Goal: Task Accomplishment & Management: Complete application form

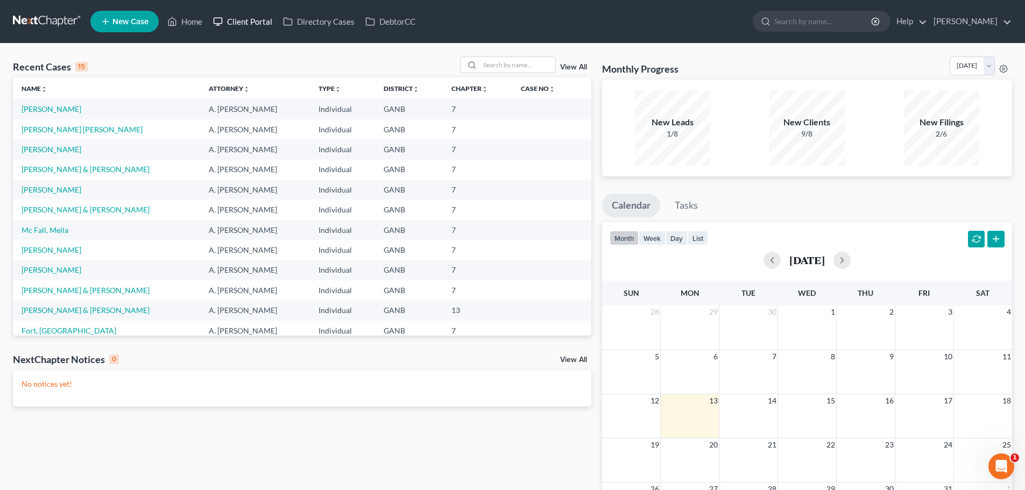
click at [265, 24] on link "Client Portal" at bounding box center [243, 21] width 70 height 19
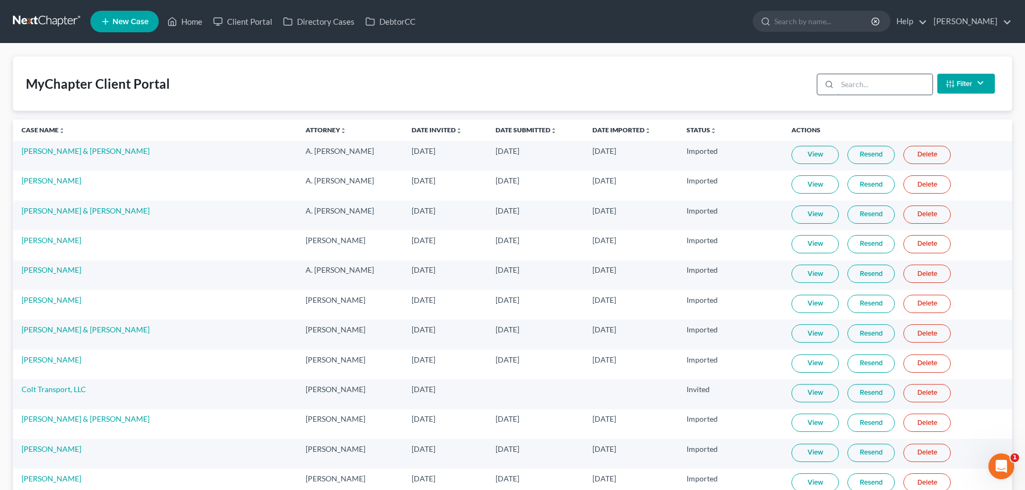
click at [873, 86] on input "search" at bounding box center [885, 84] width 95 height 20
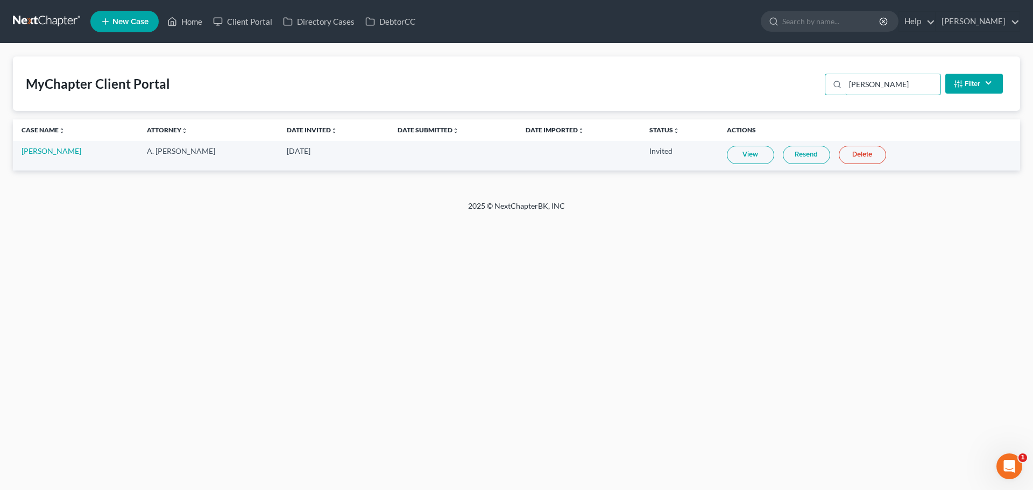
type input "burke"
click at [36, 150] on link "Leslie Burke" at bounding box center [52, 150] width 60 height 9
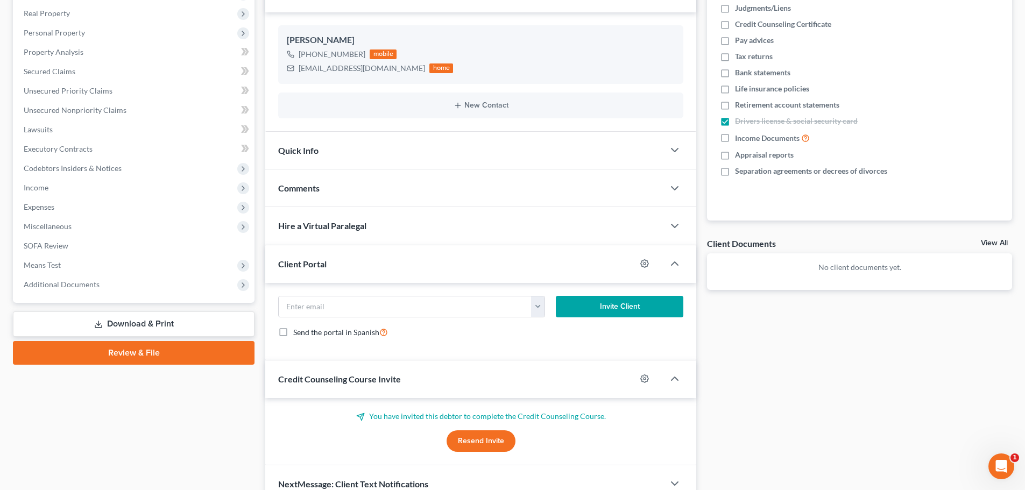
scroll to position [220, 0]
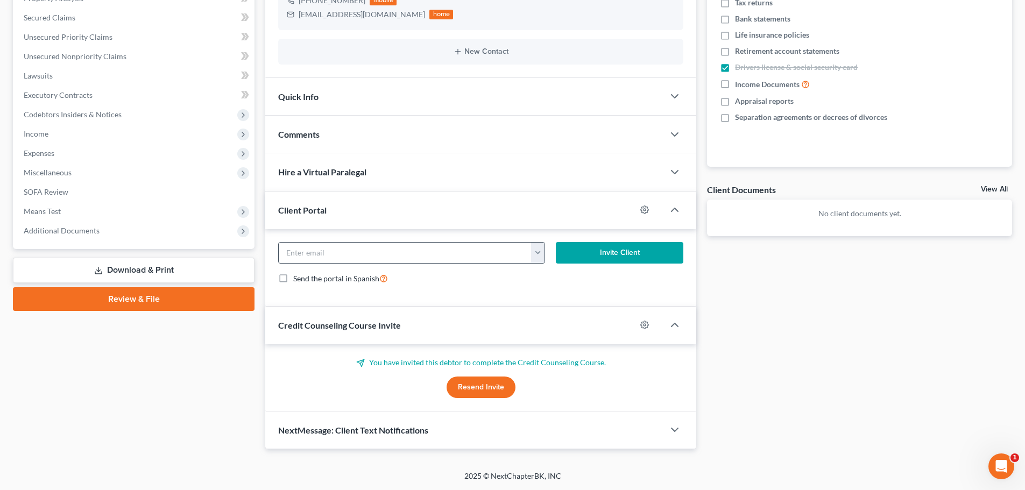
click at [535, 251] on button "button" at bounding box center [537, 253] width 13 height 20
click at [549, 286] on div "lburke229@gmail.com" at bounding box center [604, 276] width 147 height 27
click at [539, 253] on button "button" at bounding box center [537, 253] width 13 height 20
click at [544, 272] on link "lburke229@gmail.com" at bounding box center [604, 277] width 147 height 18
type input "lburke229@gmail.com"
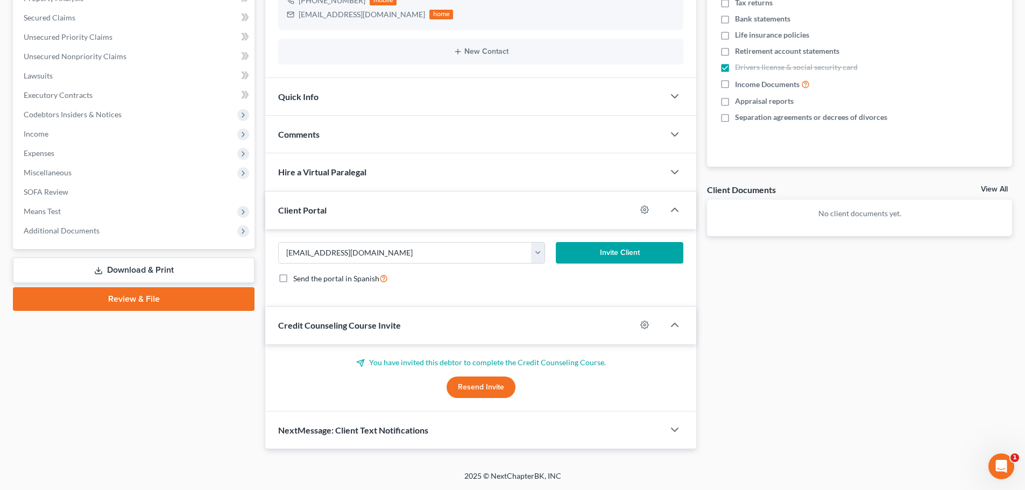
click at [584, 258] on button "Invite Client" at bounding box center [620, 253] width 128 height 22
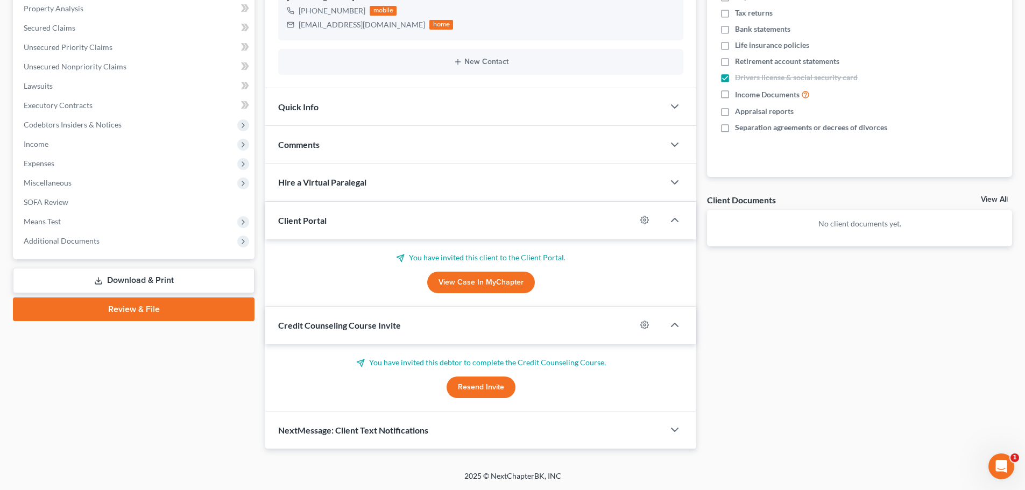
scroll to position [210, 0]
click at [491, 391] on button "Resend Invite" at bounding box center [481, 388] width 69 height 22
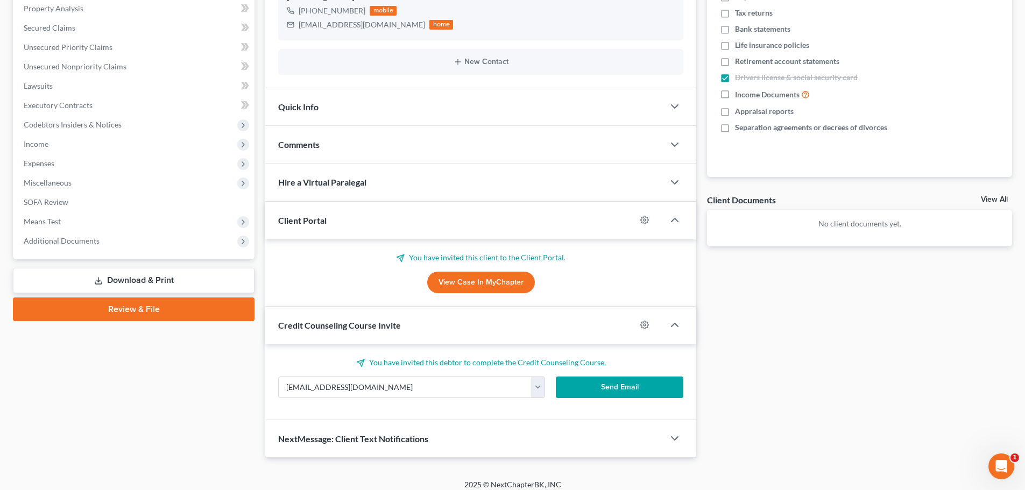
click at [588, 386] on button "Send Email" at bounding box center [620, 388] width 128 height 22
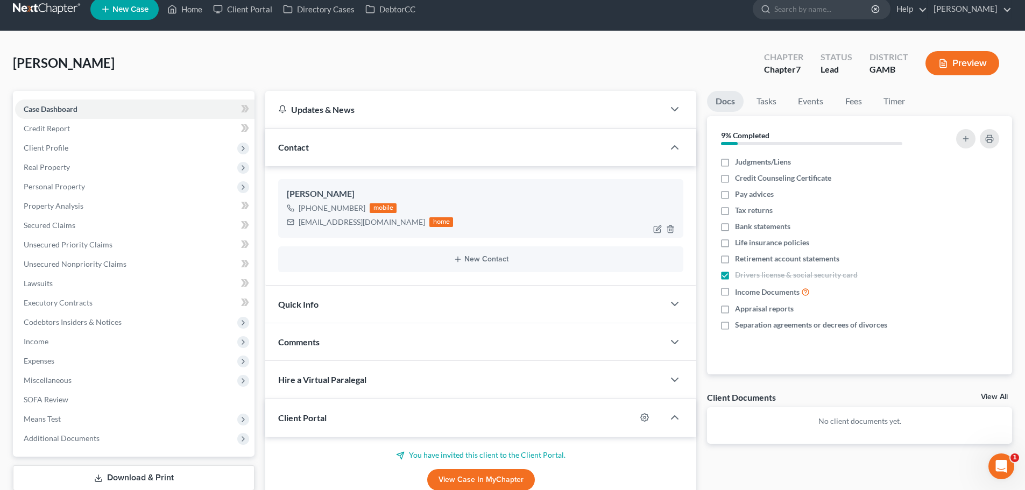
scroll to position [0, 0]
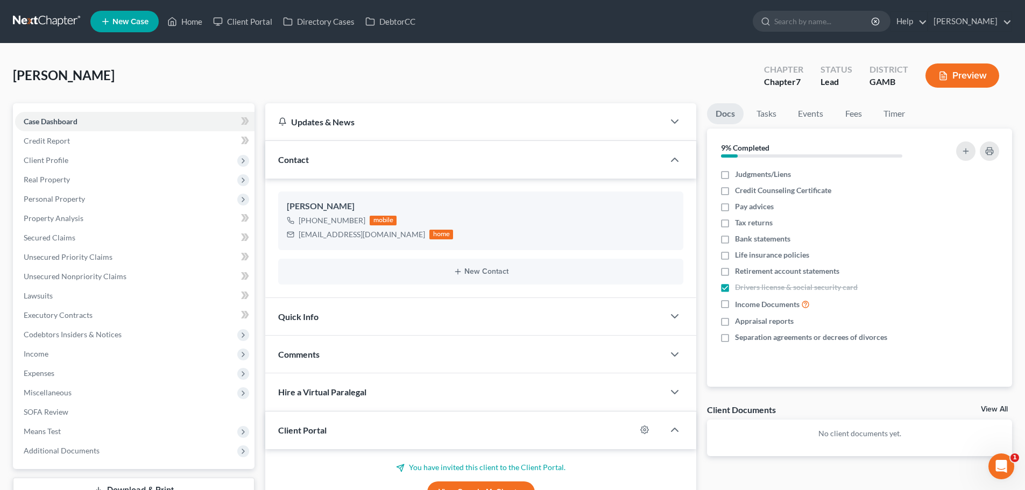
click at [483, 66] on div "Burke, Leslie Upgraded Chapter Chapter 7 Status Lead District GAMB Preview" at bounding box center [513, 80] width 1000 height 47
drag, startPoint x: 36, startPoint y: 19, endPoint x: 84, endPoint y: 18, distance: 48.5
click at [36, 19] on link at bounding box center [47, 21] width 69 height 19
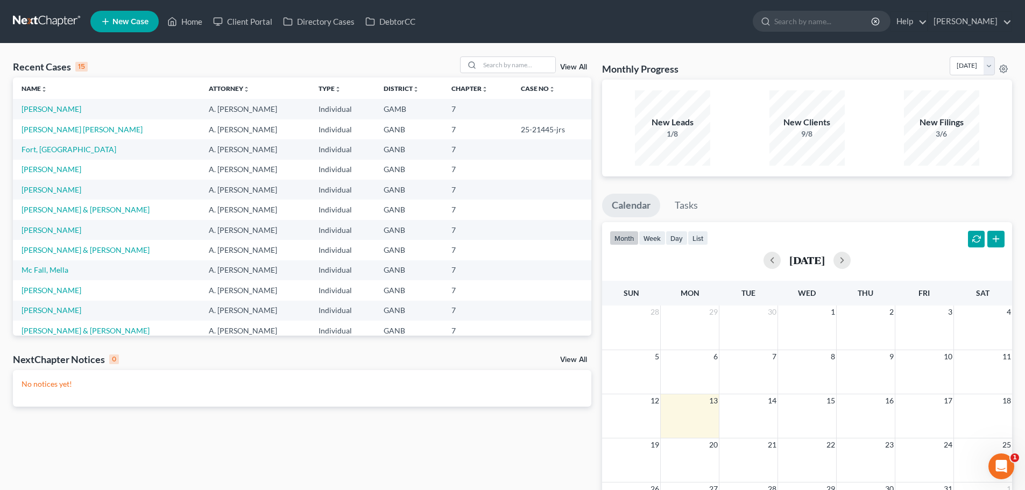
click at [130, 23] on span "New Case" at bounding box center [130, 22] width 36 height 8
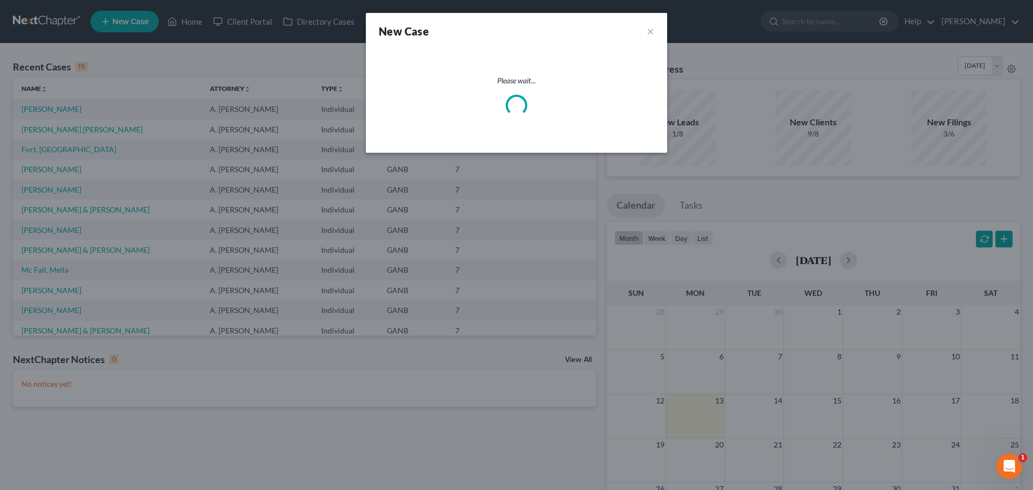
select select "19"
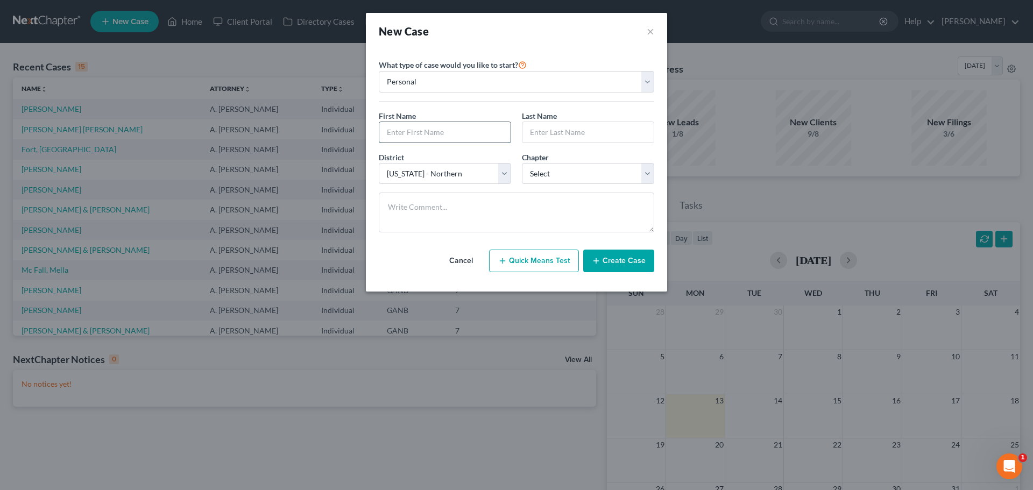
click at [459, 135] on input "text" at bounding box center [444, 132] width 131 height 20
type input "Robert"
type input "Johnson"
click at [596, 182] on select "Select 7 11 12 13" at bounding box center [588, 174] width 132 height 22
select select "0"
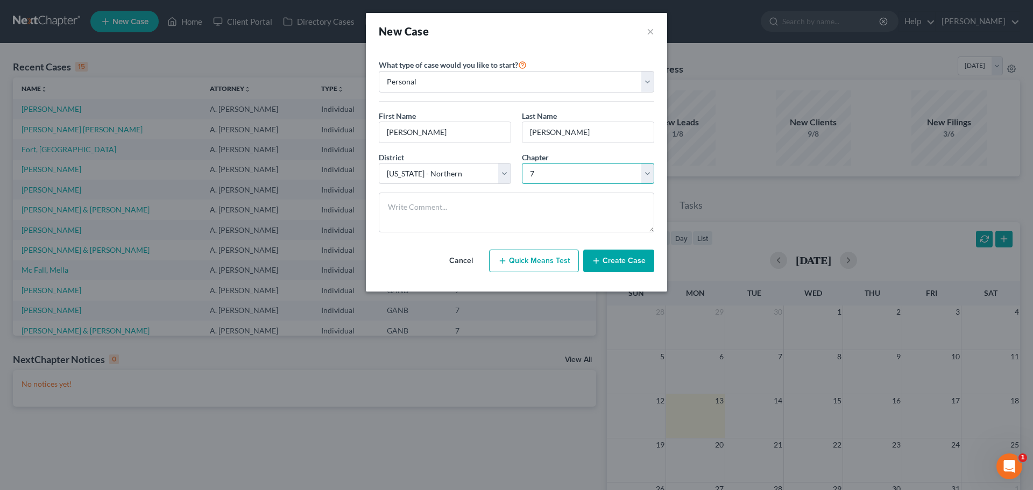
click at [522, 163] on select "Select 7 11 12 13" at bounding box center [588, 174] width 132 height 22
click at [637, 258] on button "Create Case" at bounding box center [618, 261] width 71 height 23
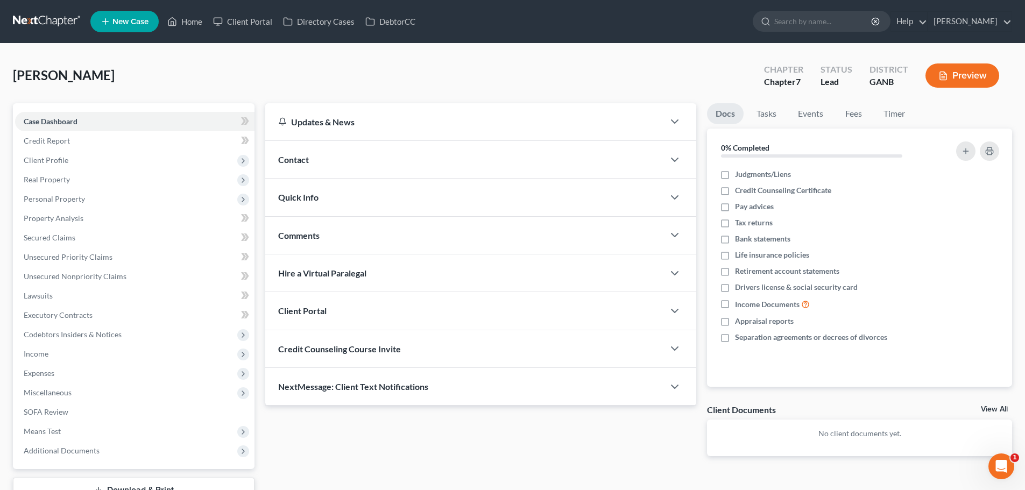
click at [335, 164] on div "Contact" at bounding box center [464, 159] width 399 height 37
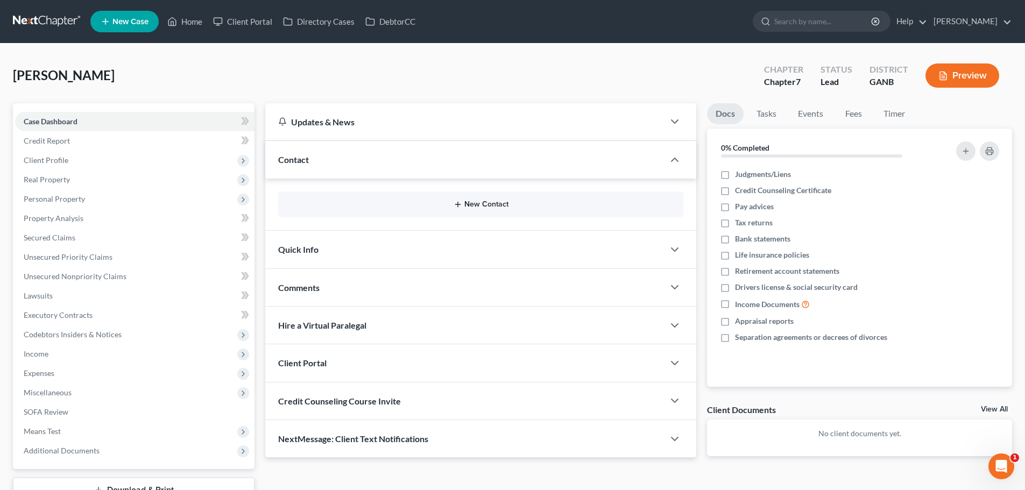
click at [395, 207] on button "New Contact" at bounding box center [481, 204] width 388 height 9
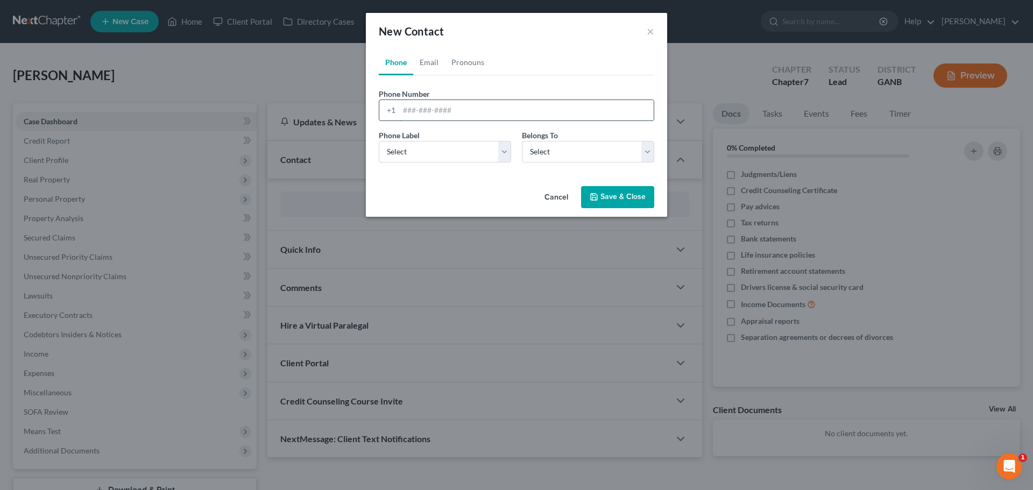
drag, startPoint x: 428, startPoint y: 103, endPoint x: 431, endPoint y: 109, distance: 5.8
click at [430, 107] on input "tel" at bounding box center [526, 110] width 255 height 20
paste input "(678) 618-2401"
type input "(678) 618-2401"
click at [438, 155] on select "Select Mobile Home Work Other" at bounding box center [445, 152] width 132 height 22
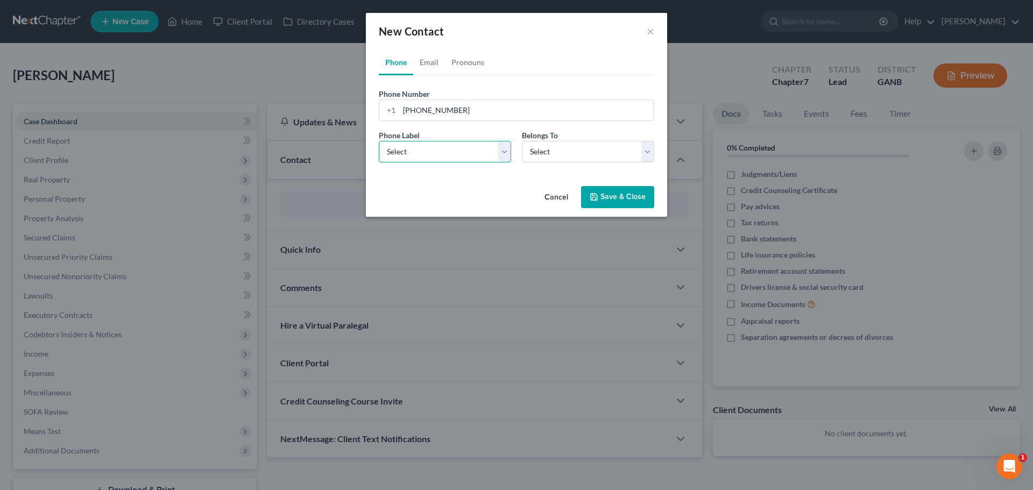
select select "0"
click at [379, 141] on select "Select Mobile Home Work Other" at bounding box center [445, 152] width 132 height 22
click at [550, 150] on select "Select Client Other" at bounding box center [588, 152] width 132 height 22
select select "0"
click at [522, 141] on select "Select Client Other" at bounding box center [588, 152] width 132 height 22
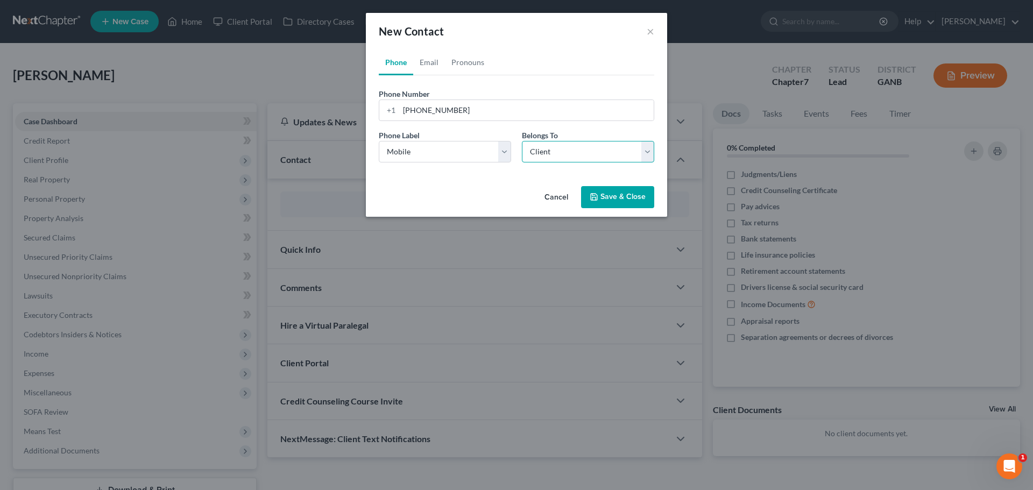
select select "0"
drag, startPoint x: 428, startPoint y: 66, endPoint x: 541, endPoint y: 75, distance: 113.4
click at [428, 66] on link "Email" at bounding box center [429, 63] width 32 height 26
click at [488, 105] on input "email" at bounding box center [526, 110] width 255 height 20
paste input "rollinrob2918@gmail.com"
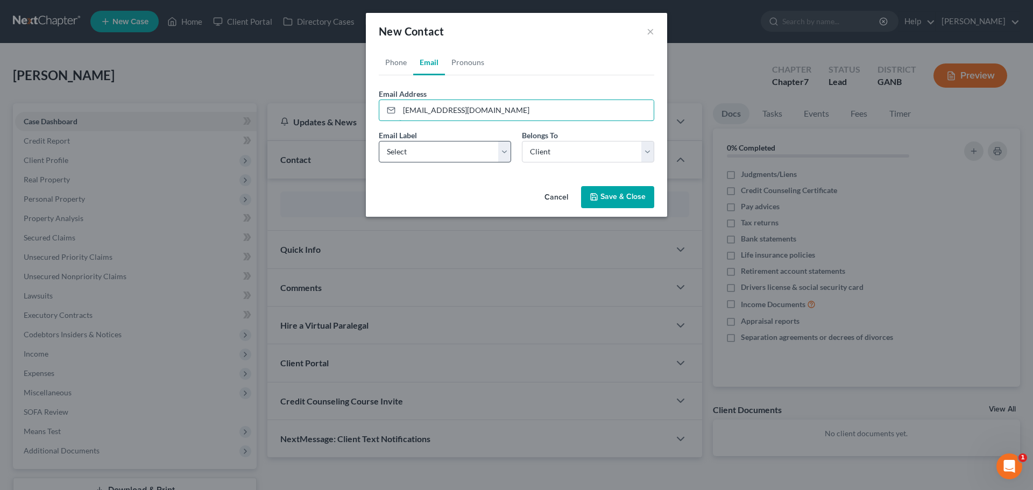
type input "rollinrob2918@gmail.com"
click at [450, 149] on select "Select Home Work Other" at bounding box center [445, 152] width 132 height 22
select select "0"
click at [379, 141] on select "Select Home Work Other" at bounding box center [445, 152] width 132 height 22
click at [603, 194] on button "Save & Close" at bounding box center [617, 197] width 73 height 23
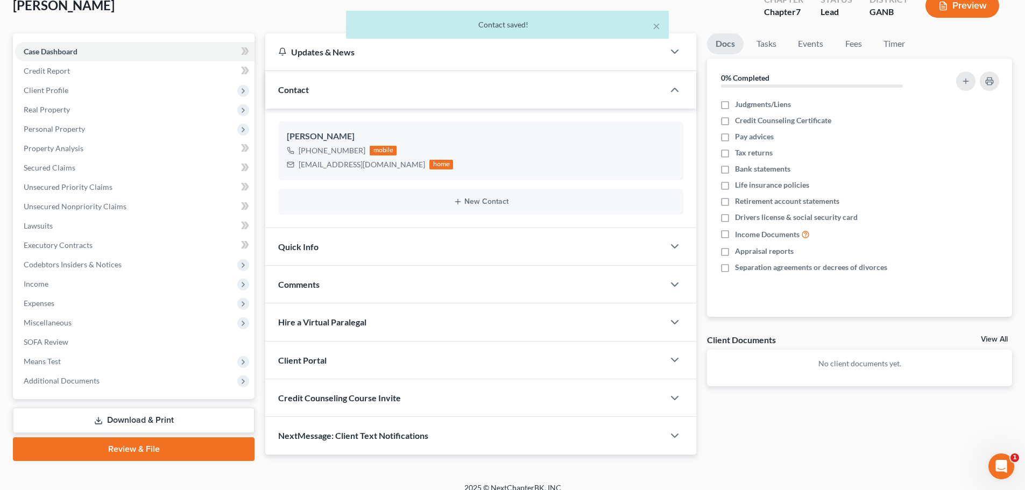
scroll to position [82, 0]
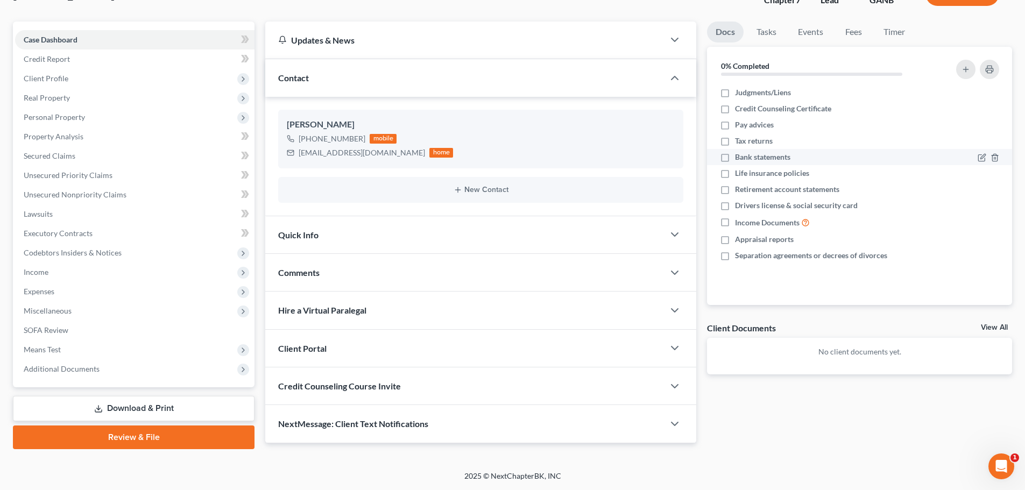
click at [735, 156] on label "Bank statements" at bounding box center [762, 157] width 55 height 11
click at [740, 156] on input "Bank statements" at bounding box center [743, 155] width 7 height 7
checkbox input "true"
click at [735, 207] on label "Drivers license & social security card" at bounding box center [796, 205] width 123 height 11
click at [740, 207] on input "Drivers license & social security card" at bounding box center [743, 203] width 7 height 7
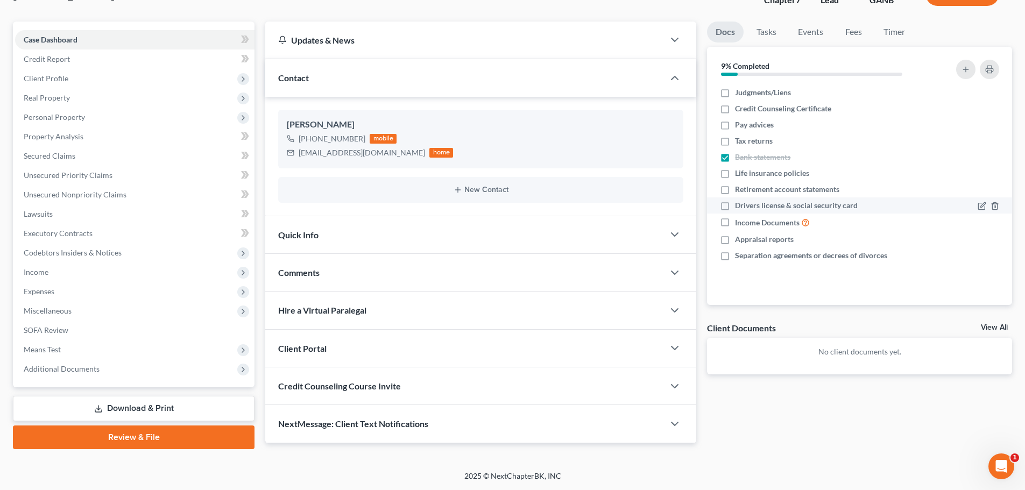
checkbox input "true"
click at [598, 360] on div "Client Portal" at bounding box center [464, 348] width 399 height 37
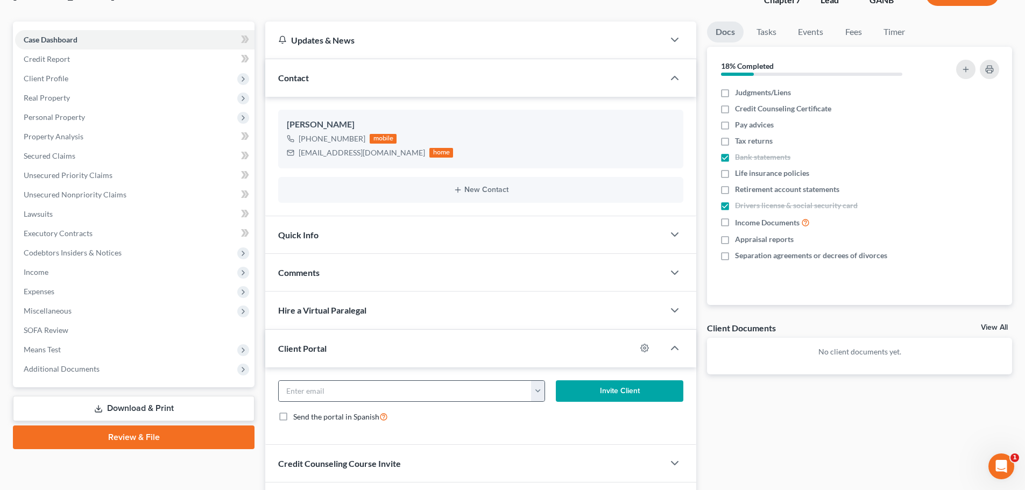
click at [542, 391] on button "button" at bounding box center [537, 391] width 13 height 20
click at [561, 413] on link "rollinrob2918@gmail.com" at bounding box center [604, 415] width 147 height 18
type input "rollinrob2918@gmail.com"
click at [589, 396] on button "Invite Client" at bounding box center [620, 392] width 128 height 22
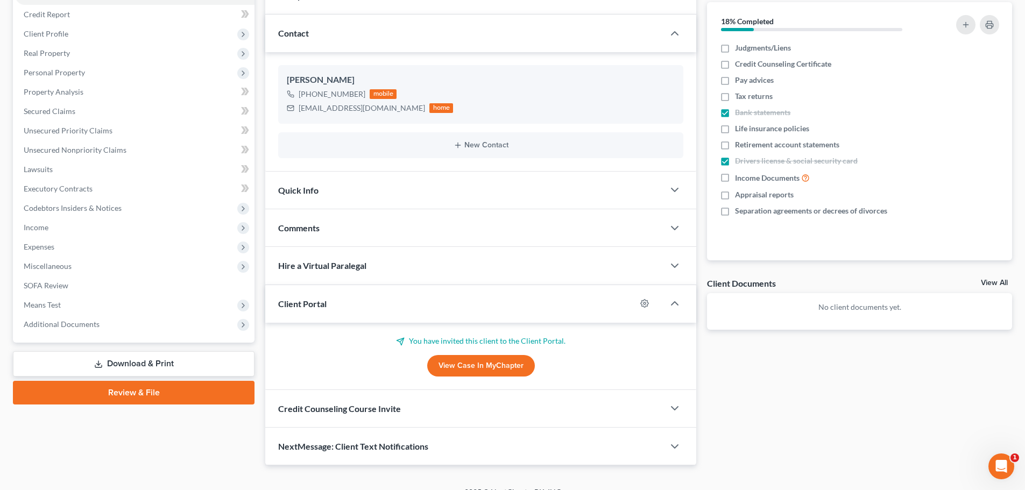
scroll to position [143, 0]
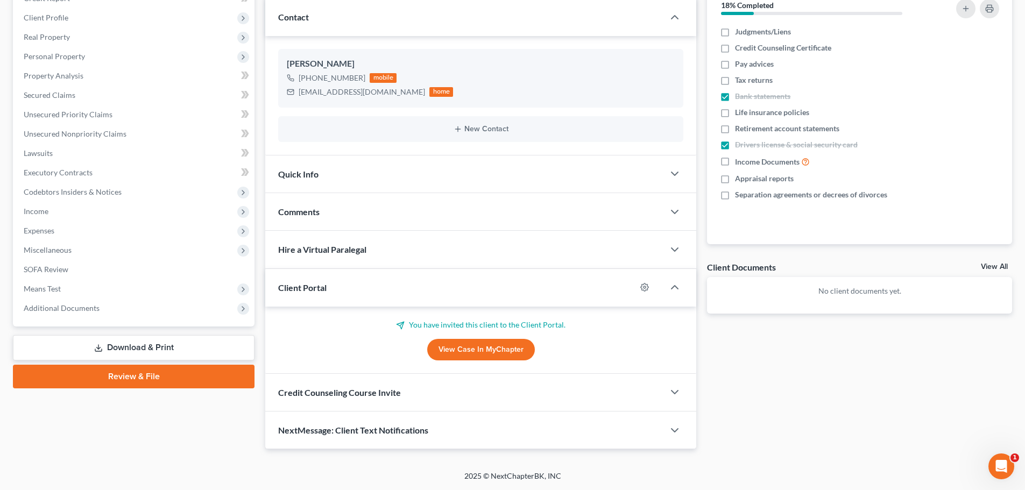
click at [494, 392] on div "Credit Counseling Course Invite" at bounding box center [464, 392] width 399 height 37
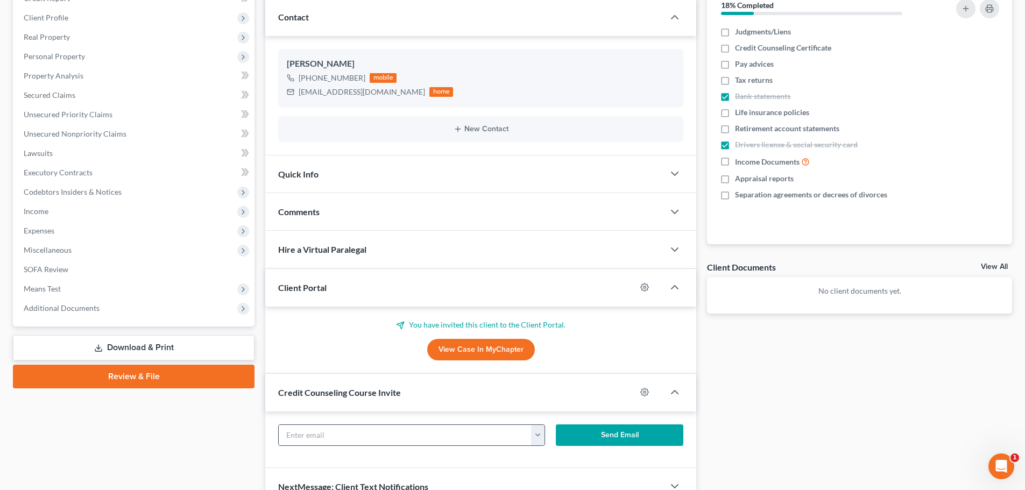
click at [537, 433] on button "button" at bounding box center [537, 435] width 13 height 20
click at [563, 458] on link "rollinrob2918@gmail.com" at bounding box center [604, 459] width 147 height 18
type input "rollinrob2918@gmail.com"
click at [630, 433] on button "Send Email" at bounding box center [620, 436] width 128 height 22
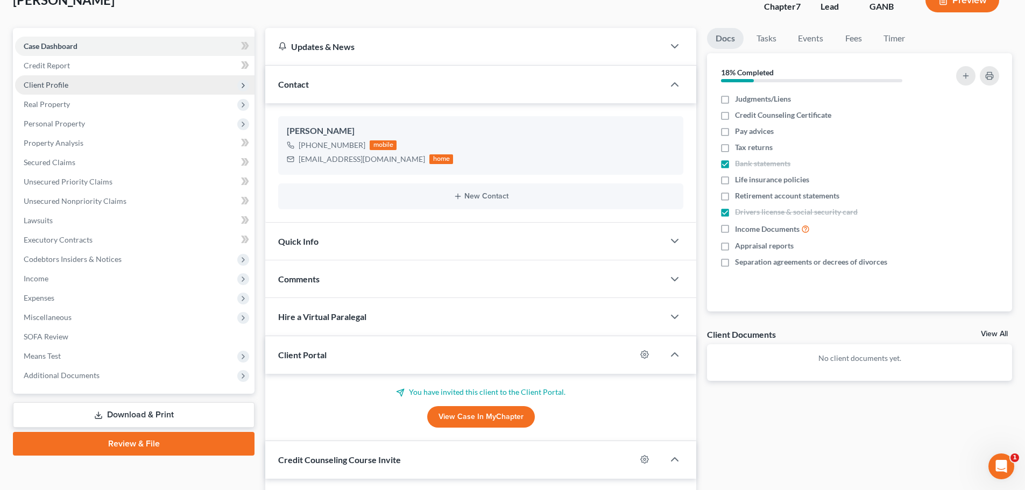
scroll to position [35, 0]
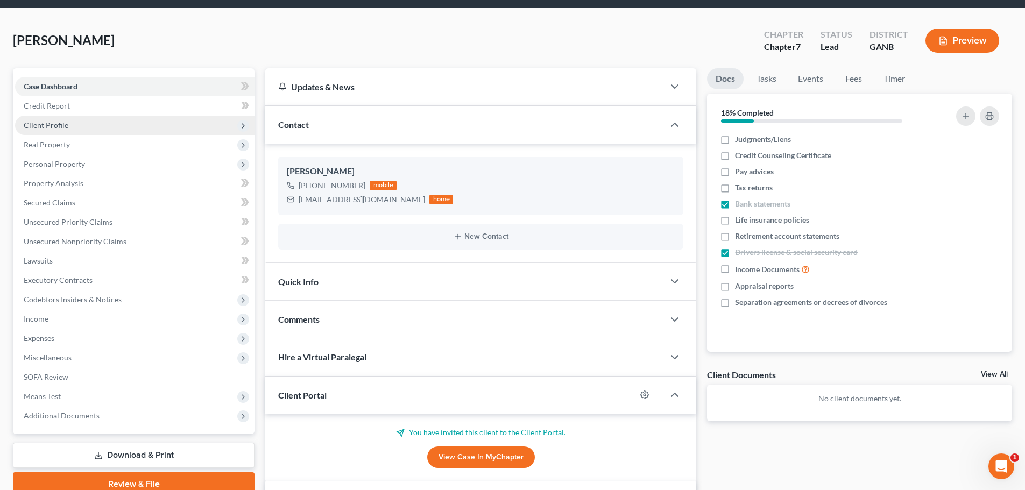
click at [60, 121] on span "Client Profile" at bounding box center [46, 125] width 45 height 9
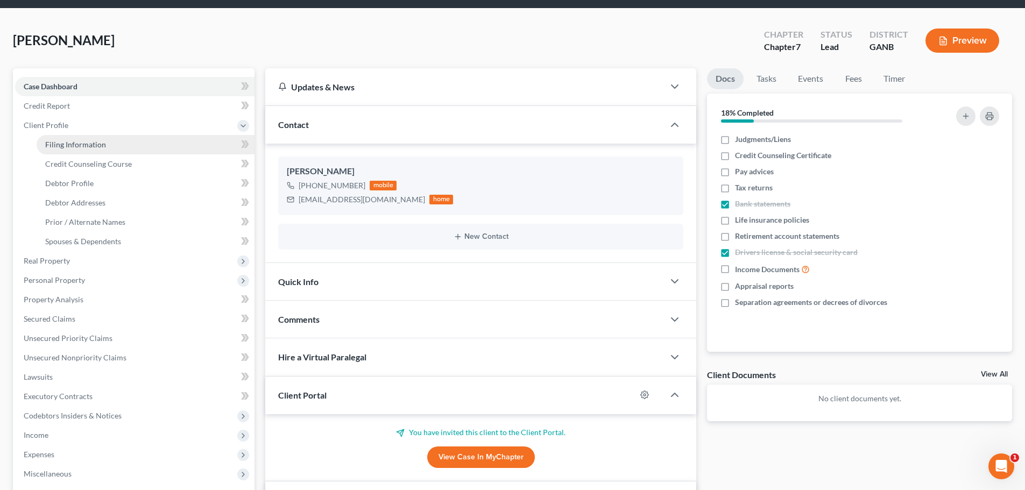
click at [83, 144] on span "Filing Information" at bounding box center [75, 144] width 61 height 9
select select "1"
select select "0"
select select "19"
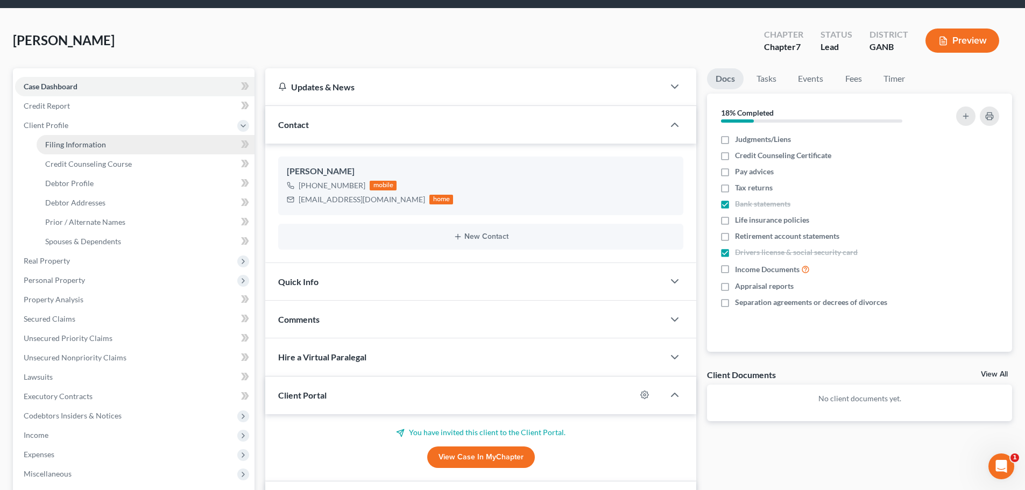
select select "10"
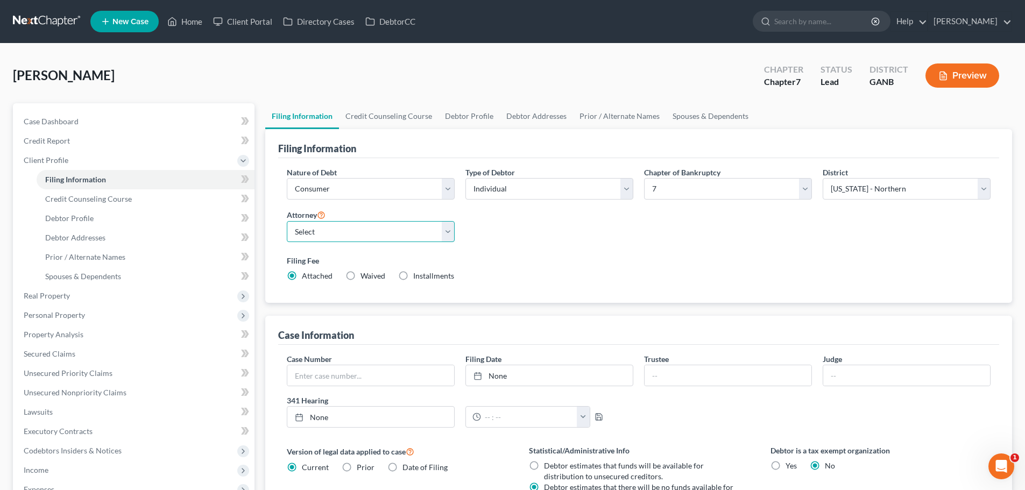
click at [375, 232] on select "Select Robert Gardner - GAMB Robert Gardner - GANB A. Vincent Ray - GANB A. Vin…" at bounding box center [371, 232] width 168 height 22
select select "2"
click at [287, 221] on select "Select Robert Gardner - GAMB Robert Gardner - GANB A. Vincent Ray - GANB A. Vin…" at bounding box center [371, 232] width 168 height 22
click at [405, 122] on link "Credit Counseling Course" at bounding box center [389, 116] width 100 height 26
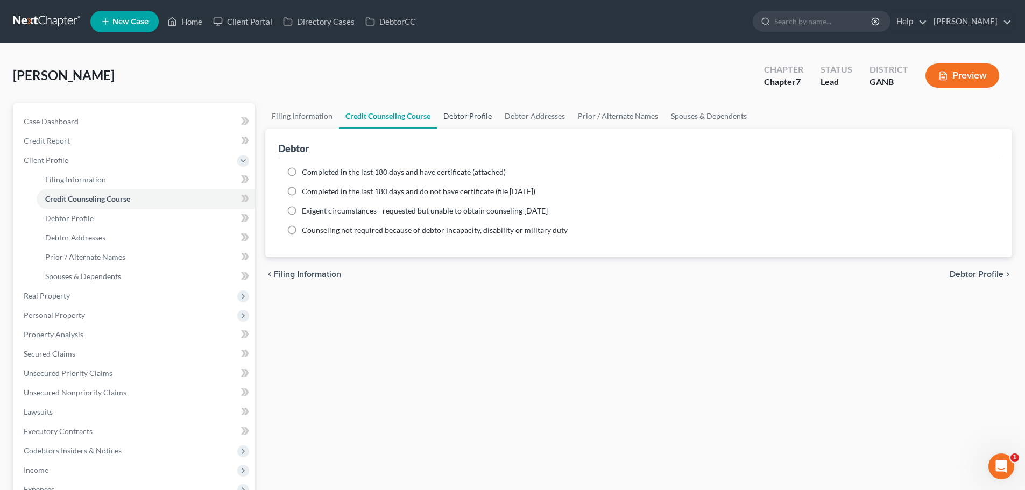
click at [476, 114] on link "Debtor Profile" at bounding box center [467, 116] width 61 height 26
select select "0"
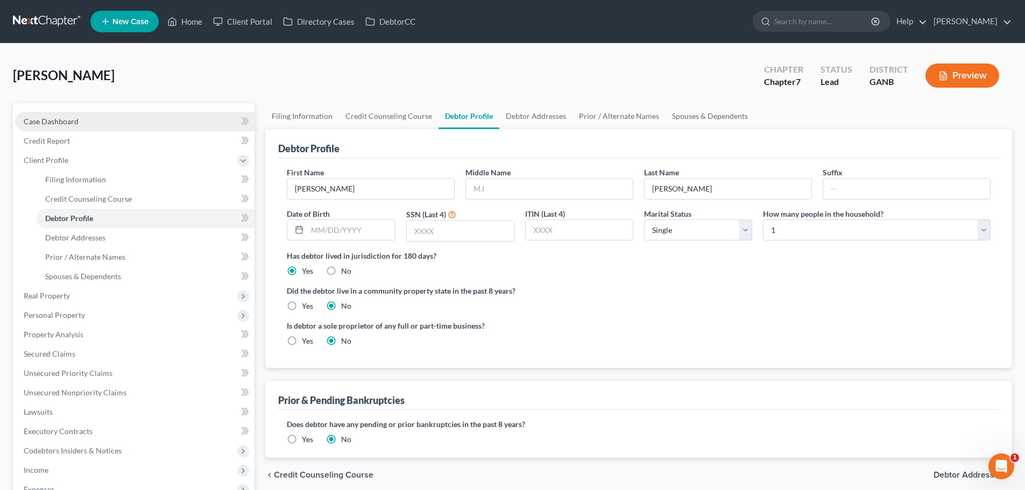
click at [47, 123] on span "Case Dashboard" at bounding box center [51, 121] width 55 height 9
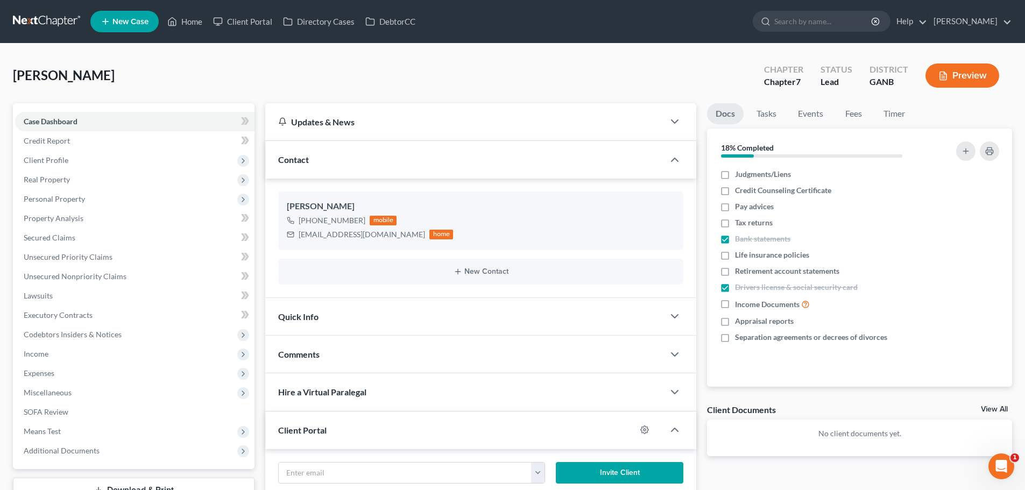
click at [32, 19] on link at bounding box center [47, 21] width 69 height 19
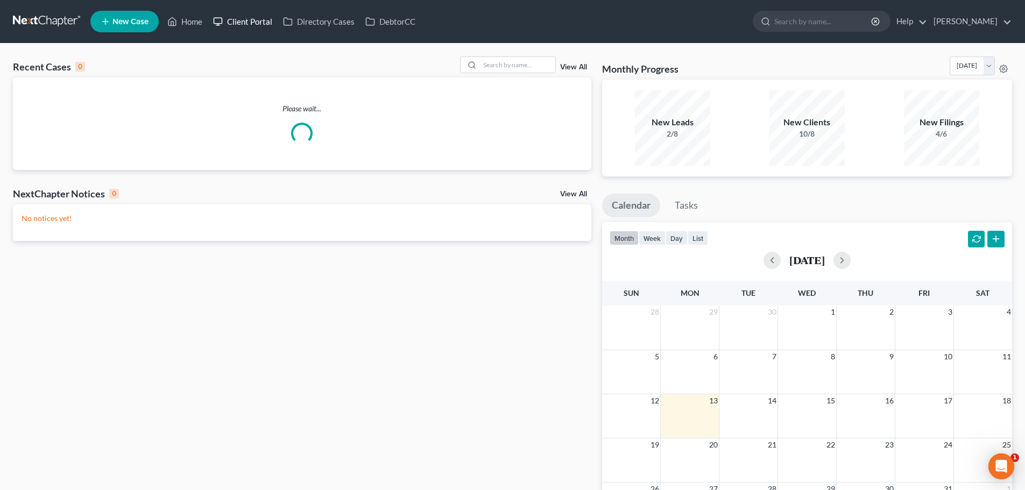
click at [256, 24] on link "Client Portal" at bounding box center [243, 21] width 70 height 19
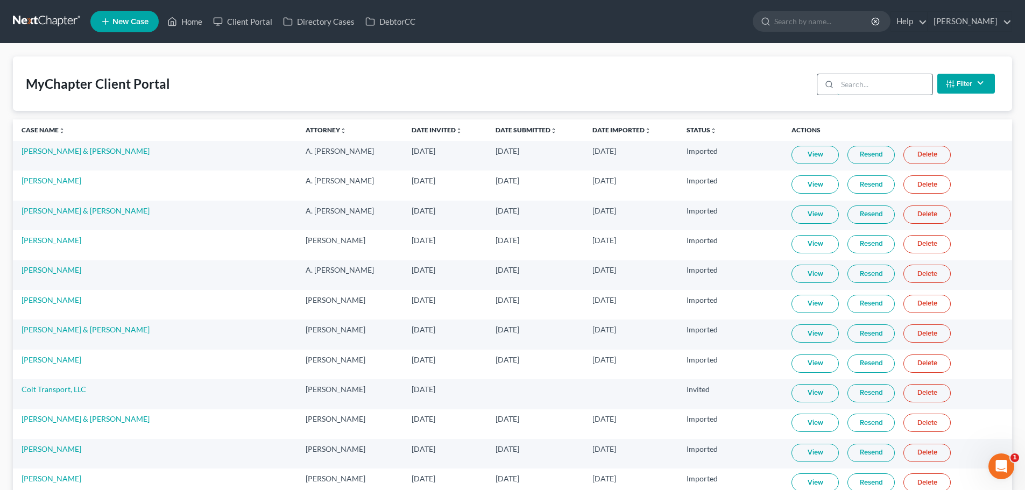
click at [875, 85] on input "search" at bounding box center [885, 84] width 95 height 20
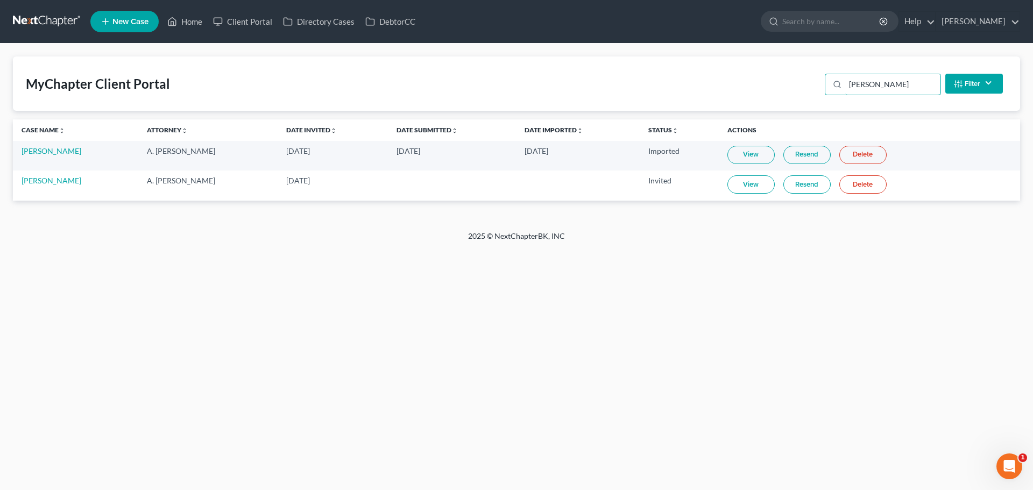
type input "moore"
click at [20, 22] on link at bounding box center [47, 21] width 69 height 19
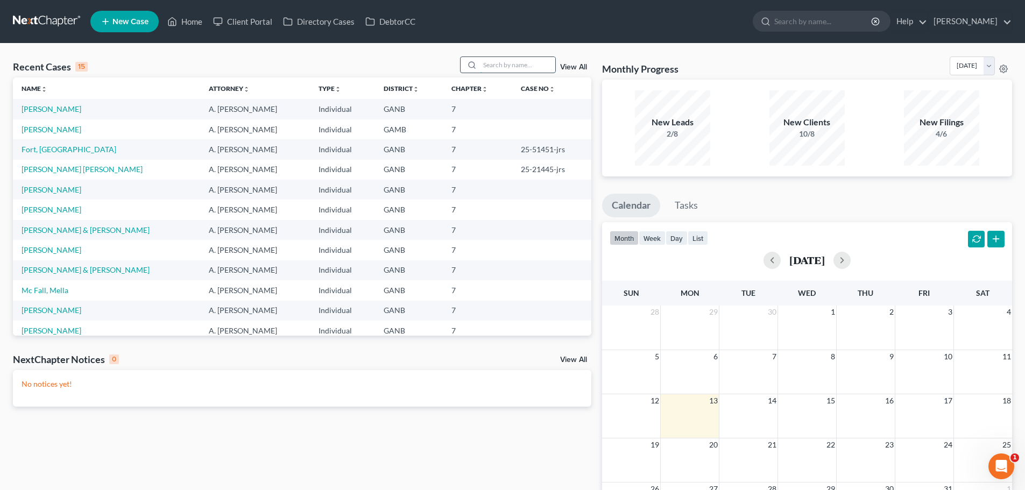
click at [488, 65] on input "search" at bounding box center [517, 65] width 75 height 16
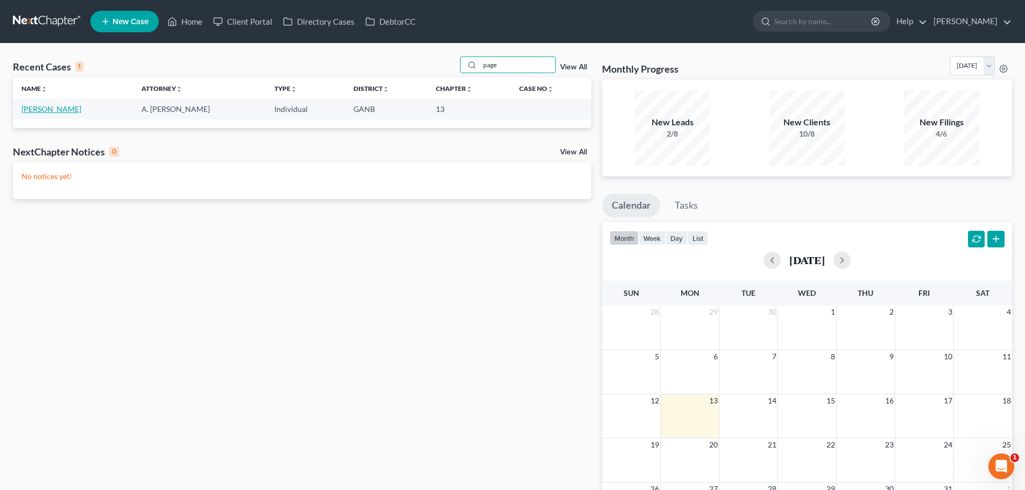
type input "page"
click at [58, 111] on link "[PERSON_NAME]" at bounding box center [52, 108] width 60 height 9
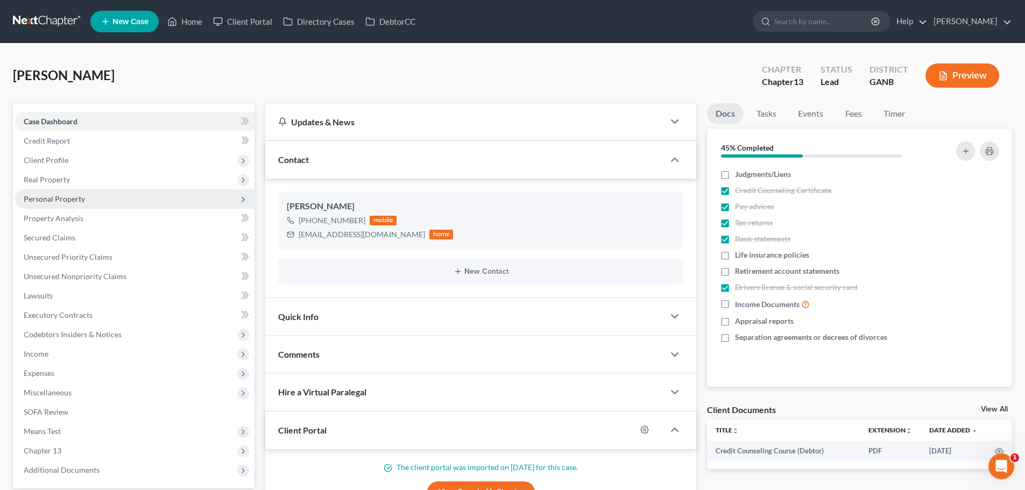
click at [75, 202] on span "Personal Property" at bounding box center [54, 198] width 61 height 9
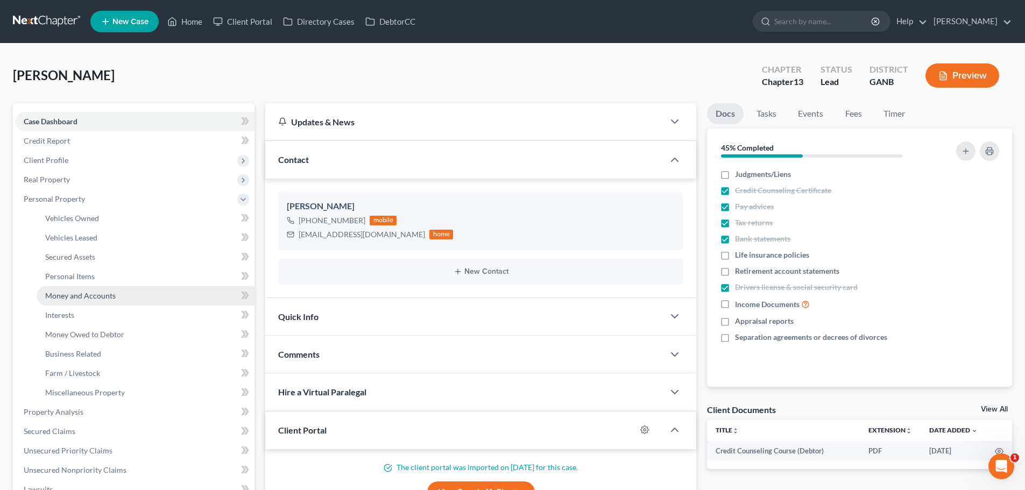
click at [90, 291] on span "Money and Accounts" at bounding box center [80, 295] width 71 height 9
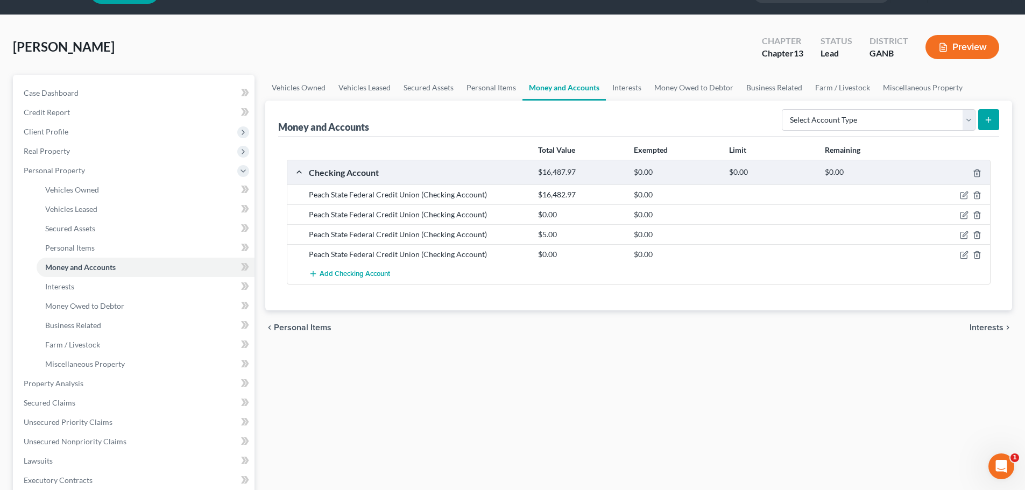
scroll to position [54, 0]
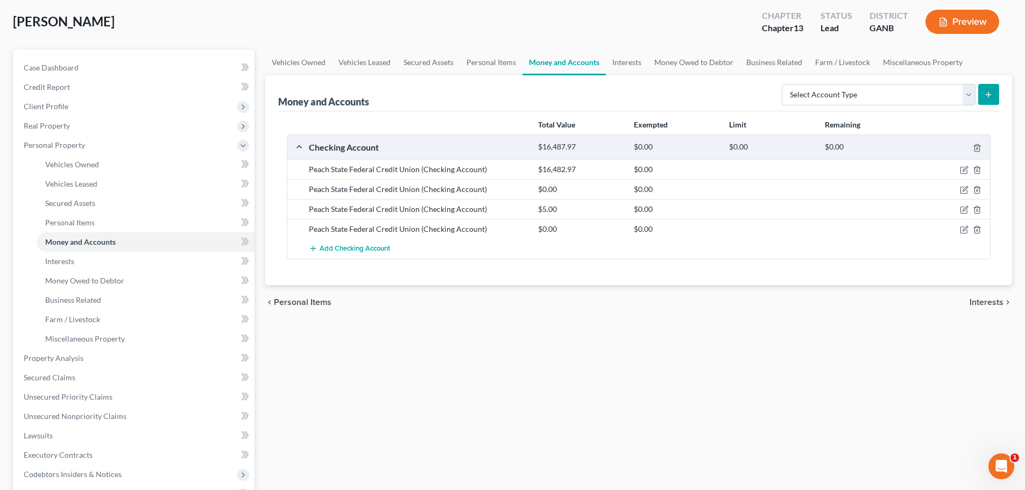
click at [961, 175] on div "Peach State Federal Credit Union (Checking Account) $16,482.97 $0.00" at bounding box center [638, 169] width 703 height 20
click at [965, 172] on icon "button" at bounding box center [965, 169] width 5 height 5
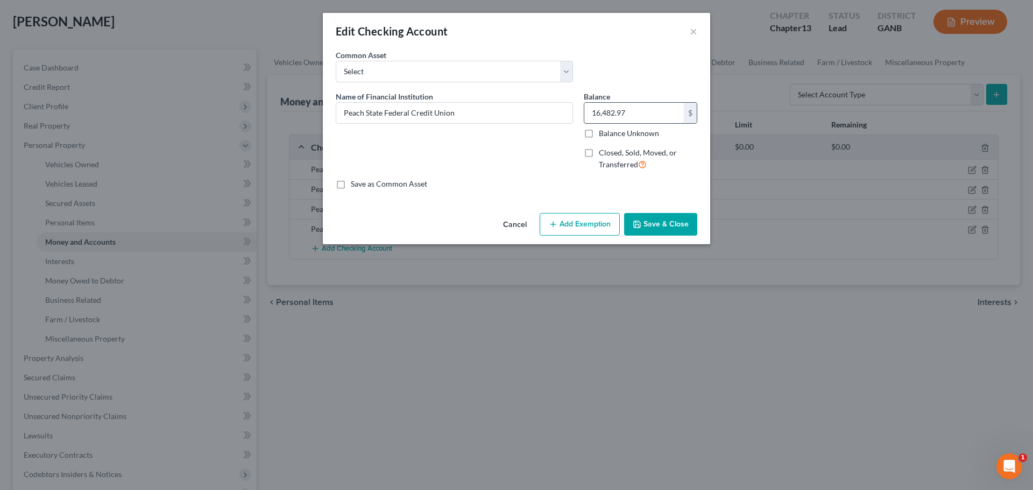
click at [634, 109] on input "16,482.97" at bounding box center [635, 113] width 100 height 20
type input "5,108.81"
click at [659, 222] on button "Save & Close" at bounding box center [660, 224] width 73 height 23
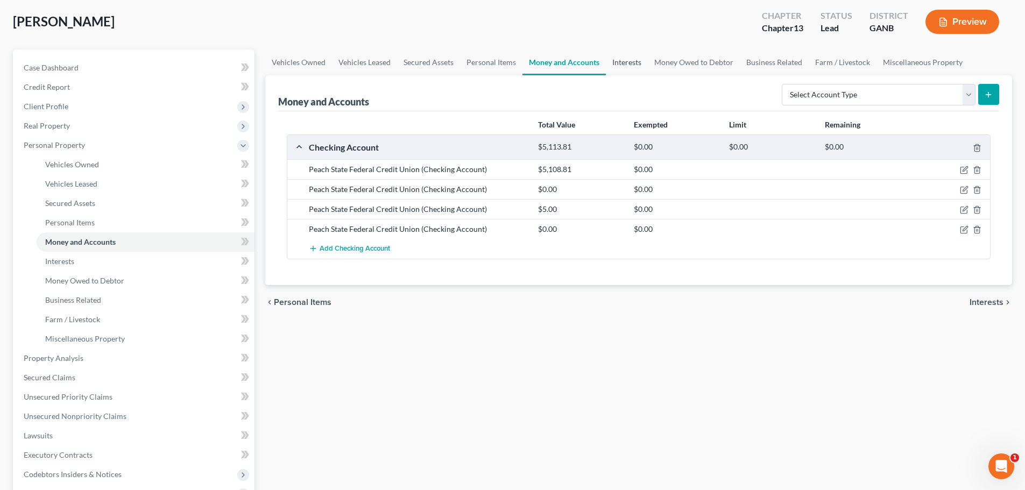
click at [636, 66] on link "Interests" at bounding box center [627, 63] width 42 height 26
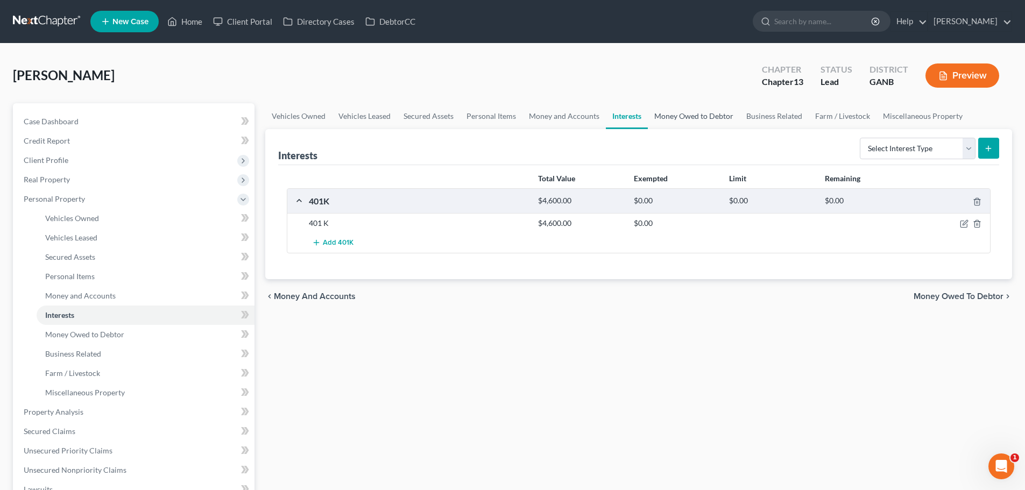
click at [688, 110] on link "Money Owed to Debtor" at bounding box center [694, 116] width 92 height 26
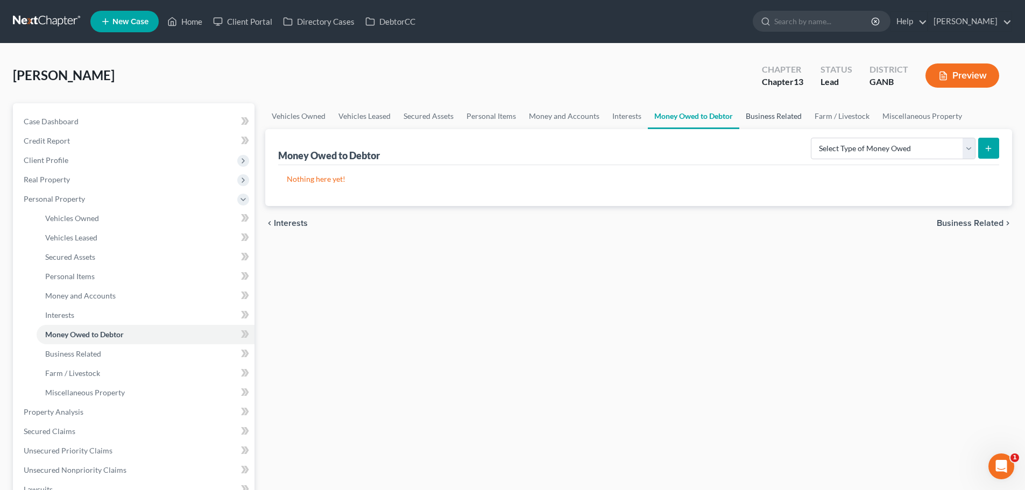
click at [766, 112] on link "Business Related" at bounding box center [774, 116] width 69 height 26
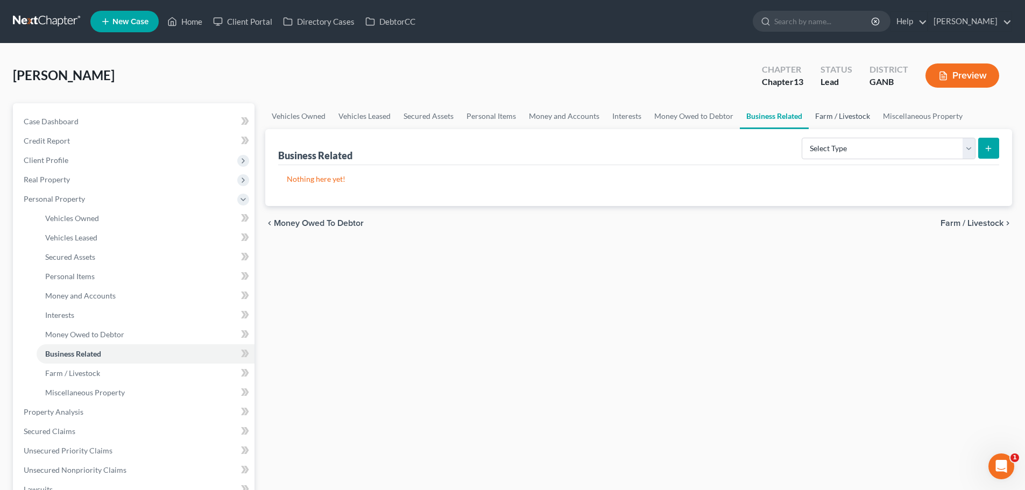
click at [845, 114] on link "Farm / Livestock" at bounding box center [843, 116] width 68 height 26
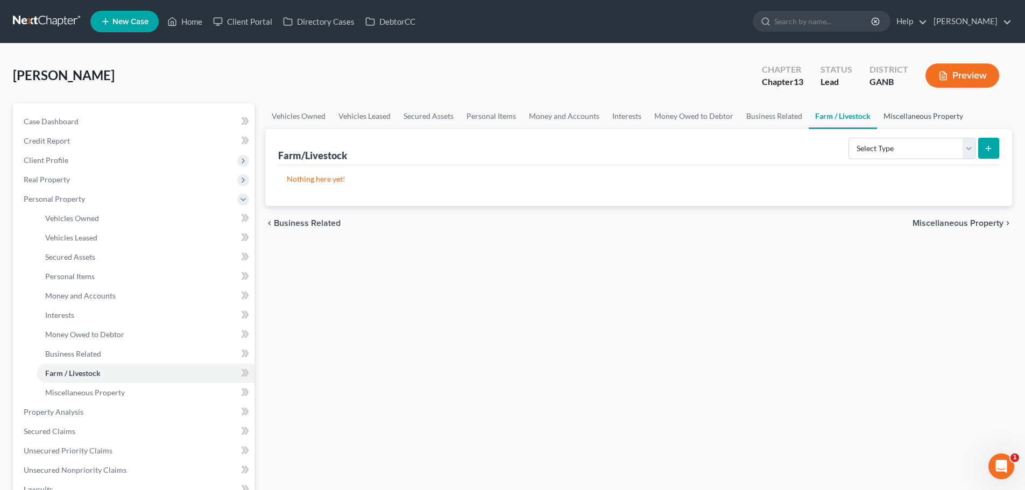
click at [904, 114] on link "Miscellaneous Property" at bounding box center [923, 116] width 93 height 26
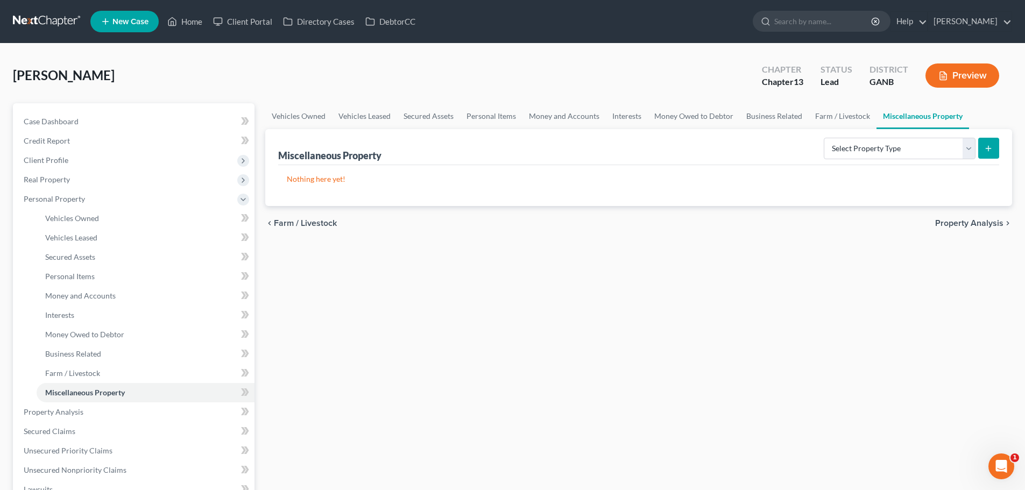
click at [973, 224] on span "Property Analysis" at bounding box center [969, 223] width 68 height 9
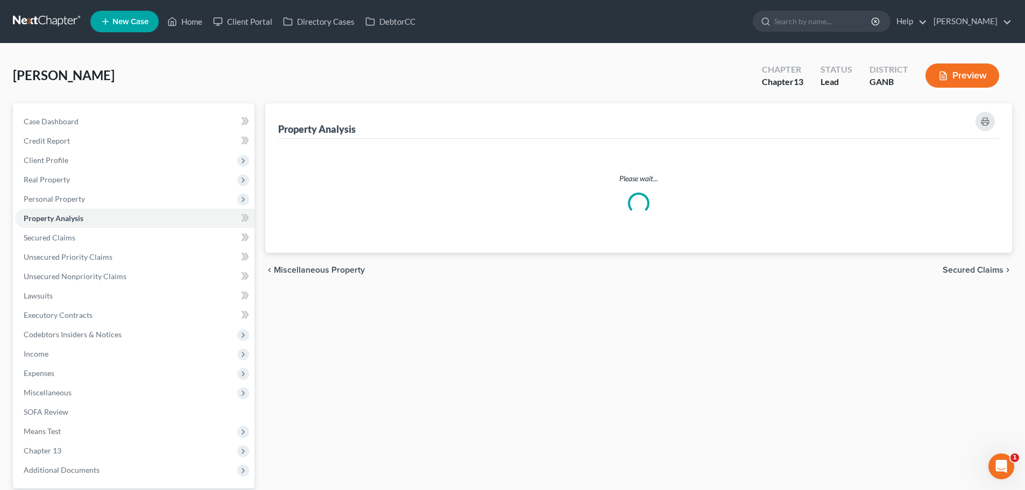
click at [972, 223] on div "Please wait..." at bounding box center [638, 196] width 721 height 114
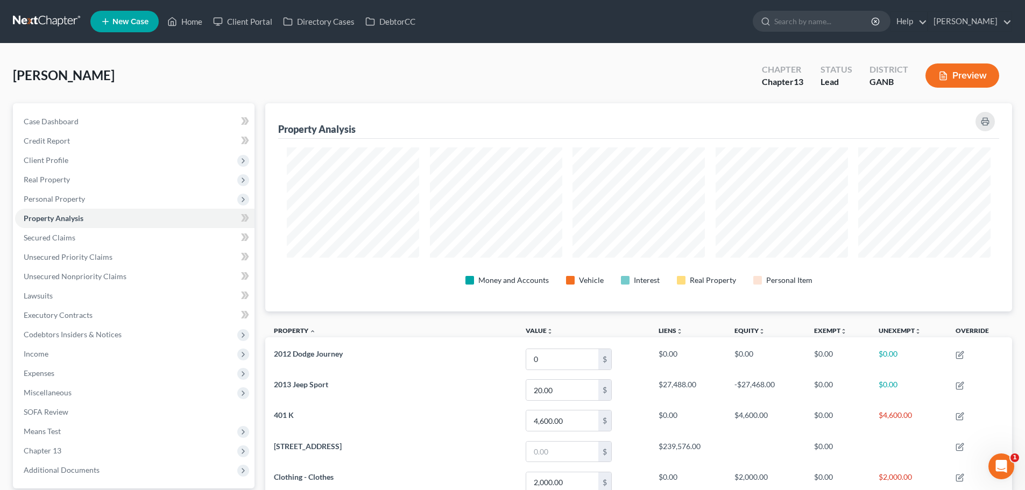
scroll to position [208, 747]
click at [59, 236] on span "Secured Claims" at bounding box center [50, 237] width 52 height 9
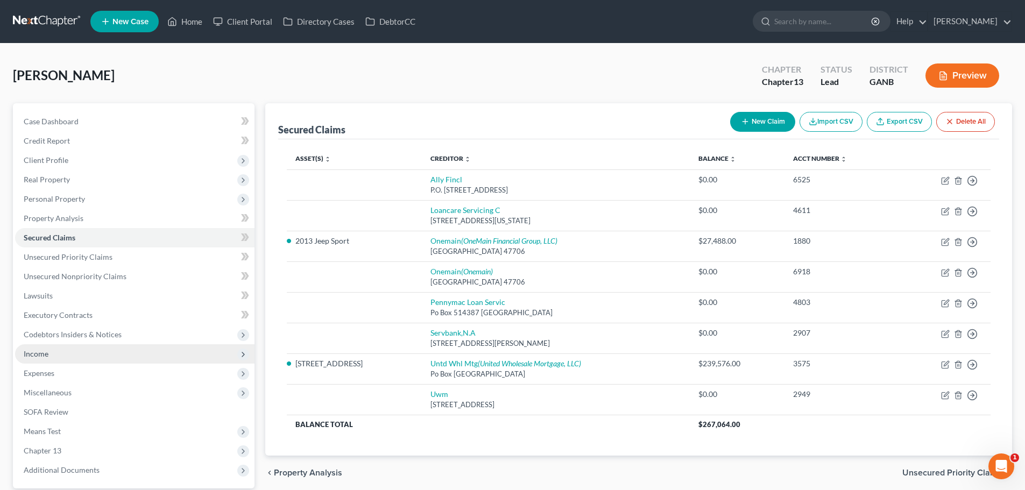
click at [42, 353] on span "Income" at bounding box center [36, 353] width 25 height 9
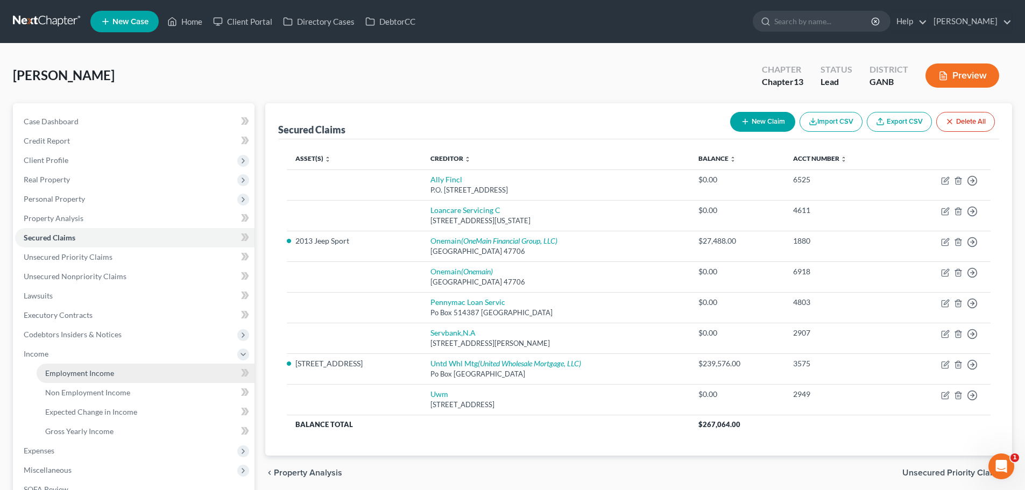
click at [68, 373] on span "Employment Income" at bounding box center [79, 373] width 69 height 9
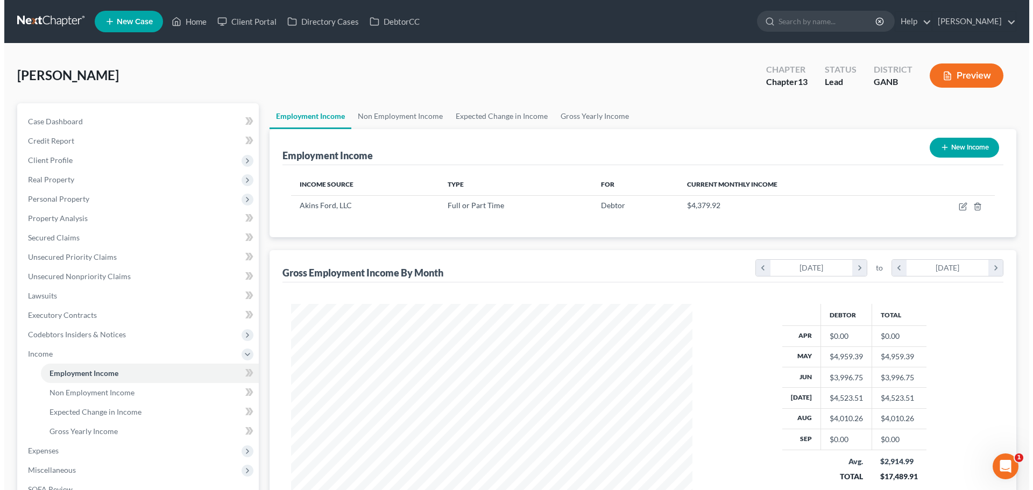
scroll to position [201, 423]
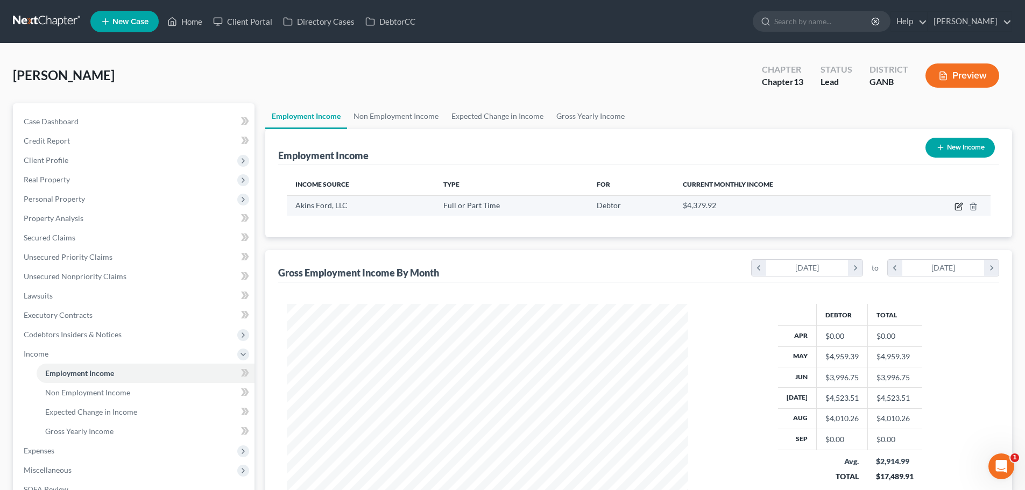
click at [958, 206] on icon "button" at bounding box center [959, 206] width 9 height 9
select select "0"
select select "10"
select select "3"
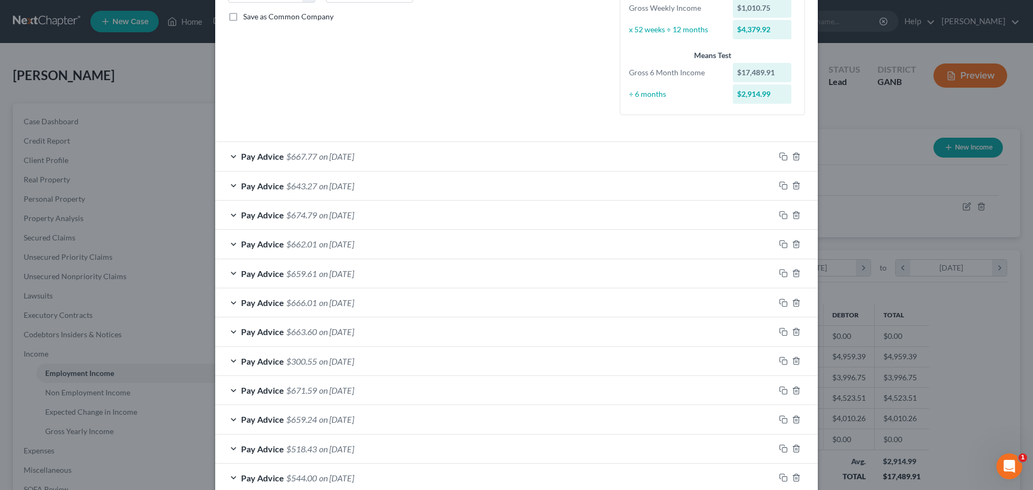
scroll to position [269, 0]
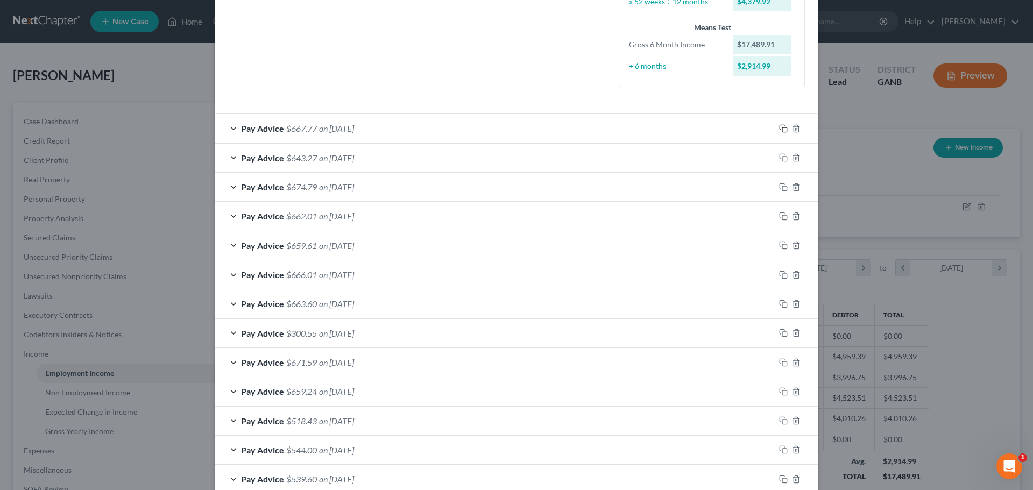
click at [783, 130] on rect "button" at bounding box center [785, 130] width 5 height 5
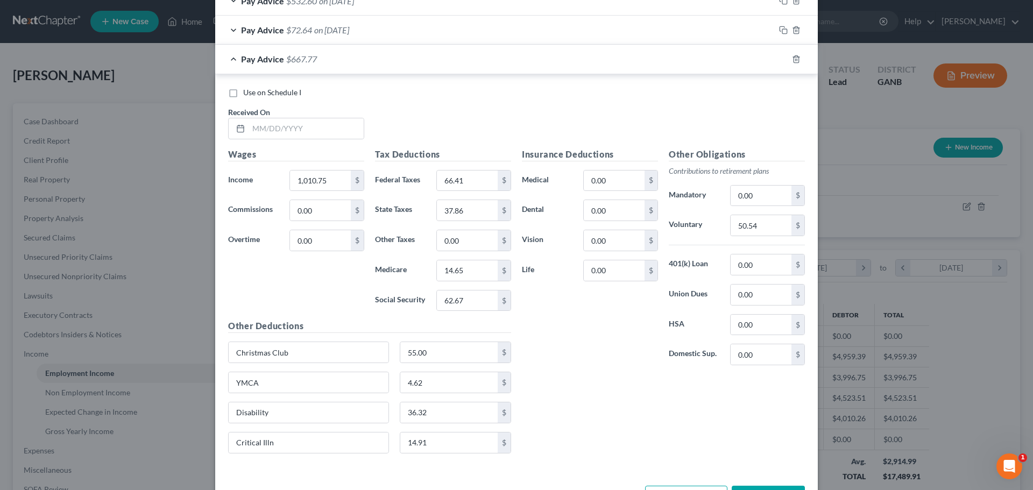
scroll to position [879, 0]
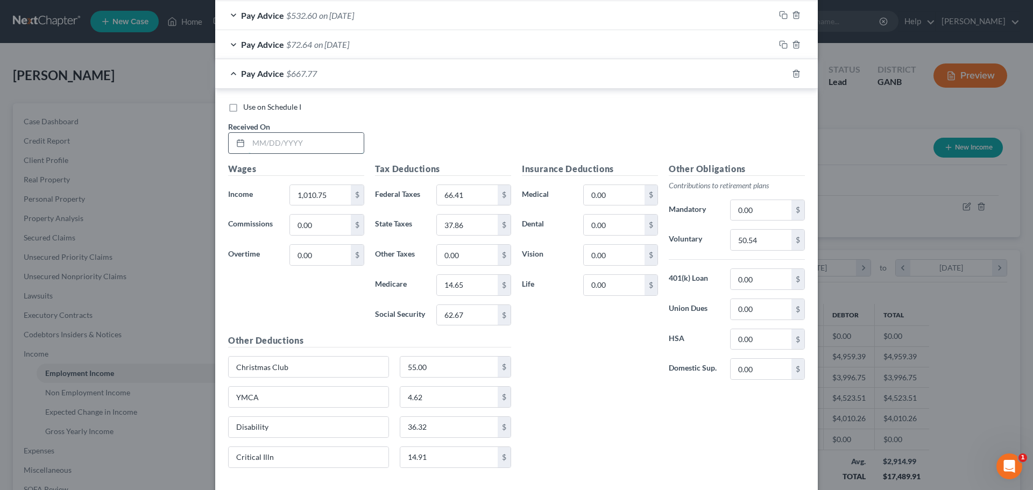
click at [354, 145] on input "text" at bounding box center [306, 143] width 115 height 20
type input "10/9/25"
type input "1,031.88"
type input "68.82"
type input "38.90"
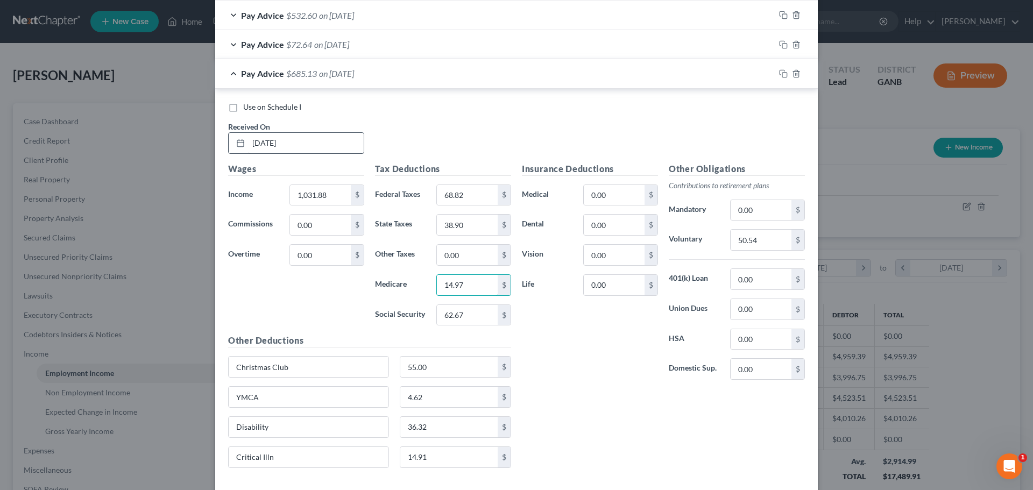
type input "14.97"
type input "63.98"
type input "51.59"
drag, startPoint x: 779, startPoint y: 74, endPoint x: 759, endPoint y: 73, distance: 19.4
click at [783, 73] on rect "button" at bounding box center [785, 75] width 5 height 5
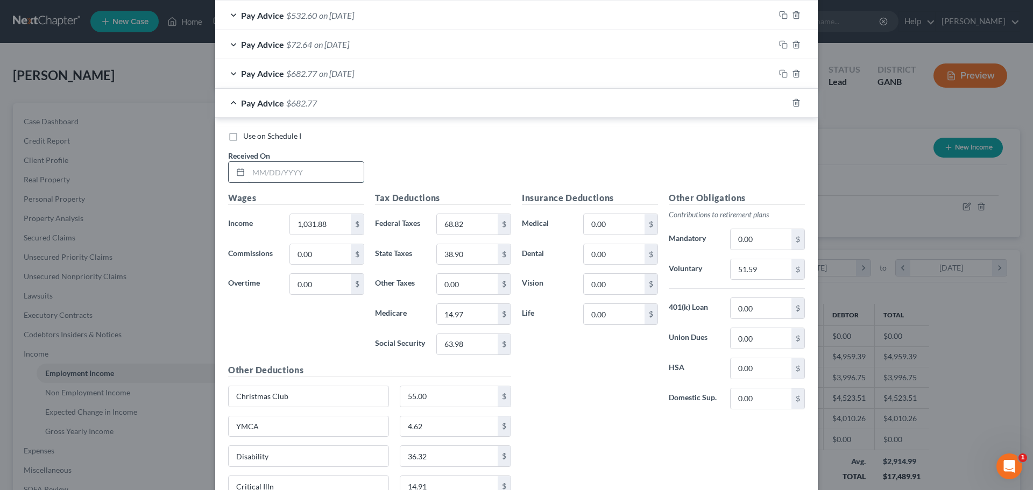
click at [341, 172] on input "text" at bounding box center [306, 172] width 115 height 20
type input "10/2/25"
type input "1,028.13"
type input "3"
type input "68.39"
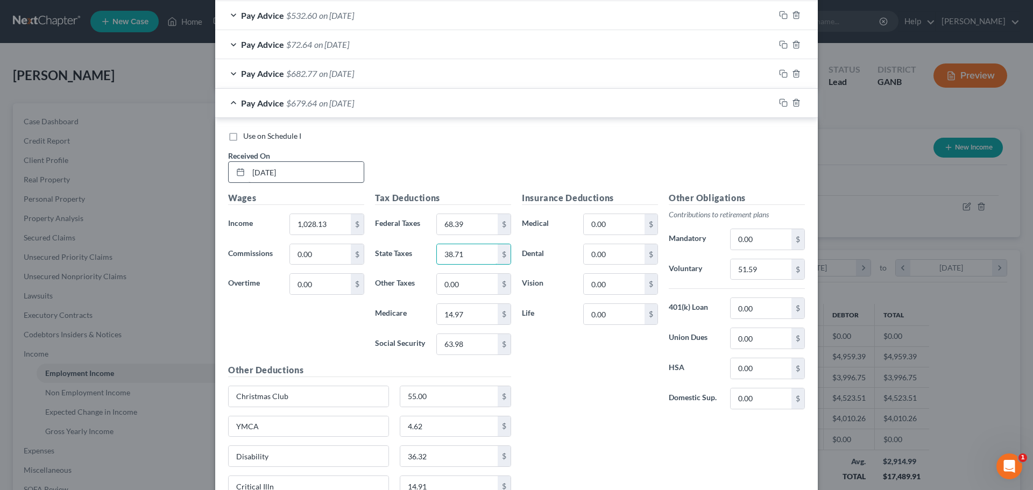
type input "38.71"
type input "14.90"
type input "63.74"
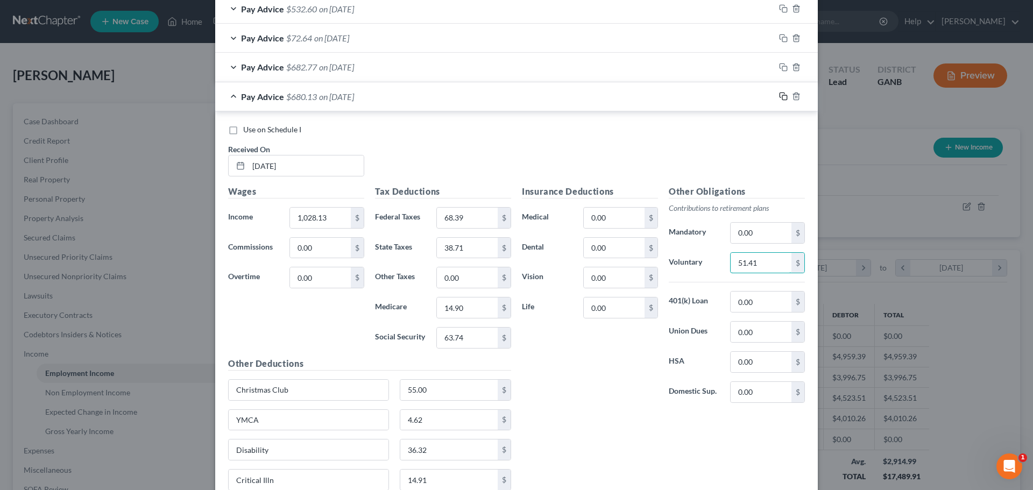
type input "51.41"
click at [782, 94] on icon "button" at bounding box center [783, 96] width 9 height 9
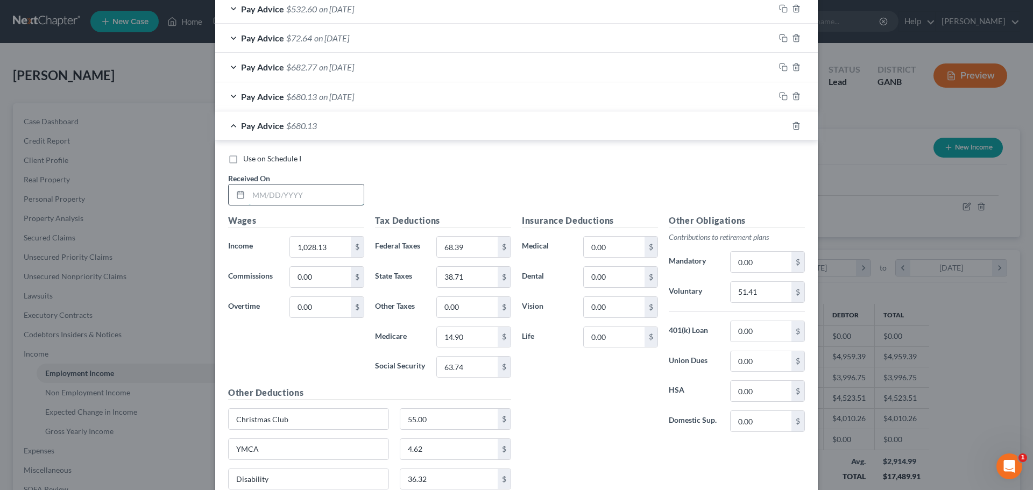
click at [345, 202] on input "text" at bounding box center [306, 195] width 115 height 20
type input "9/25/25"
type input "1,021.75"
type input "67.66"
type input "38.40"
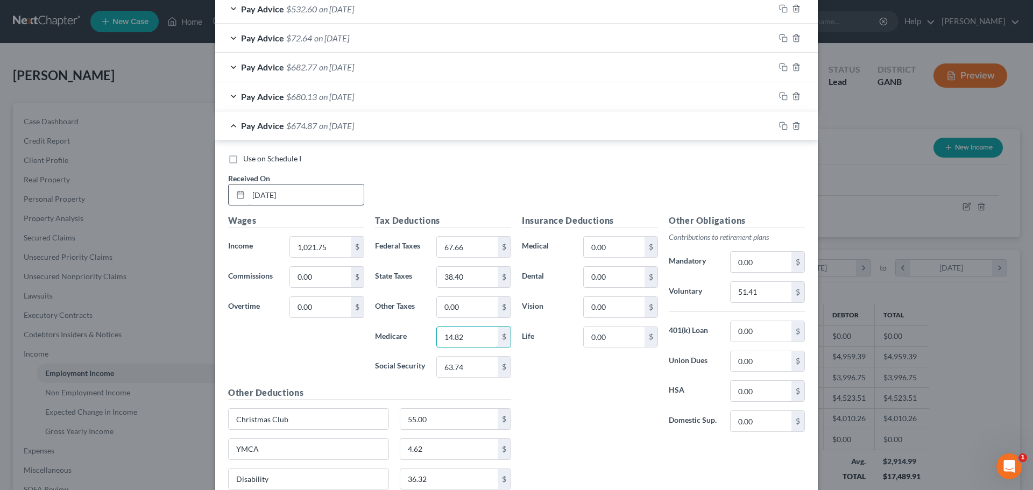
type input "14.82"
type input "63.35"
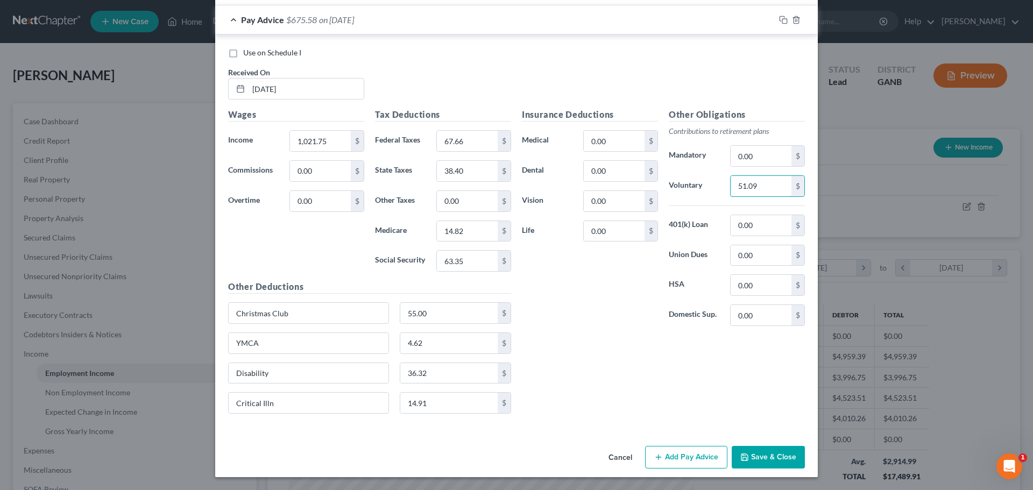
type input "51.09"
click at [780, 22] on icon "button" at bounding box center [783, 20] width 9 height 9
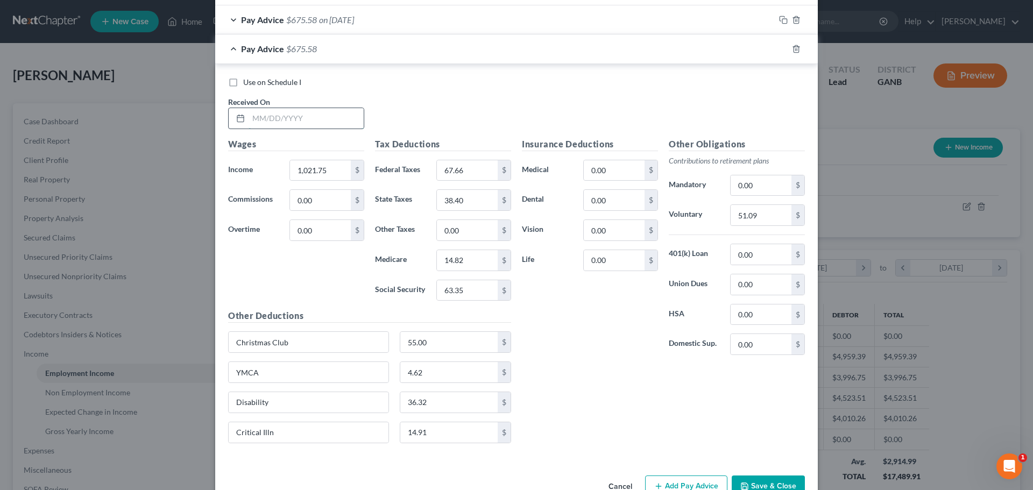
click at [347, 122] on input "text" at bounding box center [306, 118] width 115 height 20
type input "9/18/25"
type input "868.75"
type input "50.22"
type input "30.86"
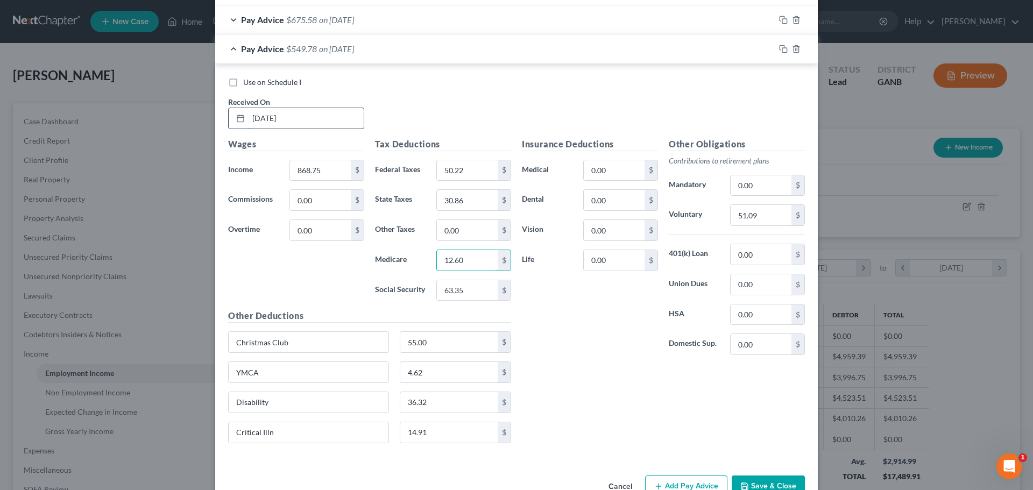
type input "12.60"
type input "53.86"
type input "43.44"
click at [779, 47] on icon "button" at bounding box center [783, 49] width 9 height 9
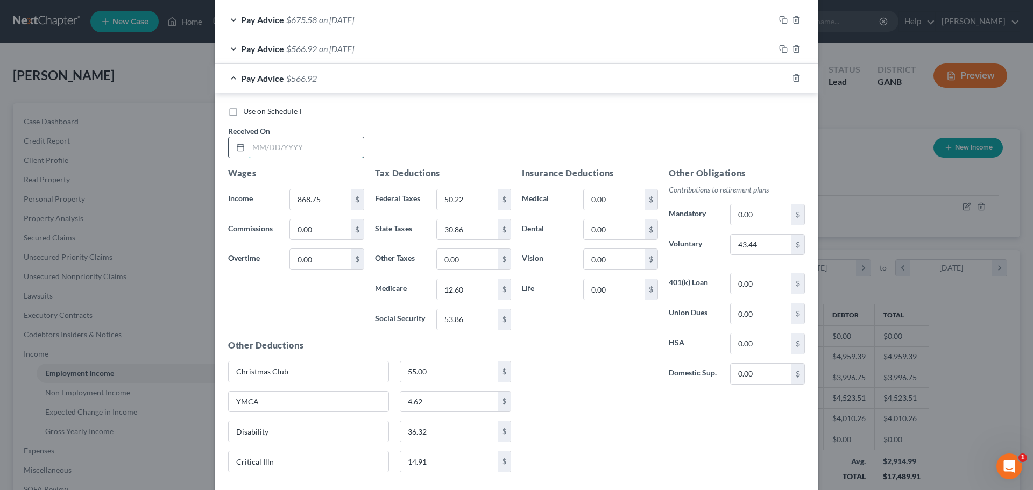
click at [352, 149] on input "text" at bounding box center [306, 147] width 115 height 20
type input "9/11/25"
type input "1,017.00"
type input "67.12"
type input "38.17"
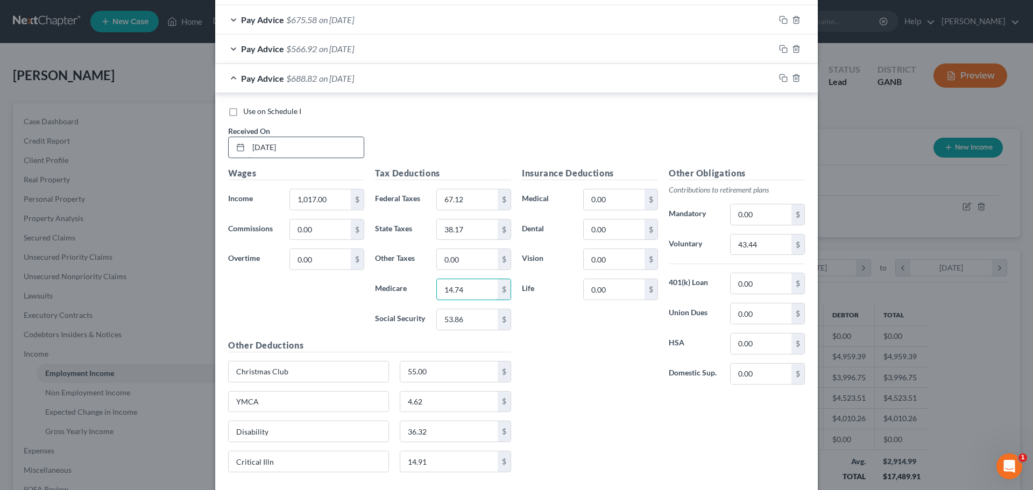
type input "14.74"
type input "63.06"
type input "50.85"
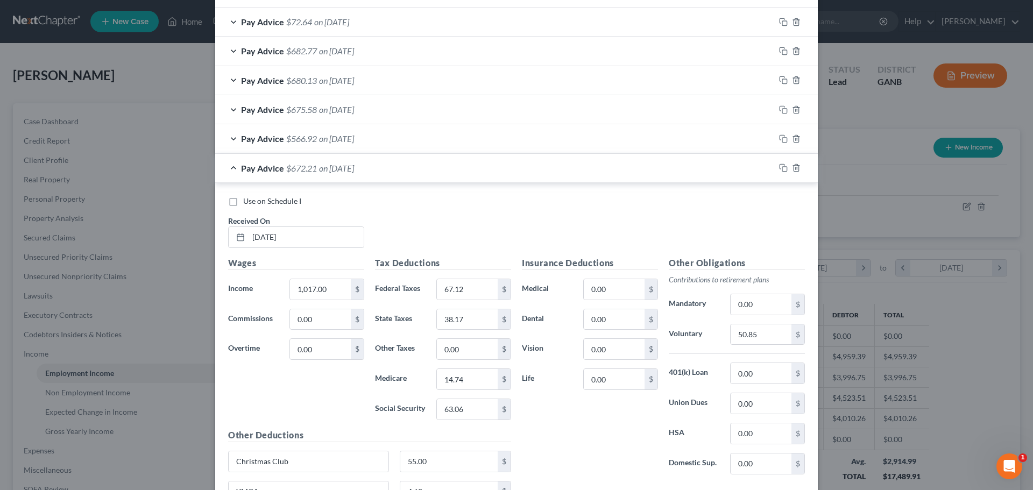
scroll to position [1051, 0]
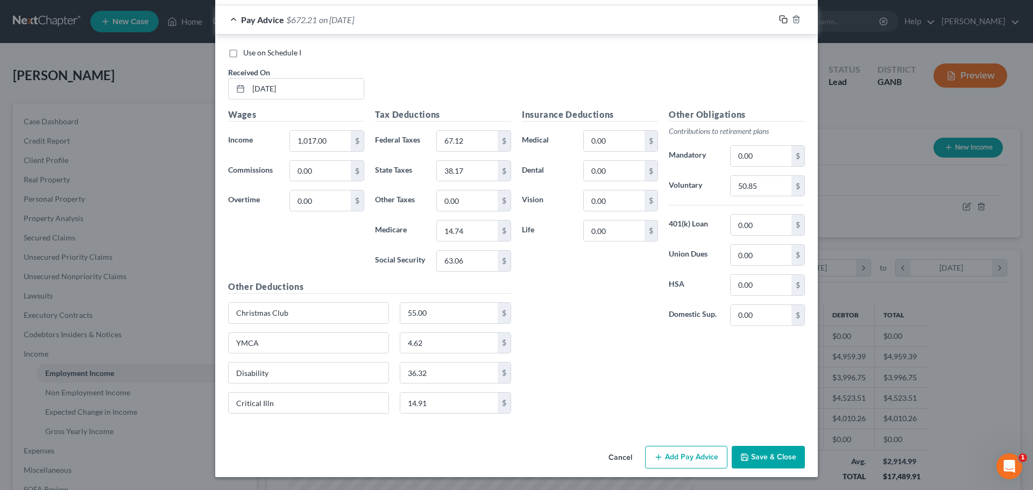
click at [779, 22] on icon "button" at bounding box center [783, 19] width 9 height 9
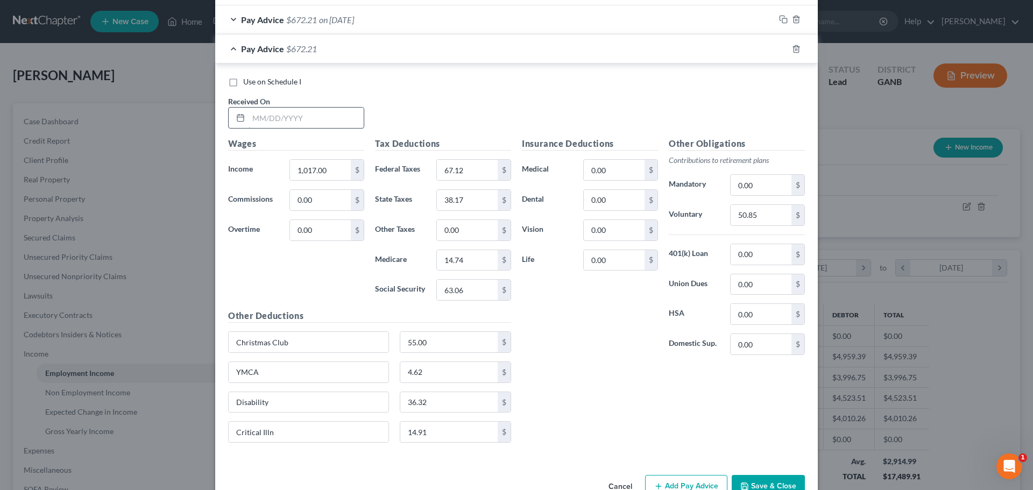
click at [338, 116] on input "text" at bounding box center [306, 118] width 115 height 20
type input "9/4/25"
type input "1,016.88"
type input "67.11"
type input "38.16"
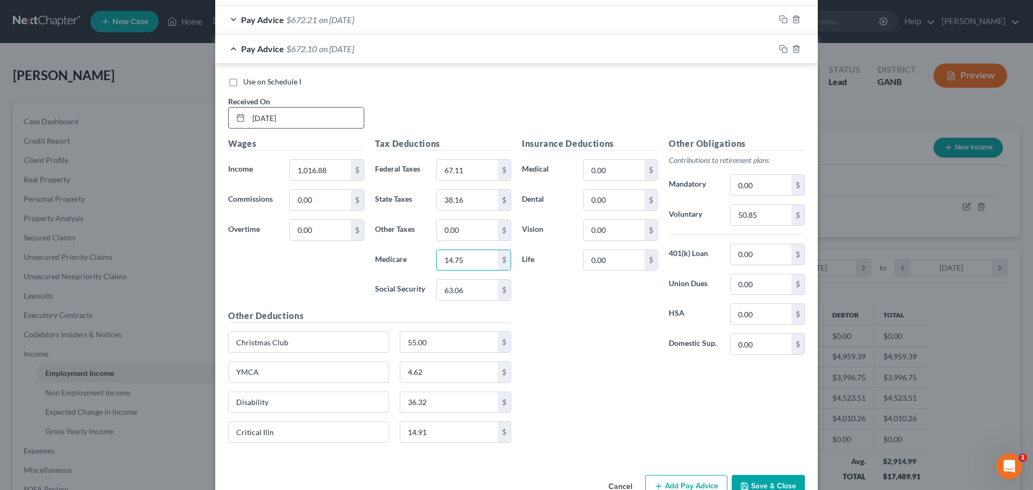
type input "14.75"
type input "63.04"
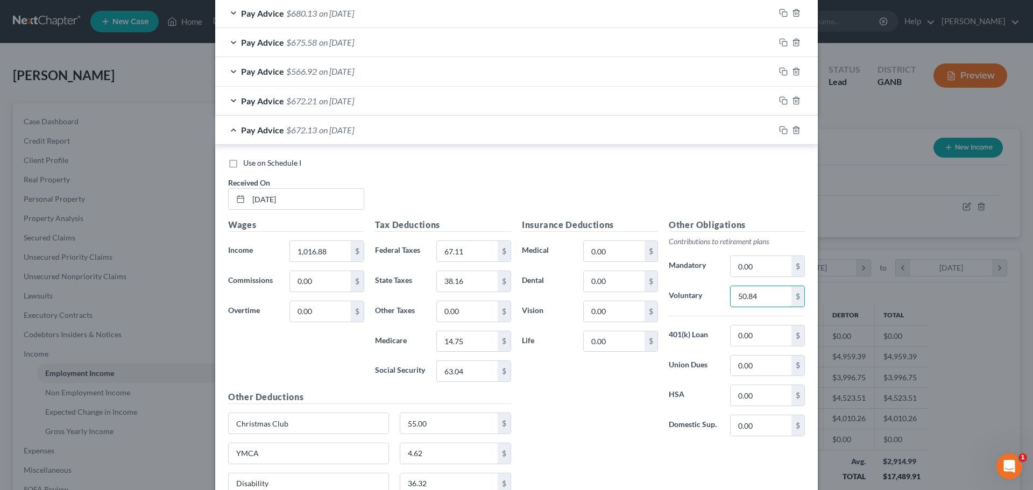
scroll to position [864, 0]
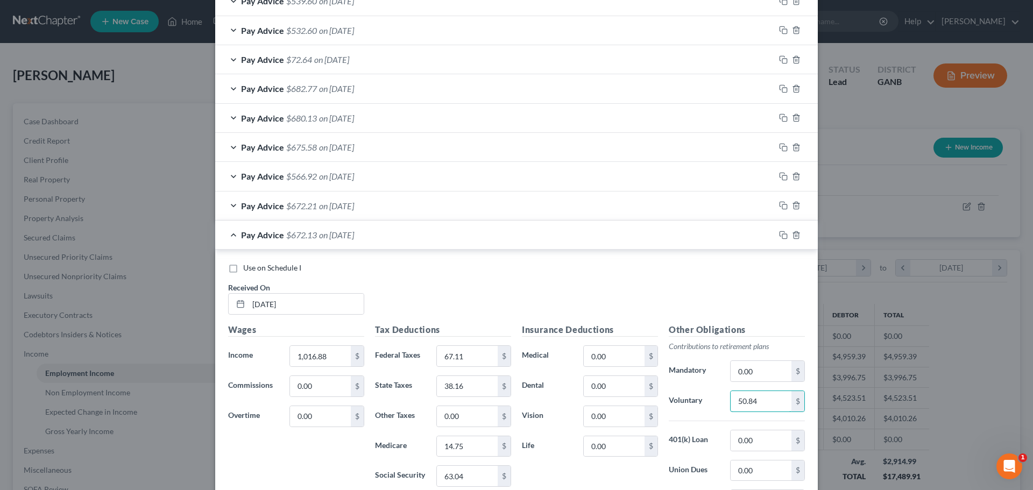
type input "50.84"
click at [262, 236] on span "Pay Advice" at bounding box center [262, 235] width 43 height 10
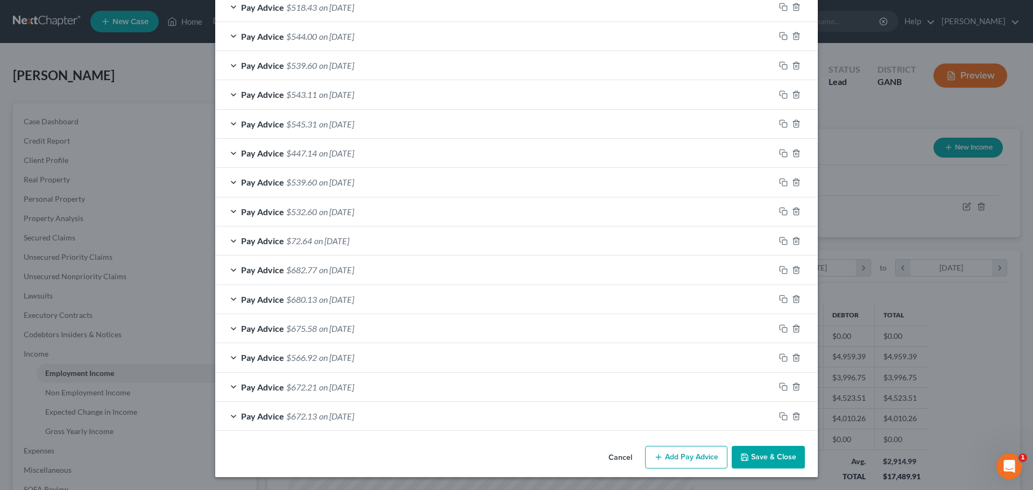
scroll to position [683, 0]
click at [781, 210] on icon "button" at bounding box center [783, 211] width 9 height 9
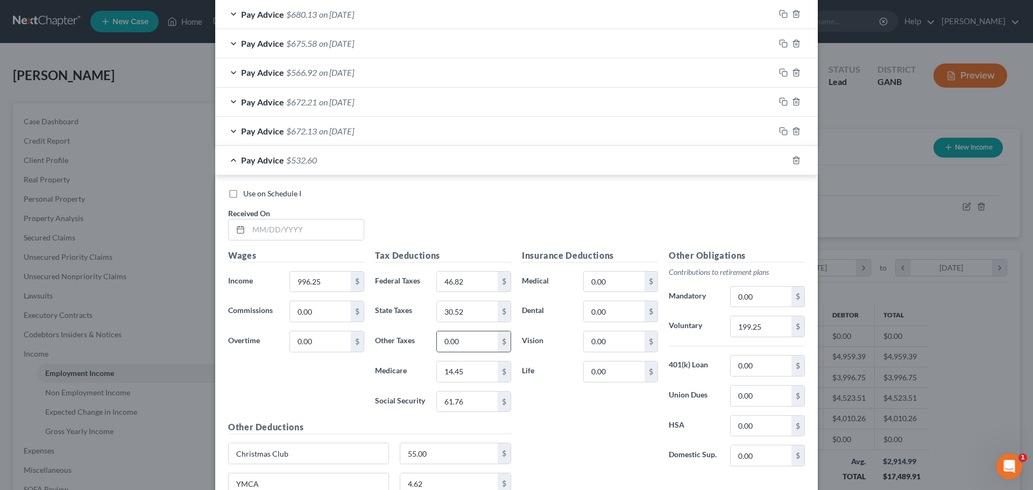
scroll to position [1006, 0]
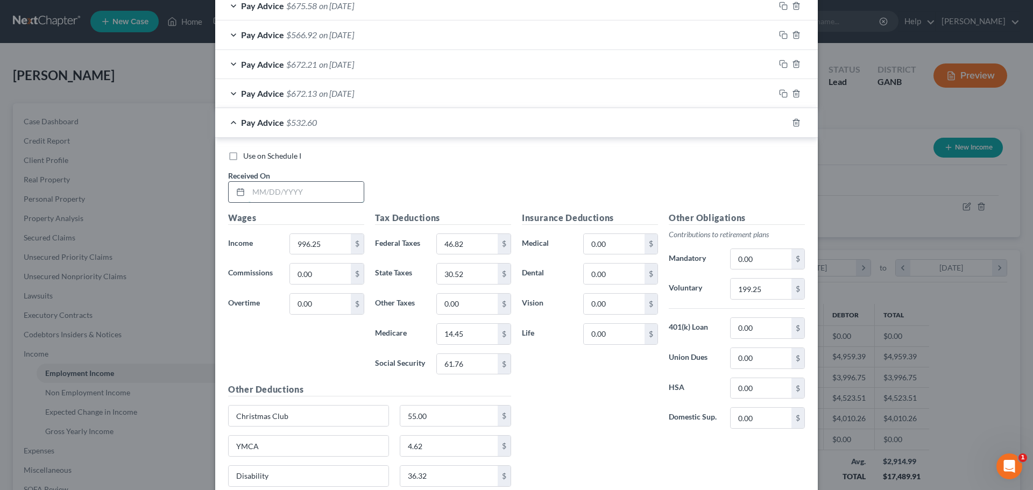
click at [330, 194] on input "text" at bounding box center [306, 192] width 115 height 20
type input "4/24/25"
type input "1,007.50"
type input "47.90"
type input "31.00"
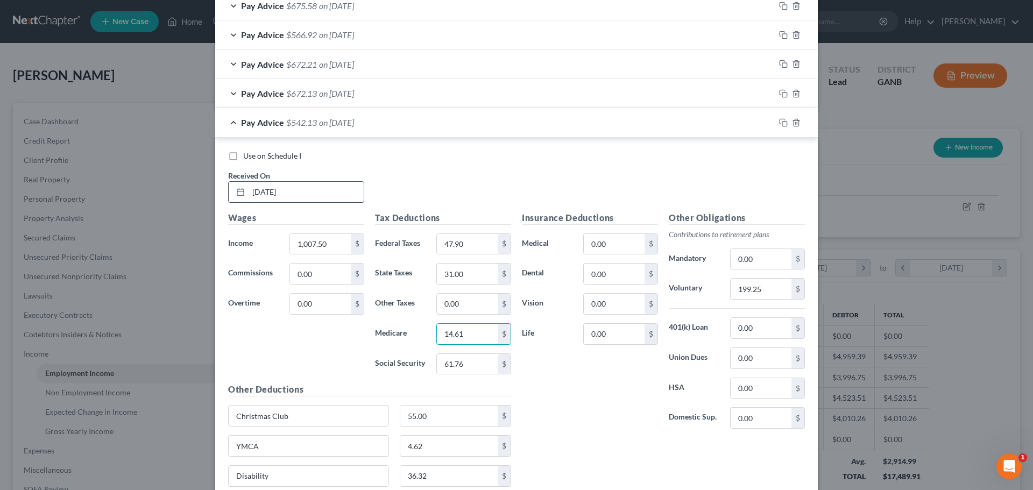
type input "14.61"
type input "62.47"
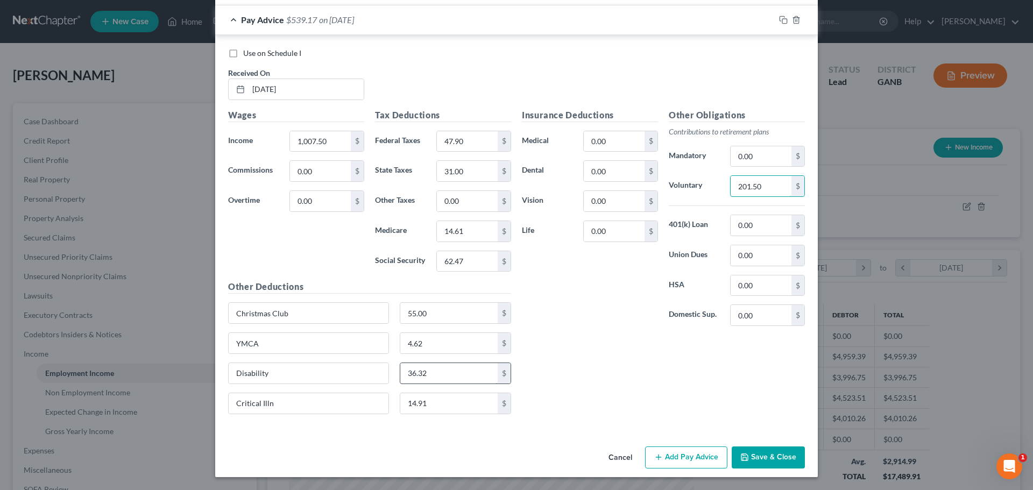
type input "201.50"
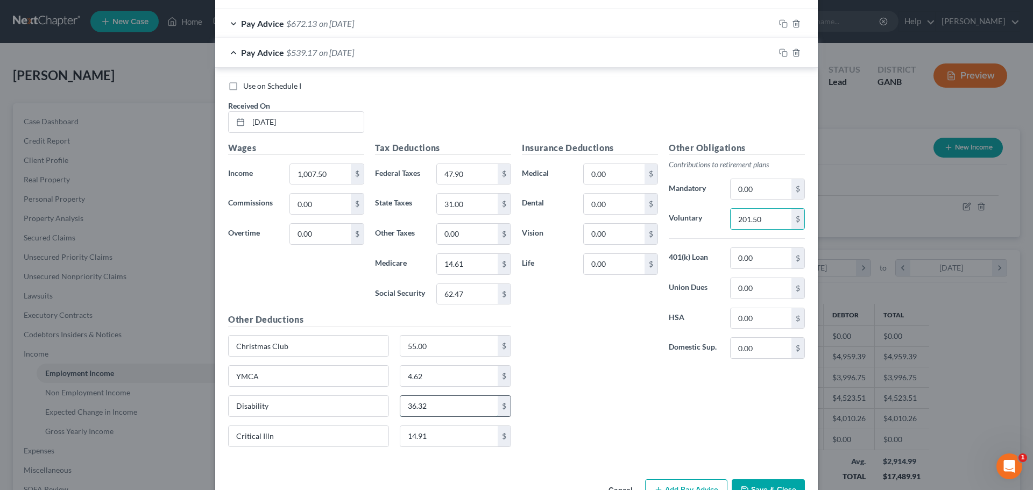
click at [441, 433] on div "Other Deductions Christmas Club 55.00 $ YMCA 4.62 $ Disability 36.32 $ Critical…" at bounding box center [370, 384] width 294 height 142
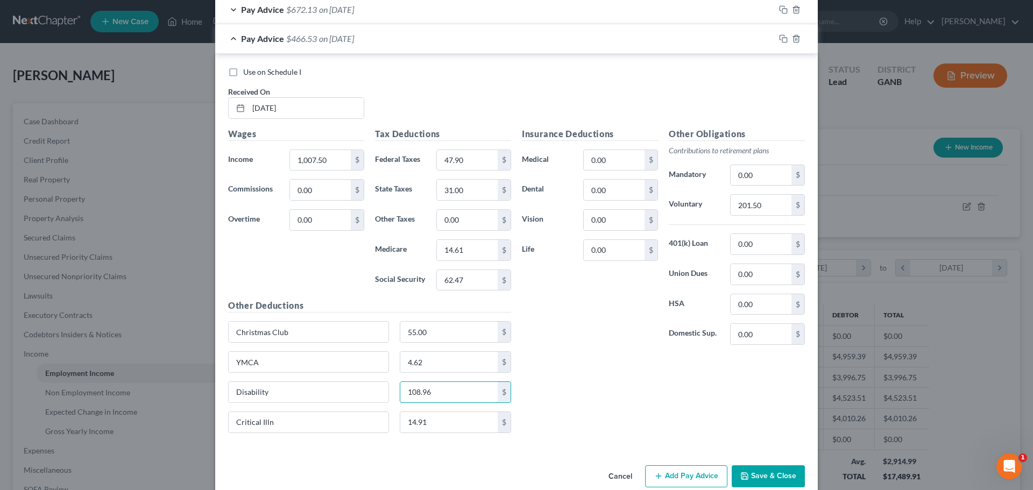
scroll to position [1109, 0]
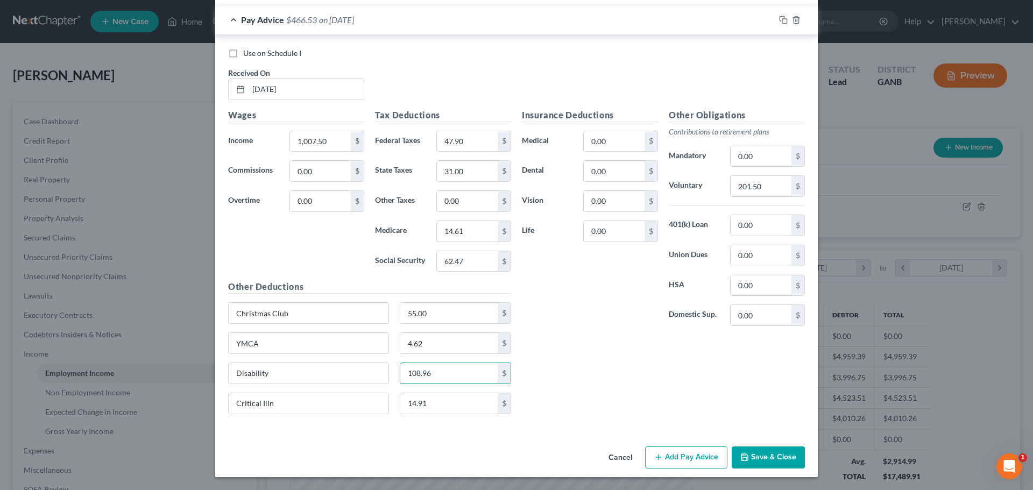
type input "108.96"
click at [773, 85] on div "Use on Schedule I Received On * 4/24/25" at bounding box center [517, 78] width 588 height 61
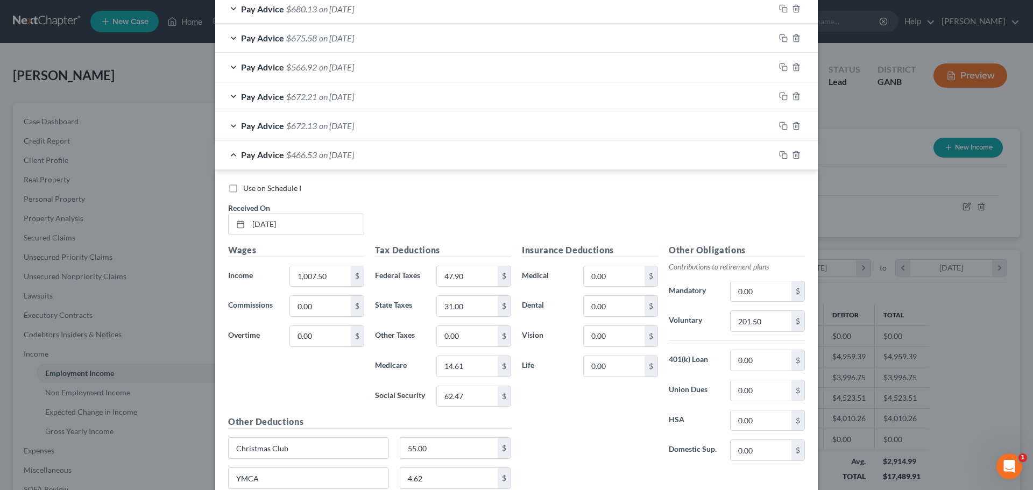
scroll to position [981, 0]
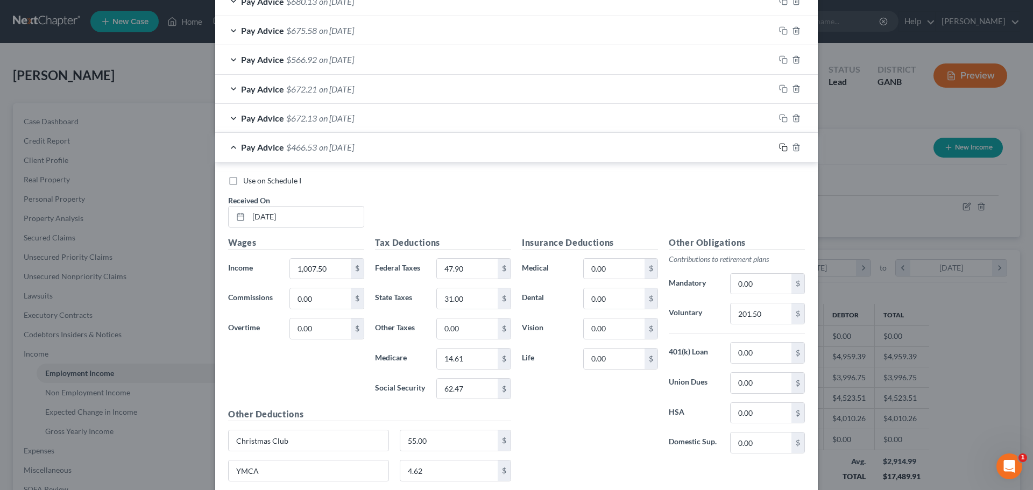
click at [780, 150] on icon "button" at bounding box center [783, 147] width 9 height 9
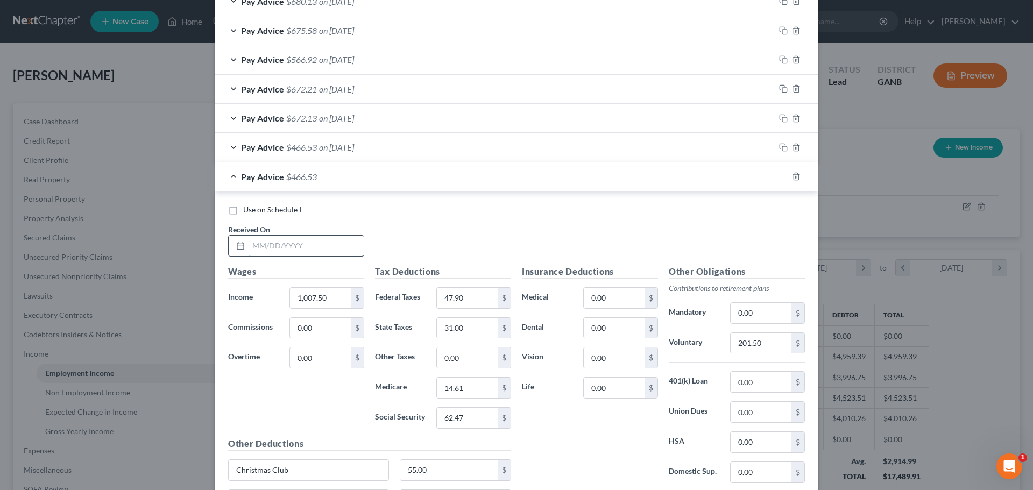
click at [326, 254] on input "text" at bounding box center [306, 246] width 115 height 20
type input "4/17/25"
type input "1,008.25"
type input "47.97"
type input "31.04"
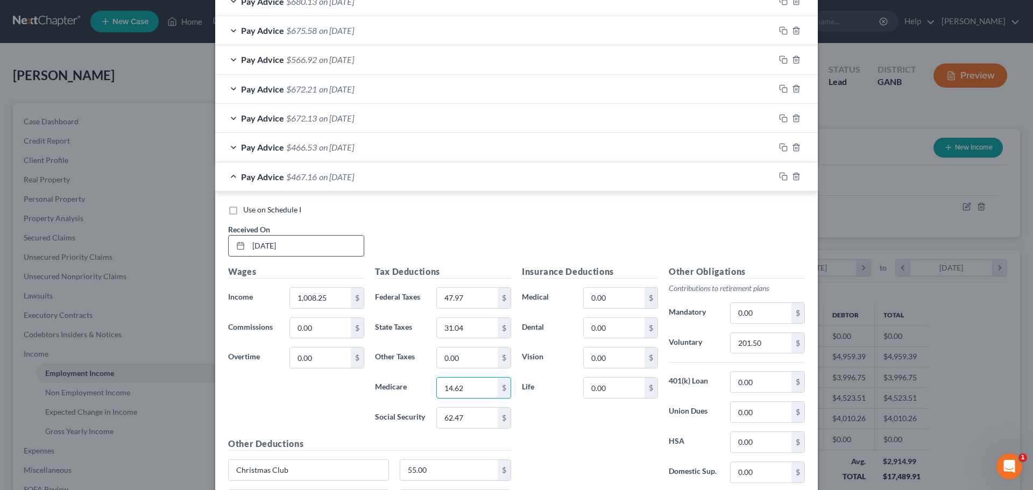
type input "14.62"
type input "62.51"
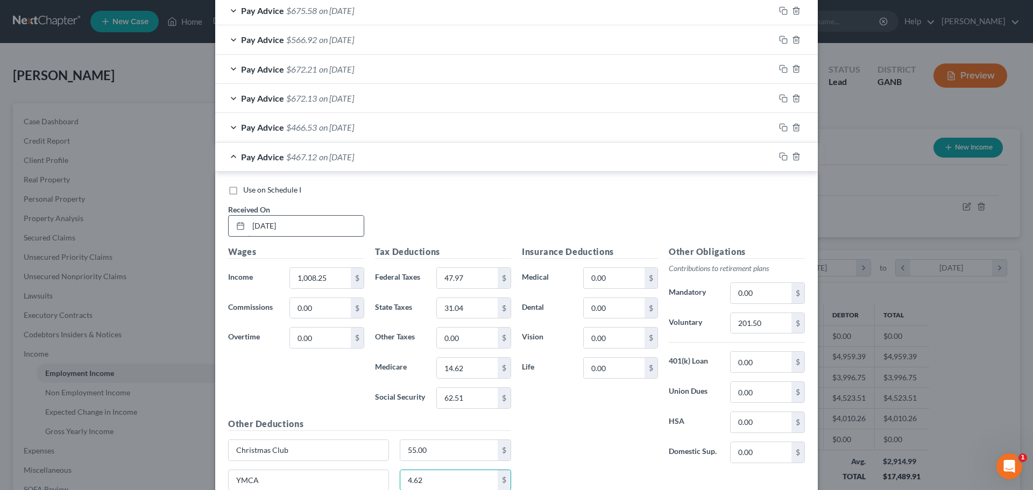
scroll to position [1138, 0]
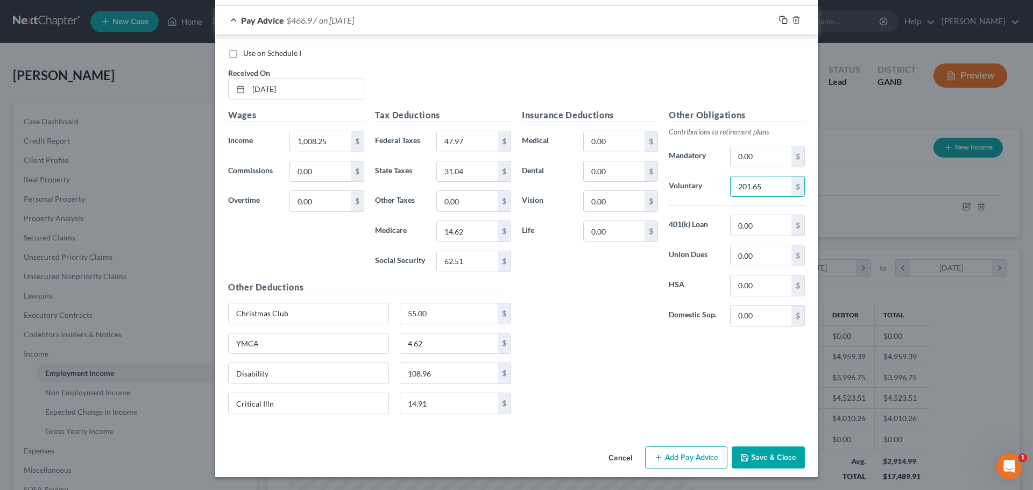
type input "201.65"
click at [780, 17] on icon "button" at bounding box center [782, 19] width 5 height 5
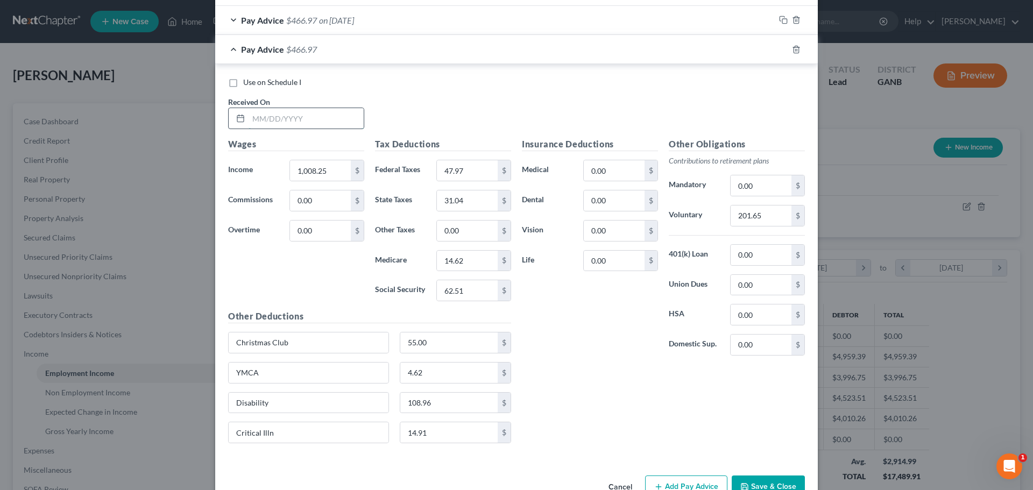
click at [335, 119] on input "text" at bounding box center [306, 118] width 115 height 20
type input "4/10/25"
type input "1,000.00"
type input "47.18"
type input "30.68"
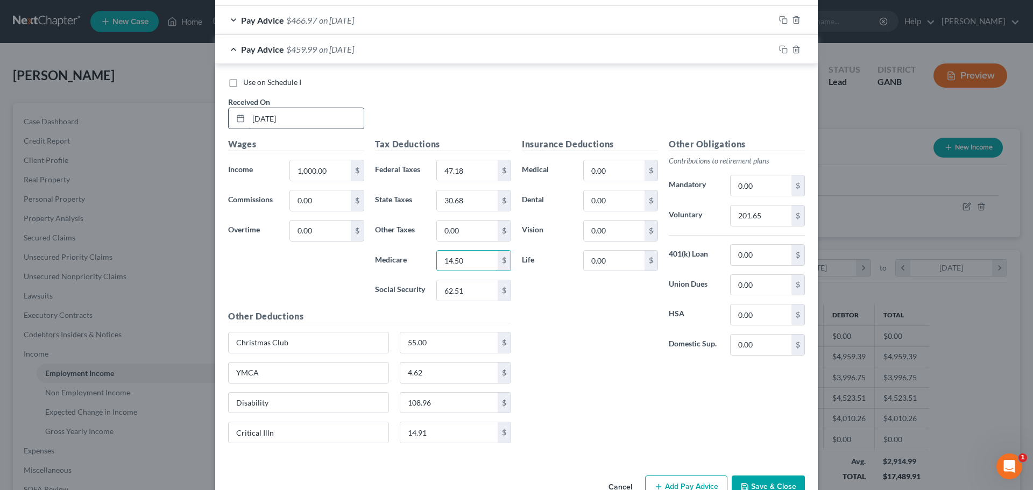
type input "14.50"
type input "62.00"
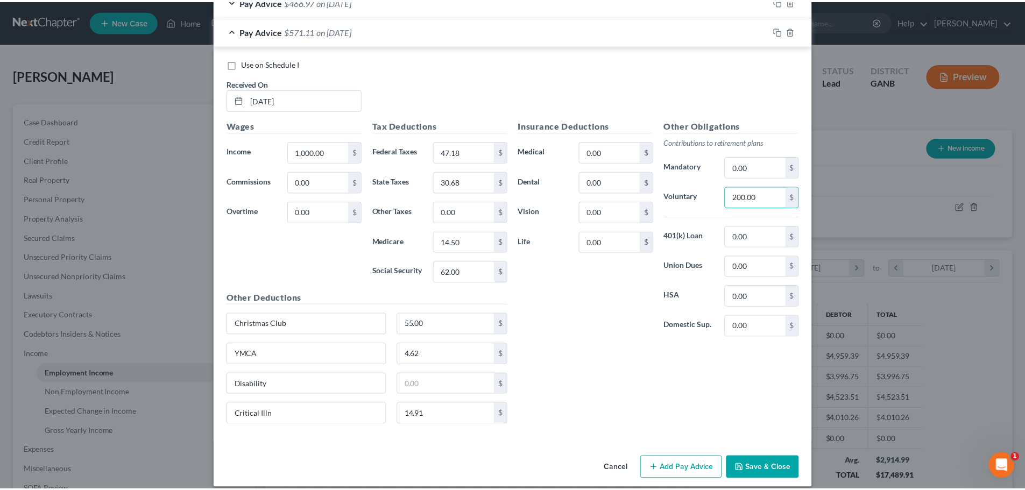
scroll to position [1167, 0]
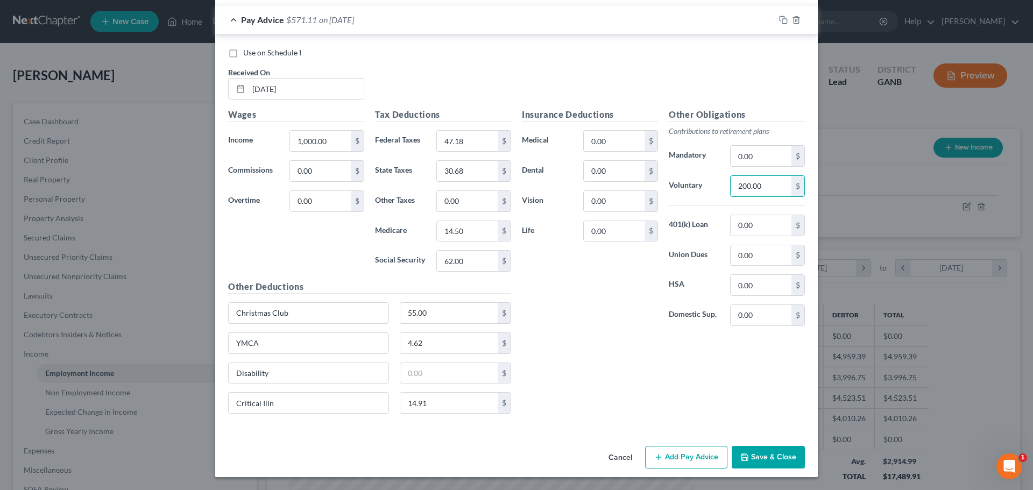
type input "200.00"
click at [737, 454] on button "Save & Close" at bounding box center [768, 457] width 73 height 23
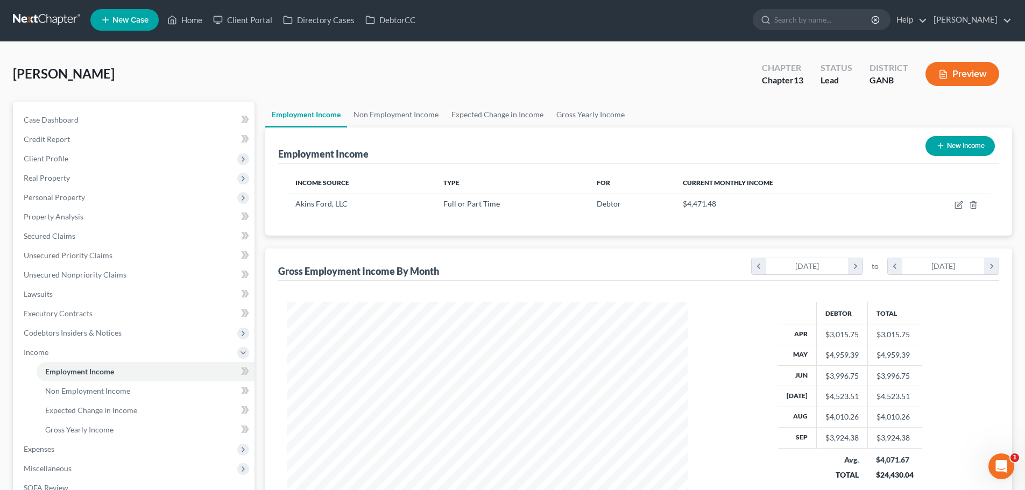
scroll to position [0, 0]
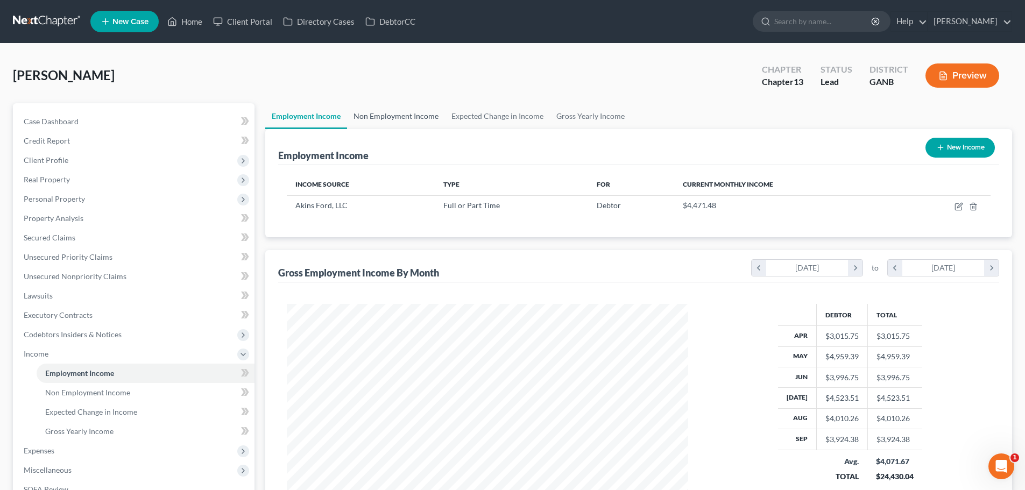
click at [388, 120] on link "Non Employment Income" at bounding box center [396, 116] width 98 height 26
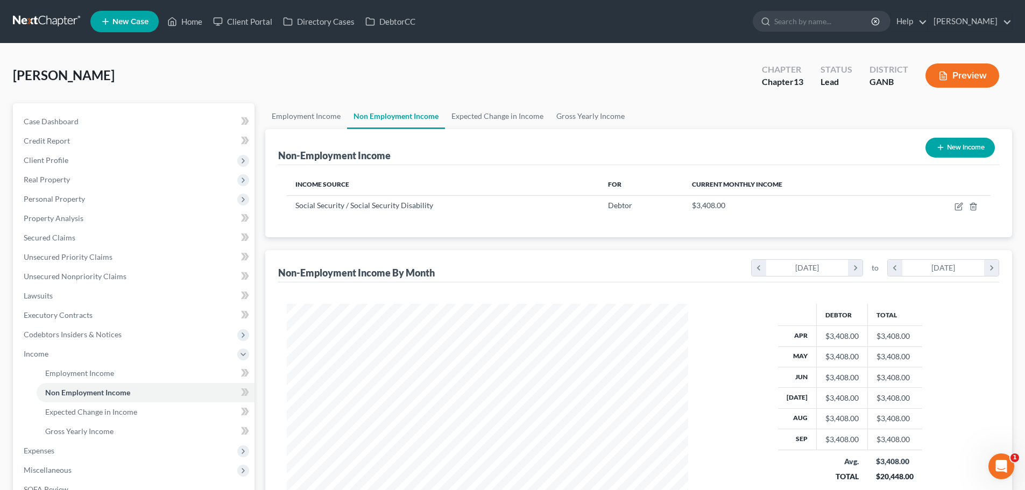
scroll to position [201, 423]
click at [491, 119] on link "Expected Change in Income" at bounding box center [497, 116] width 105 height 26
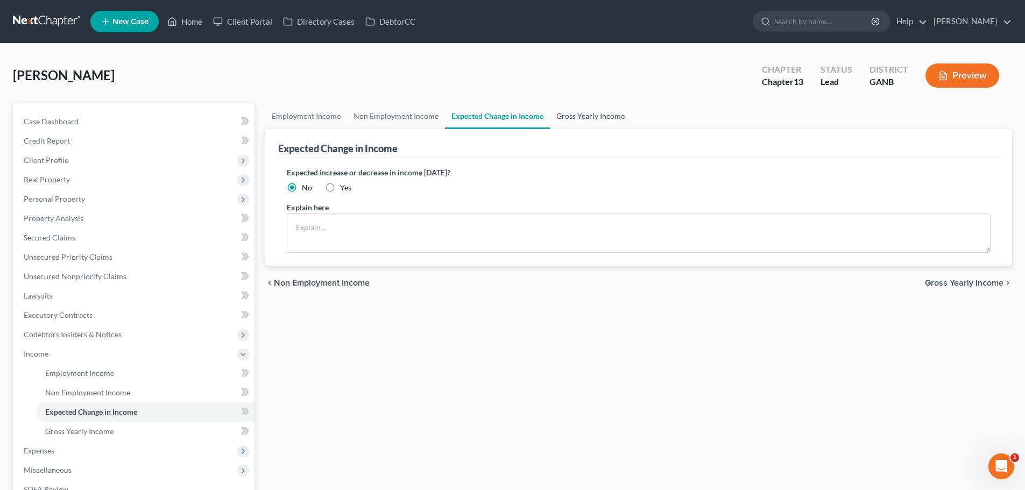
click at [574, 112] on link "Gross Yearly Income" at bounding box center [590, 116] width 81 height 26
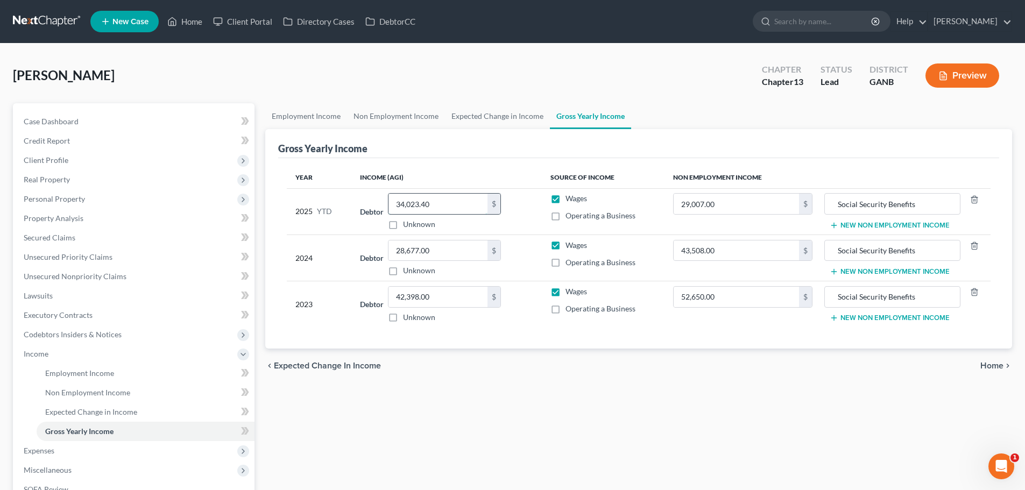
click at [458, 202] on input "34,023.40" at bounding box center [438, 204] width 99 height 20
type input "40,007.79"
click at [701, 126] on ul "Employment Income Non Employment Income Expected Change in Income Gross Yearly …" at bounding box center [638, 116] width 747 height 26
click at [992, 364] on span "Home" at bounding box center [992, 366] width 23 height 9
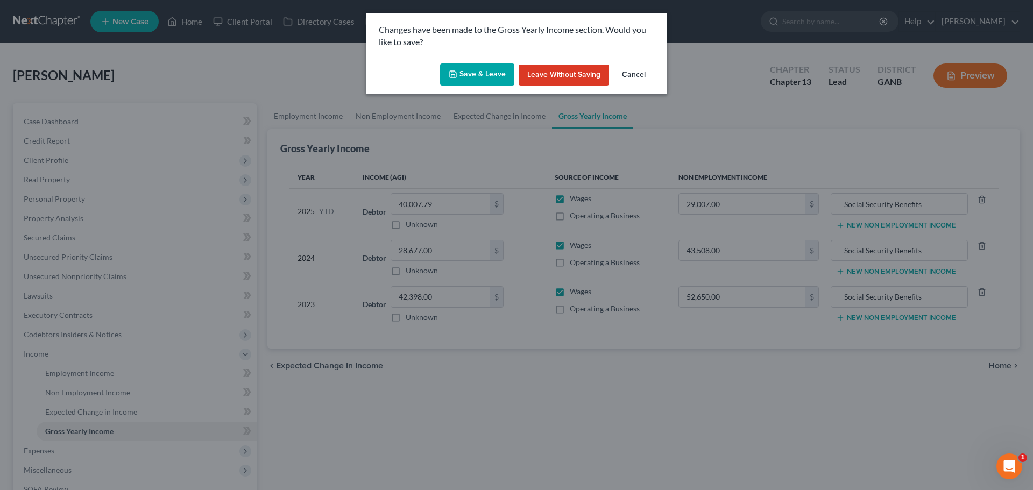
click at [490, 77] on button "Save & Leave" at bounding box center [477, 75] width 74 height 23
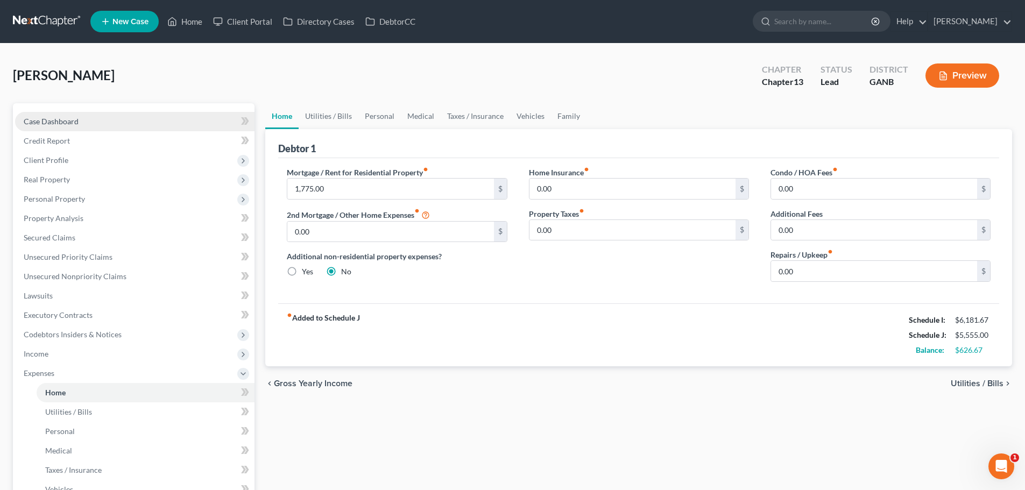
click at [87, 123] on link "Case Dashboard" at bounding box center [135, 121] width 240 height 19
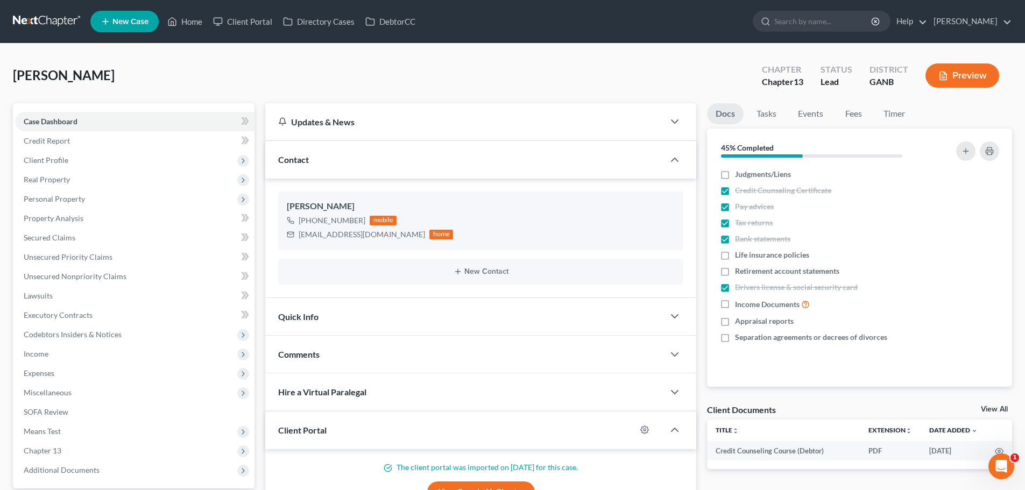
click at [59, 20] on link at bounding box center [47, 21] width 69 height 19
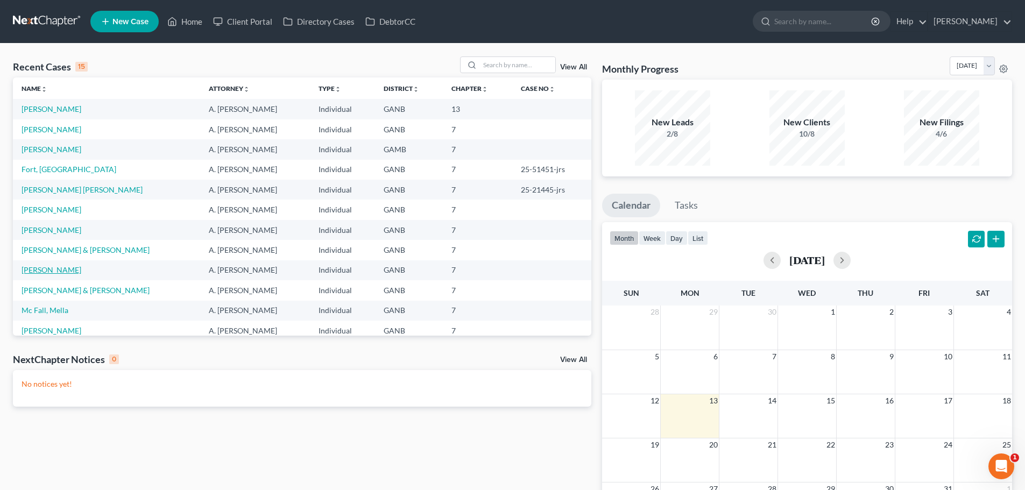
click at [44, 269] on link "[PERSON_NAME]" at bounding box center [52, 269] width 60 height 9
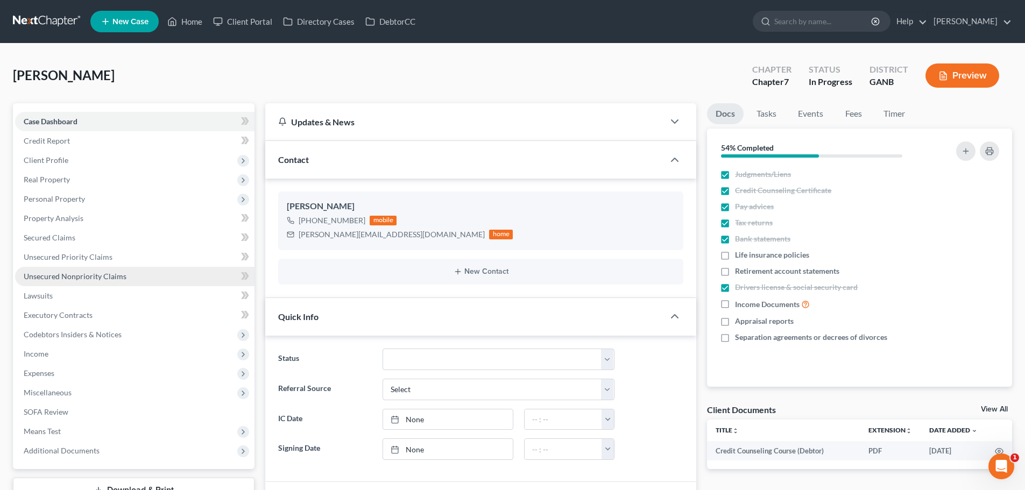
click at [93, 279] on span "Unsecured Nonpriority Claims" at bounding box center [75, 276] width 103 height 9
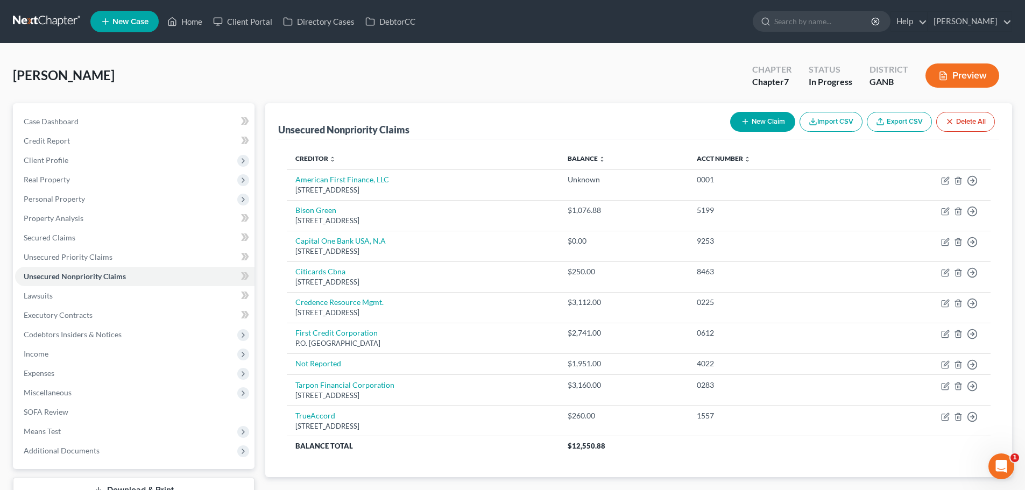
click at [760, 125] on button "New Claim" at bounding box center [762, 122] width 65 height 20
select select "0"
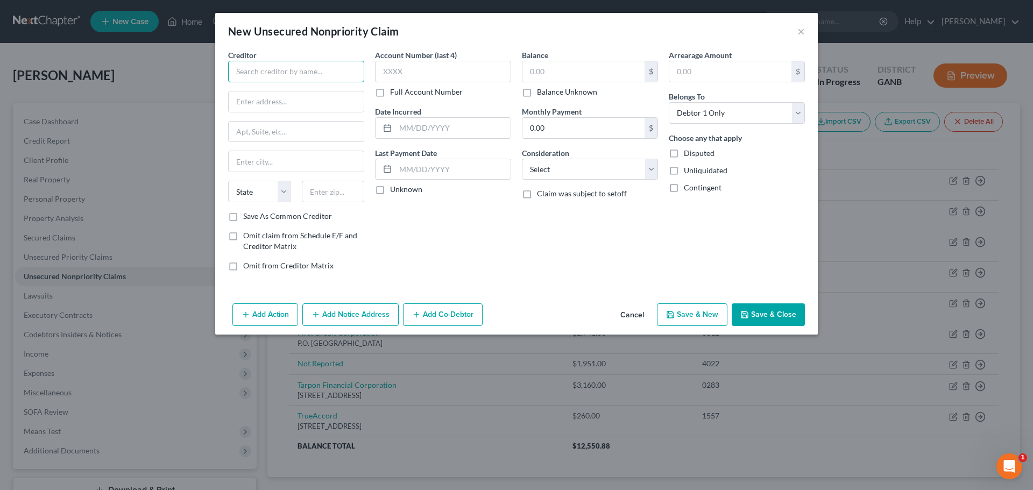
click at [292, 71] on input "text" at bounding box center [296, 72] width 136 height 22
type input "WLCC Lending BGL"
type input "dba Bison Green Lending"
drag, startPoint x: 428, startPoint y: 24, endPoint x: 581, endPoint y: 83, distance: 163.7
click at [679, 116] on div "New Unsecured Nonpriority Claim × Creditor * WLCC Lending BGL dba Bison Green L…" at bounding box center [516, 174] width 603 height 322
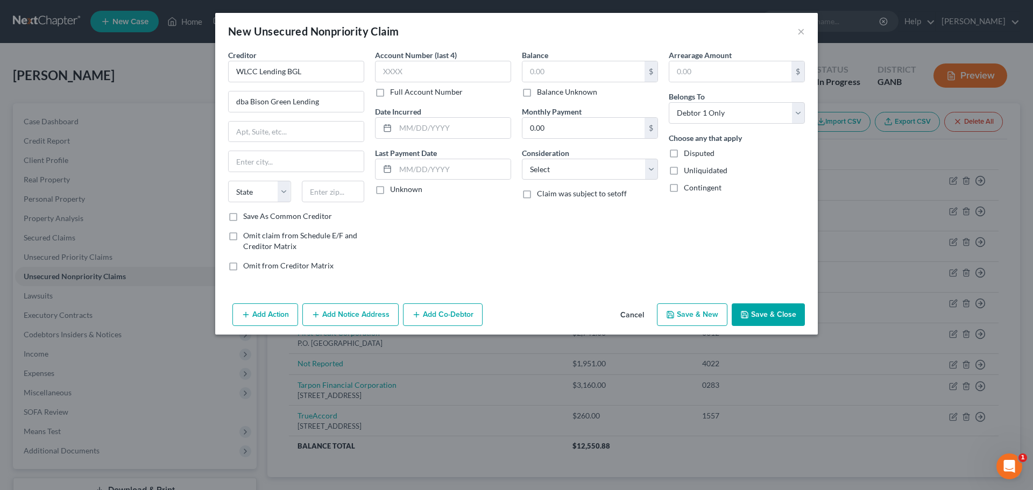
click at [493, 55] on div "Account Number (last 4) Full Account Number" at bounding box center [443, 74] width 136 height 48
click at [485, 38] on div "New Unsecured Nonpriority Claim ×" at bounding box center [516, 31] width 603 height 37
click at [325, 93] on input "dba Bison Green Lending" at bounding box center [296, 102] width 135 height 20
type input "#1 [GEOGRAPHIC_DATA]"
type input "Batesland"
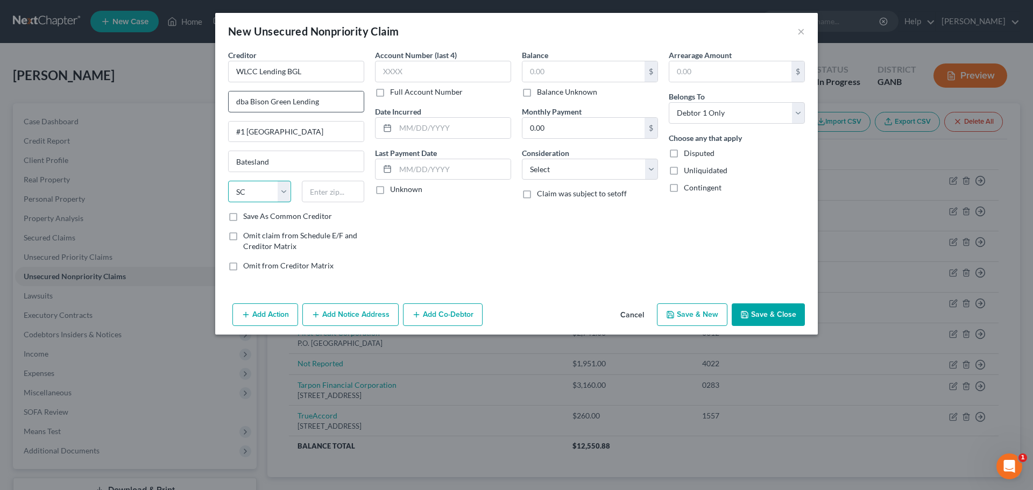
select select "43"
type input "57716"
click at [463, 66] on input "text" at bounding box center [443, 72] width 136 height 22
type input "5199"
click at [597, 78] on input "text" at bounding box center [584, 71] width 122 height 20
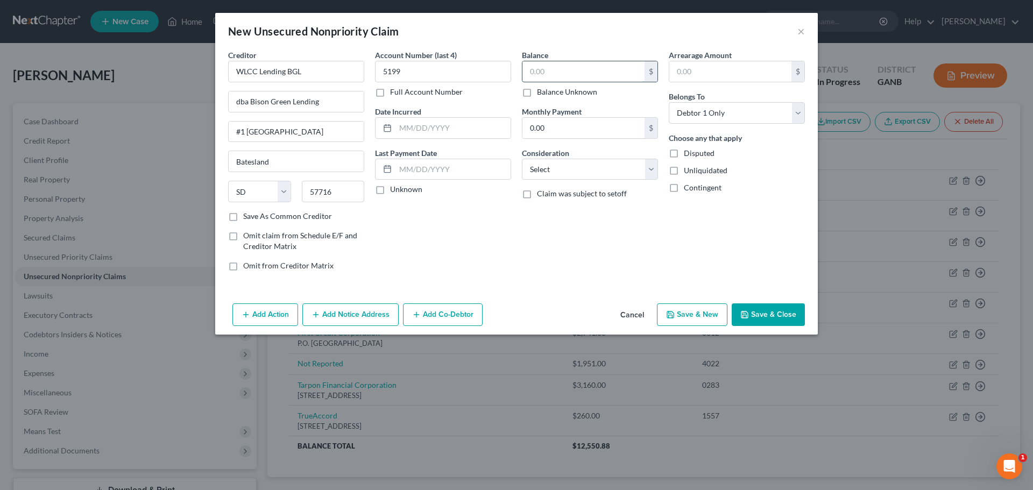
paste input "1,106.88"
type input "1,106.88"
click at [590, 170] on select "Select Cable / Satellite Services Collection Agency Credit Card Debt Debt Couns…" at bounding box center [590, 170] width 136 height 22
select select "10"
click at [522, 159] on select "Select Cable / Satellite Services Collection Agency Credit Card Debt Debt Couns…" at bounding box center [590, 170] width 136 height 22
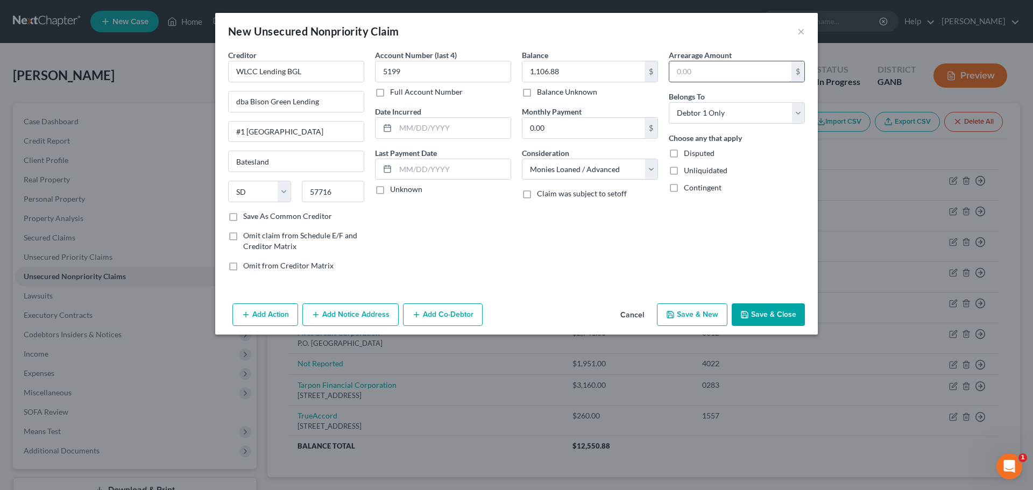
click at [706, 74] on input "text" at bounding box center [731, 71] width 122 height 20
paste input "1,106.88"
type input "1,106.88"
click at [762, 316] on button "Save & Close" at bounding box center [768, 315] width 73 height 23
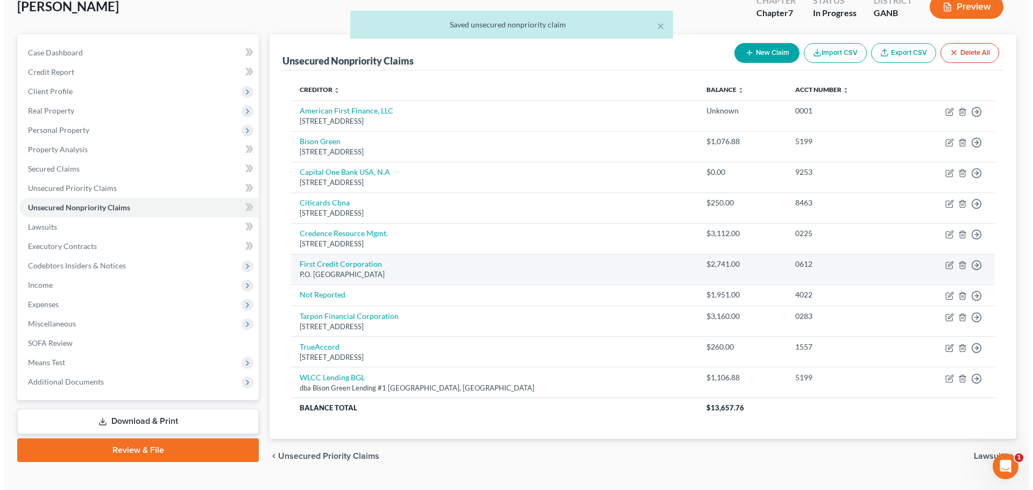
scroll to position [93, 0]
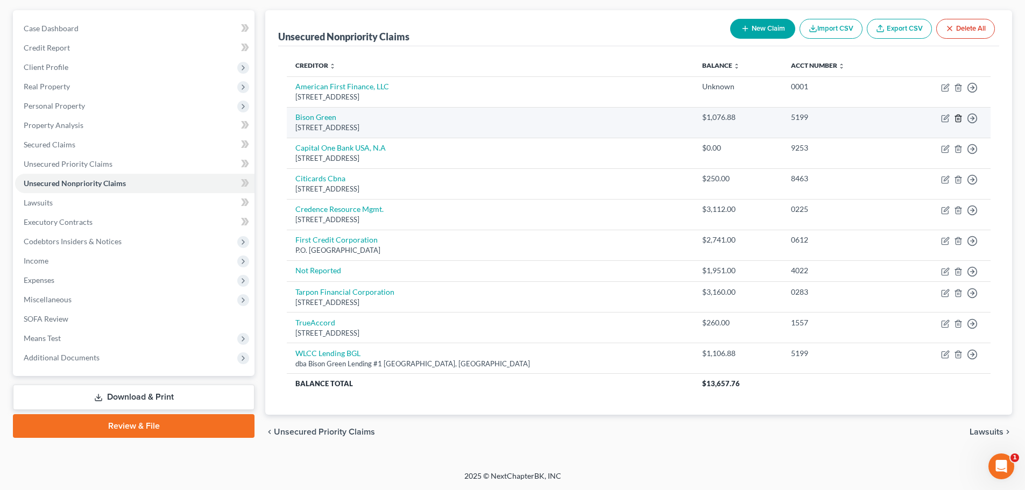
click at [956, 114] on icon "button" at bounding box center [958, 118] width 9 height 9
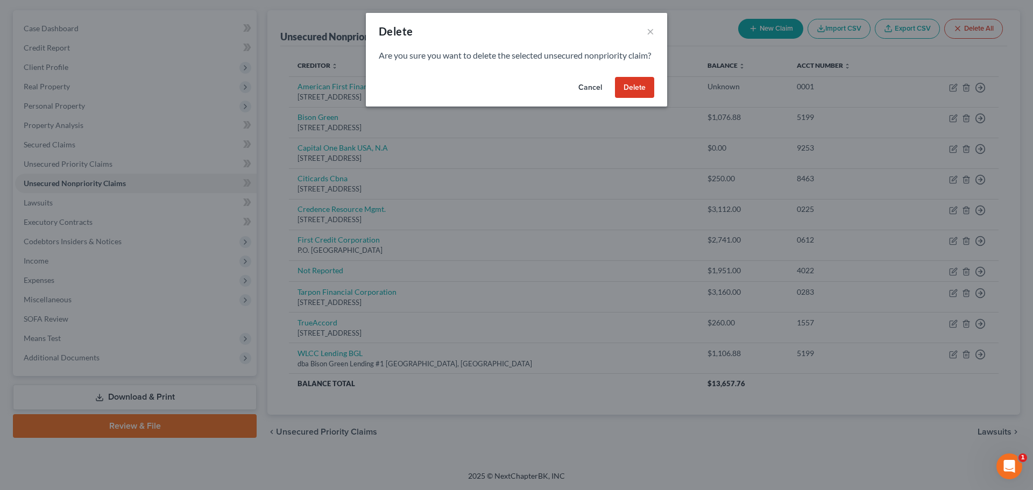
click at [622, 98] on button "Delete" at bounding box center [634, 88] width 39 height 22
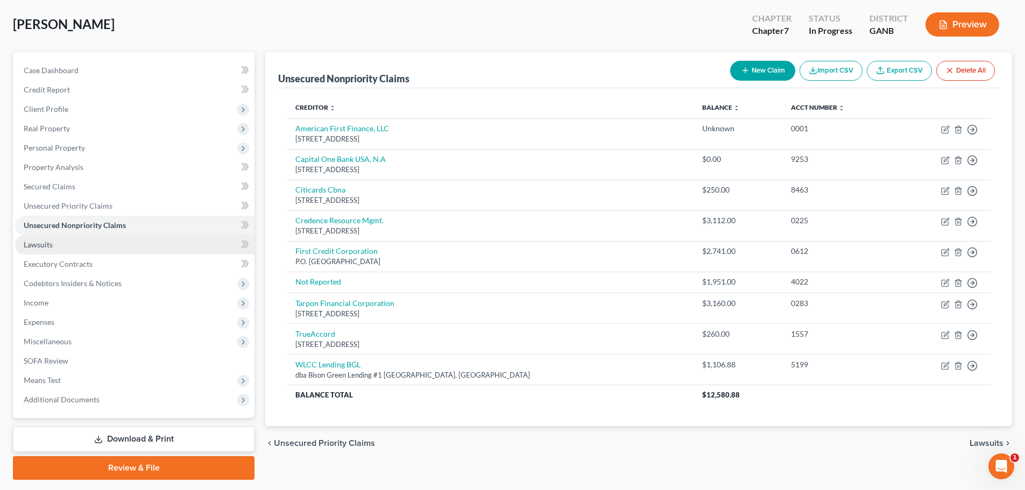
scroll to position [0, 0]
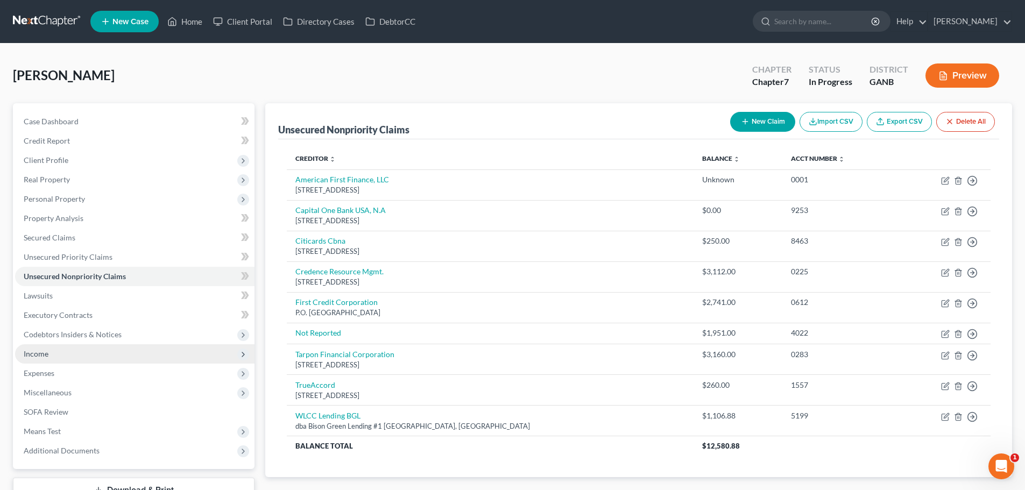
click at [48, 357] on span "Income" at bounding box center [135, 353] width 240 height 19
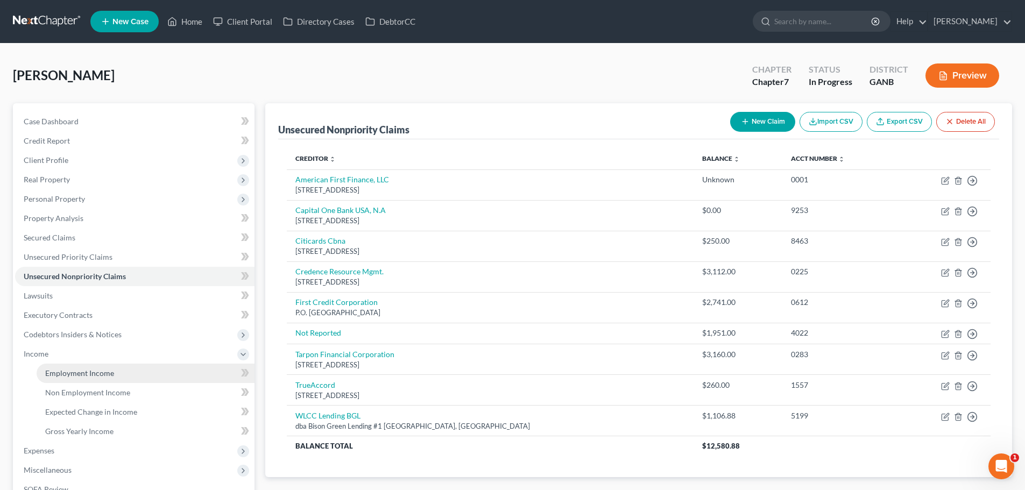
click at [70, 372] on span "Employment Income" at bounding box center [79, 373] width 69 height 9
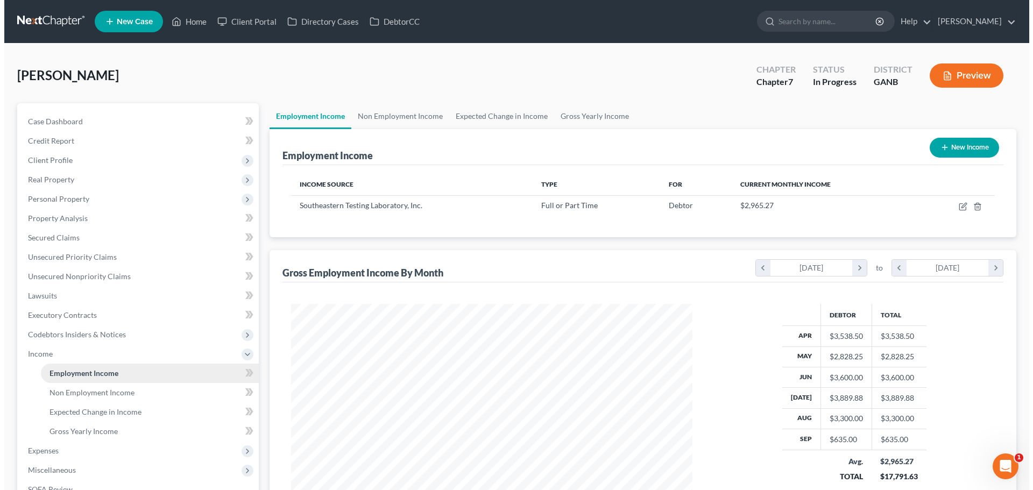
scroll to position [201, 423]
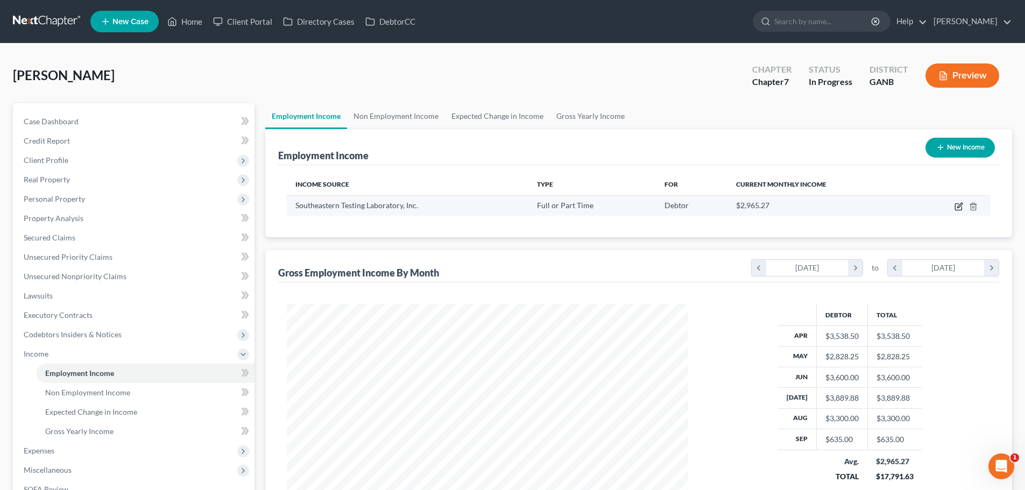
click at [958, 206] on icon "button" at bounding box center [959, 206] width 9 height 9
select select "0"
select select "10"
select select "3"
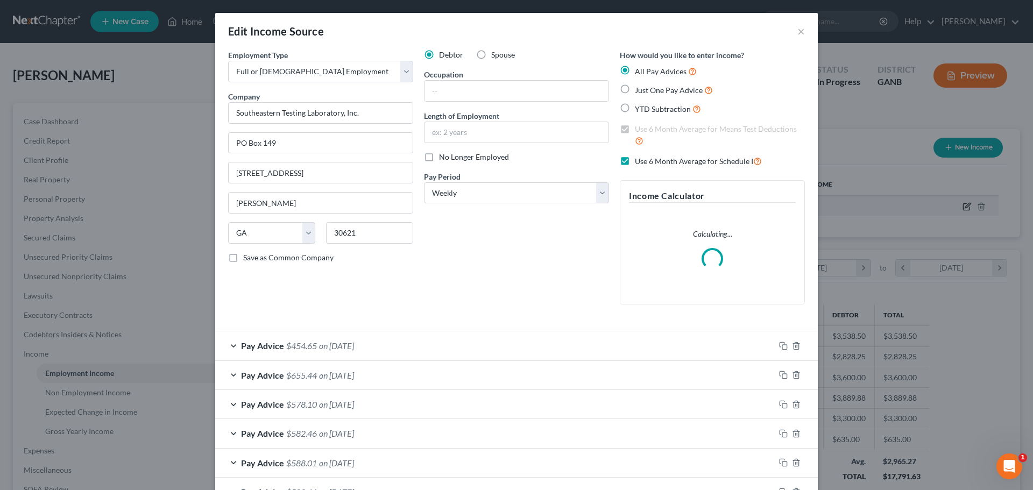
scroll to position [202, 427]
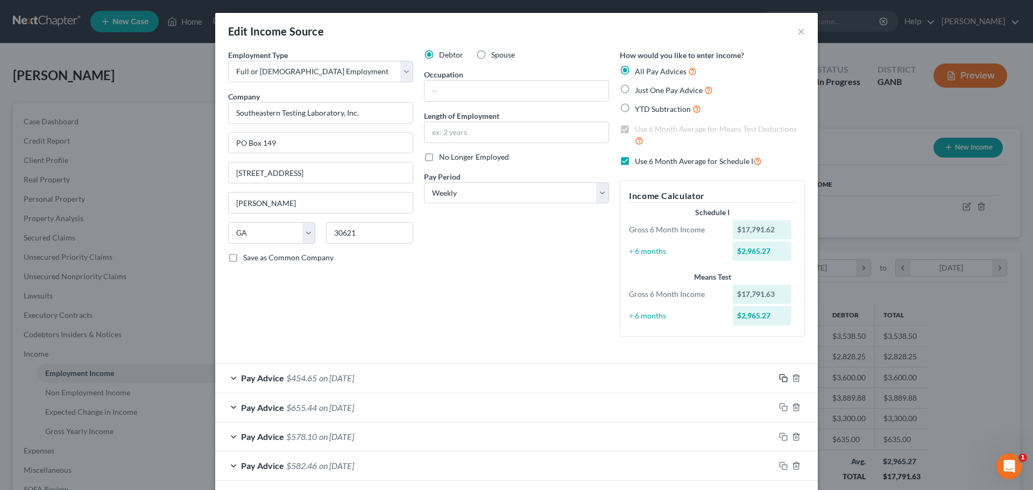
click at [783, 378] on rect "button" at bounding box center [785, 379] width 5 height 5
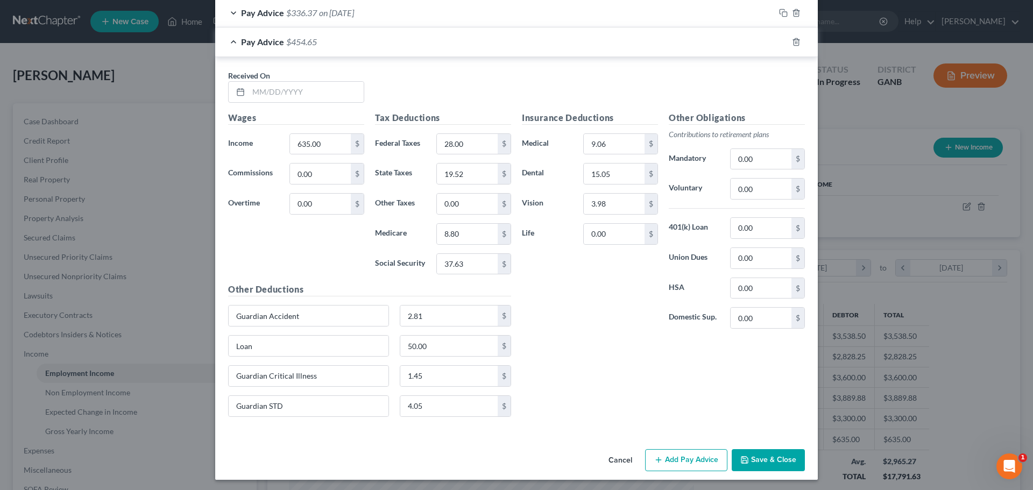
scroll to position [1070, 0]
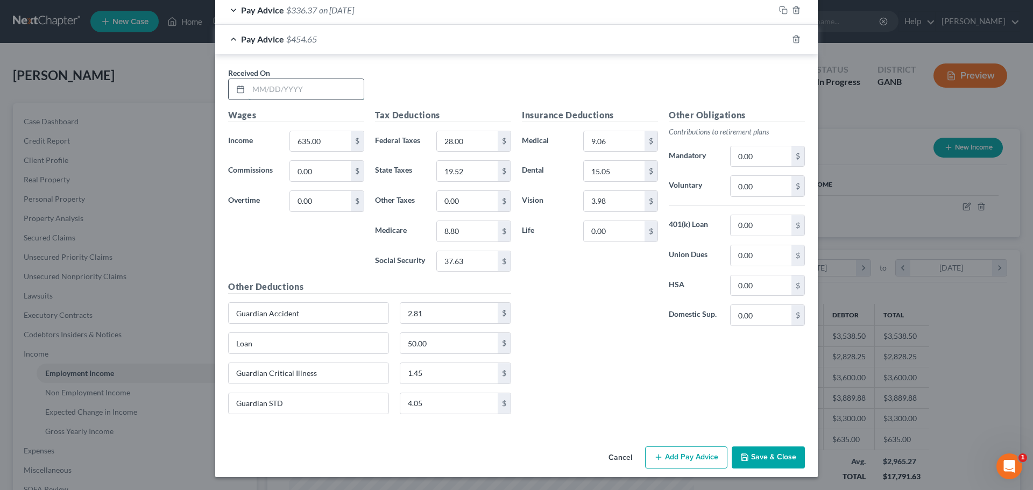
click at [355, 98] on input "text" at bounding box center [306, 89] width 115 height 20
type input "9/12/25"
type input "775.00"
type input "42.00"
type input "26.79"
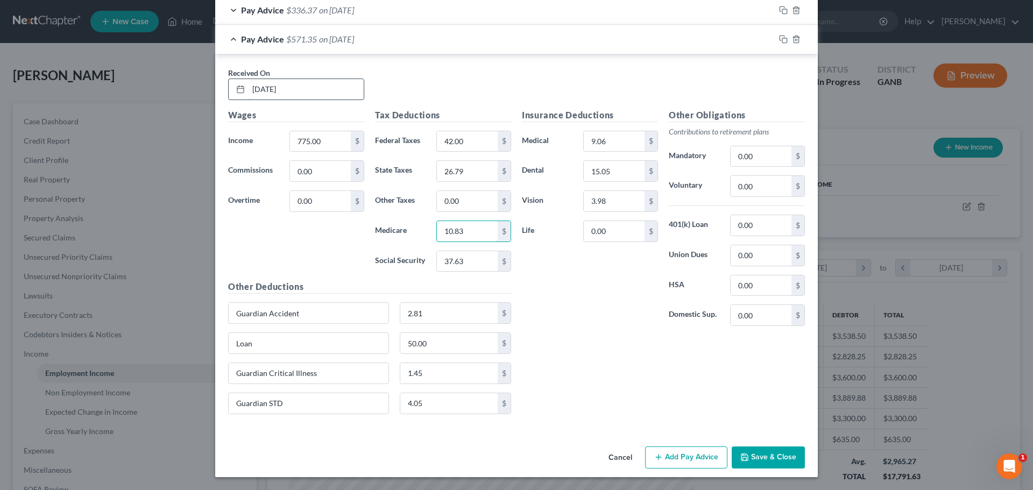
type input "10.83"
type input "46.31"
click at [783, 40] on icon "button" at bounding box center [783, 39] width 9 height 9
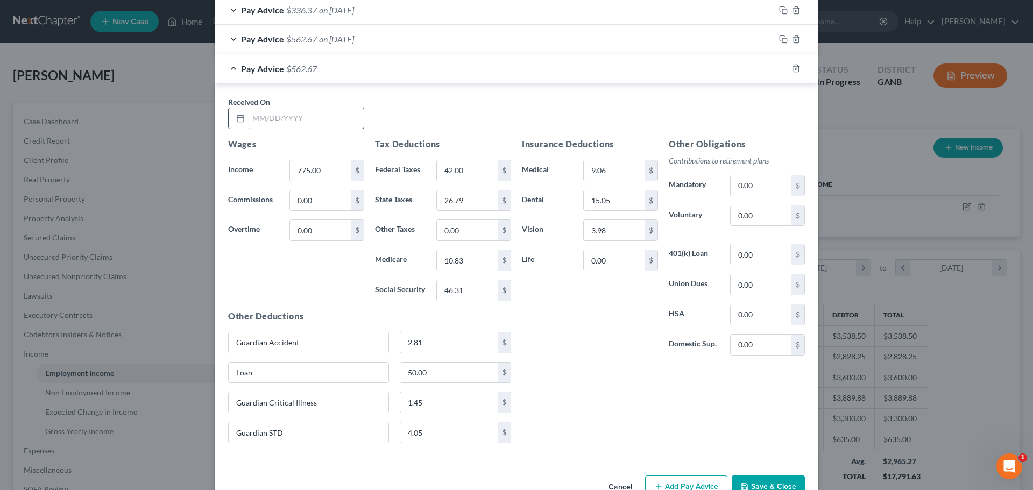
click at [353, 118] on input "text" at bounding box center [306, 118] width 115 height 20
type input "9/19/25"
click at [602, 349] on div "Insurance Deductions Medical 9.06 $ Dental 15.05 $ Vision 3.98 $ Life 0.00 $" at bounding box center [590, 251] width 147 height 227
click at [335, 163] on input "775.00" at bounding box center [320, 170] width 61 height 20
type input "867.50"
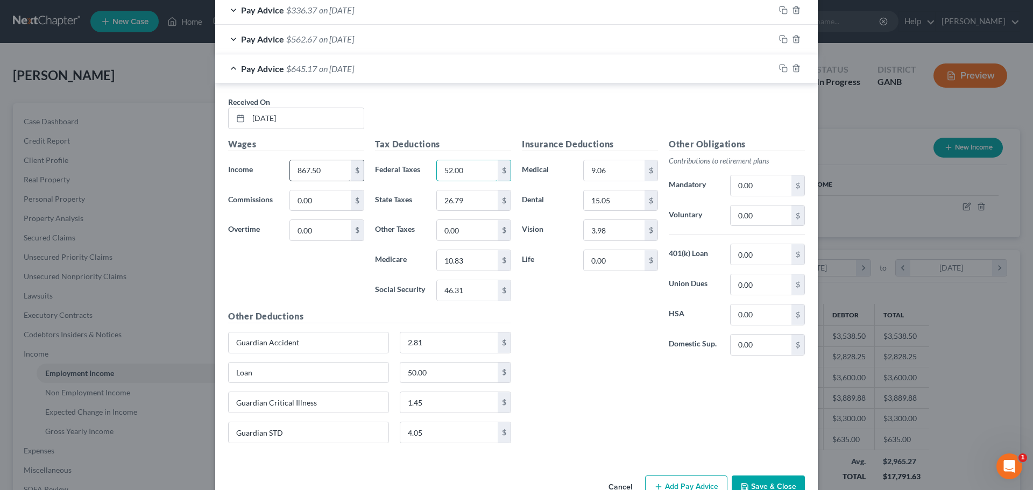
type input "52.00"
type input "31.59"
type input "12.17"
type input "52.04"
click at [779, 69] on icon "button" at bounding box center [783, 68] width 9 height 9
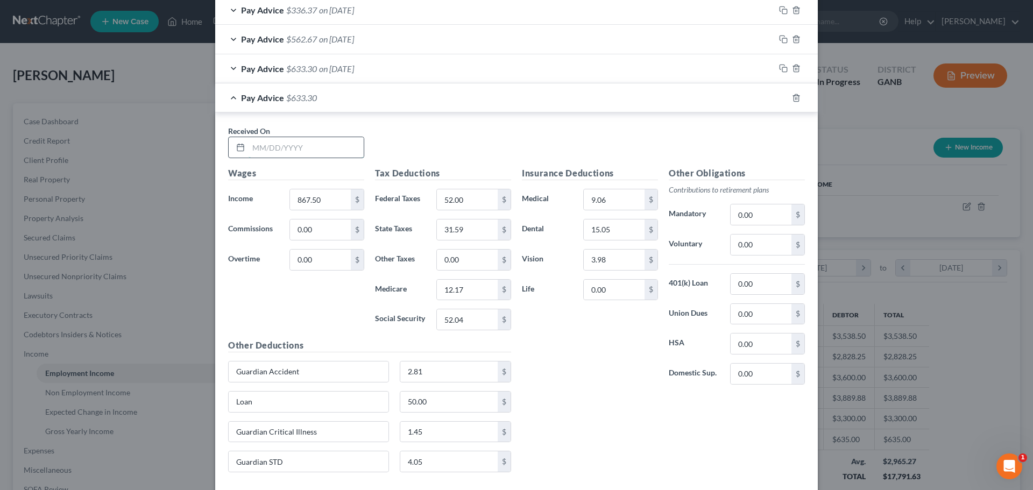
click at [353, 148] on input "text" at bounding box center [306, 147] width 115 height 20
type input "9/26/25"
type input "705.00"
type input "35.00"
type input "23.15"
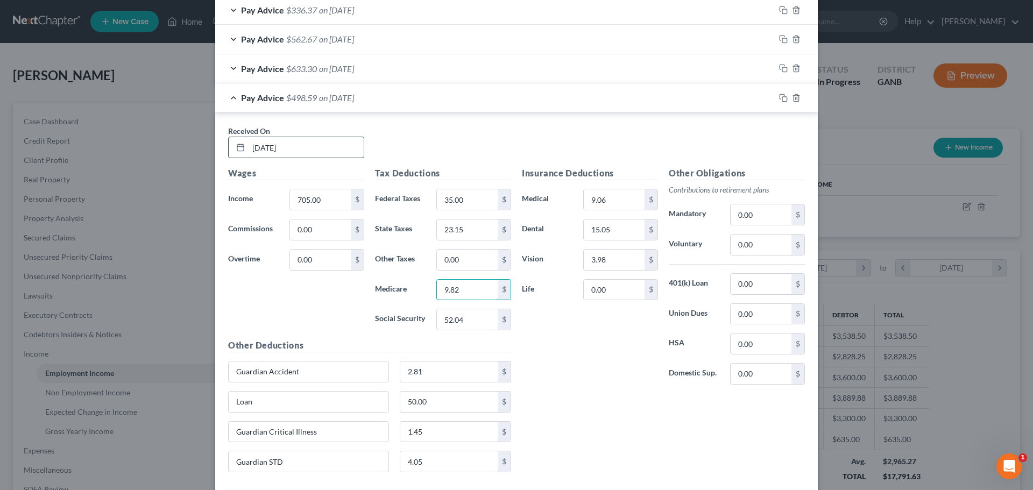
type input "9.82"
type input "41.97"
click at [783, 97] on icon "button" at bounding box center [783, 98] width 9 height 9
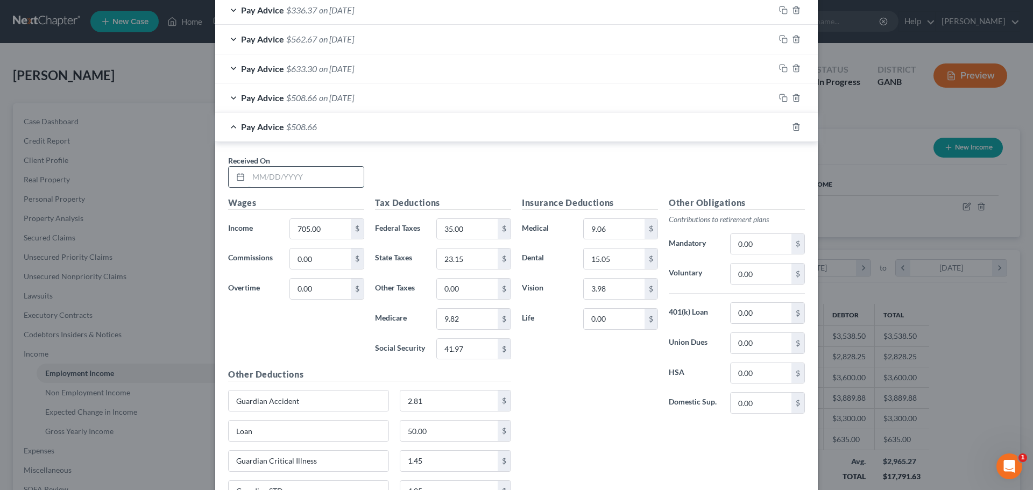
click at [346, 182] on input "text" at bounding box center [306, 177] width 115 height 20
type input "10/3/25"
type input "867.50"
type input "52.00"
type input "31.59"
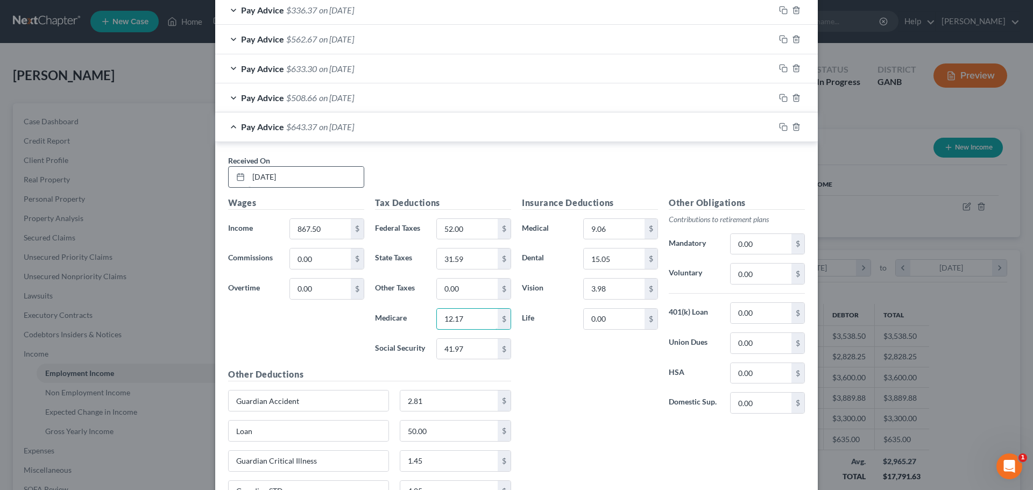
type input "12.17"
type input "52.05"
click at [779, 129] on icon "button" at bounding box center [783, 127] width 9 height 9
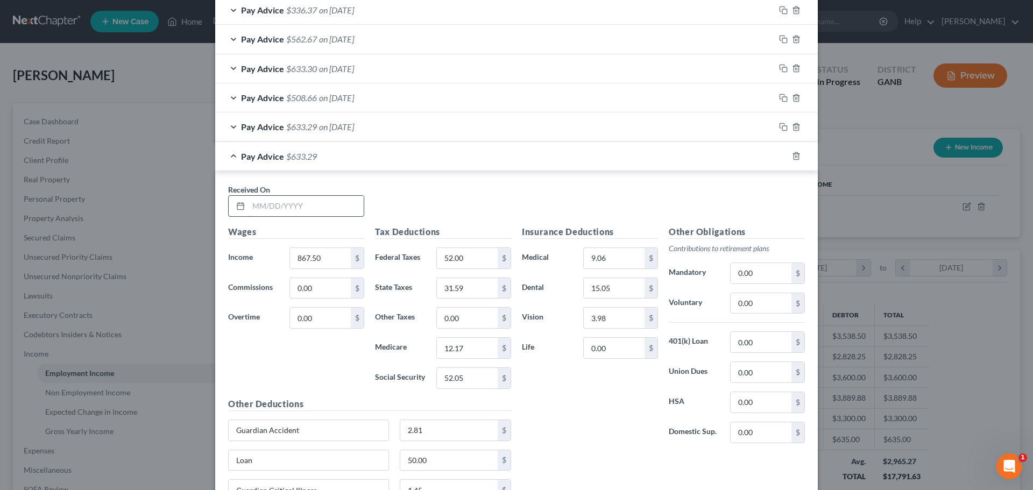
click at [353, 206] on input "text" at bounding box center [306, 206] width 115 height 20
type input "10/10/25"
type input "830.00"
type input "48.00"
type input "29.64"
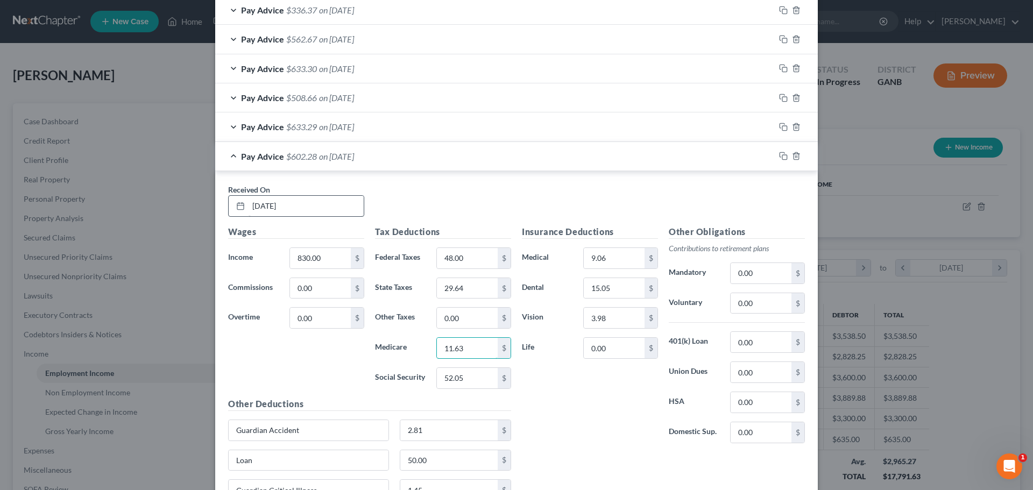
type input "11.63"
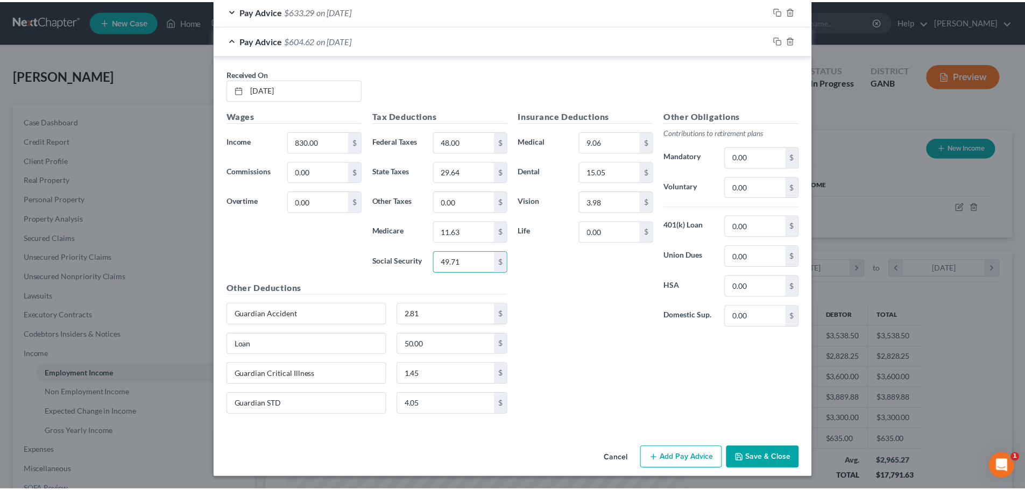
scroll to position [1187, 0]
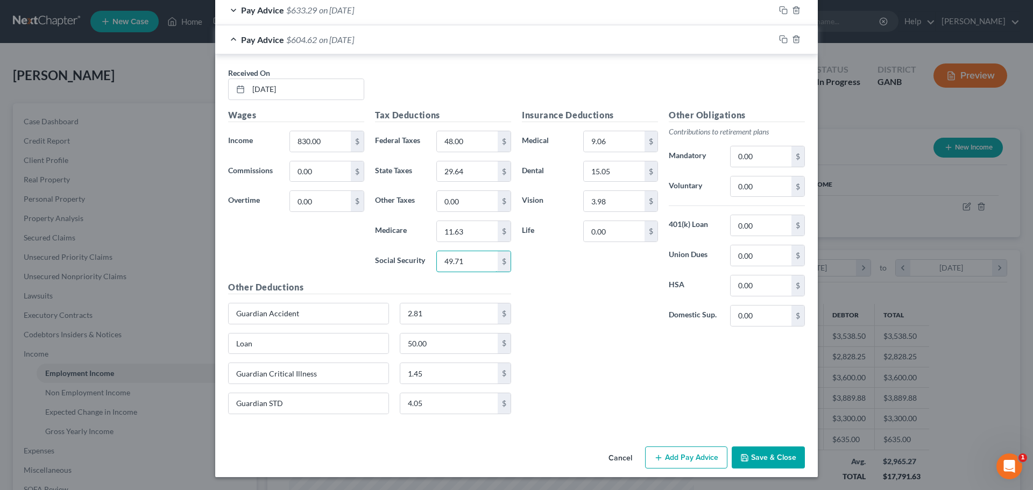
type input "49.71"
click at [732, 455] on button "Save & Close" at bounding box center [768, 458] width 73 height 23
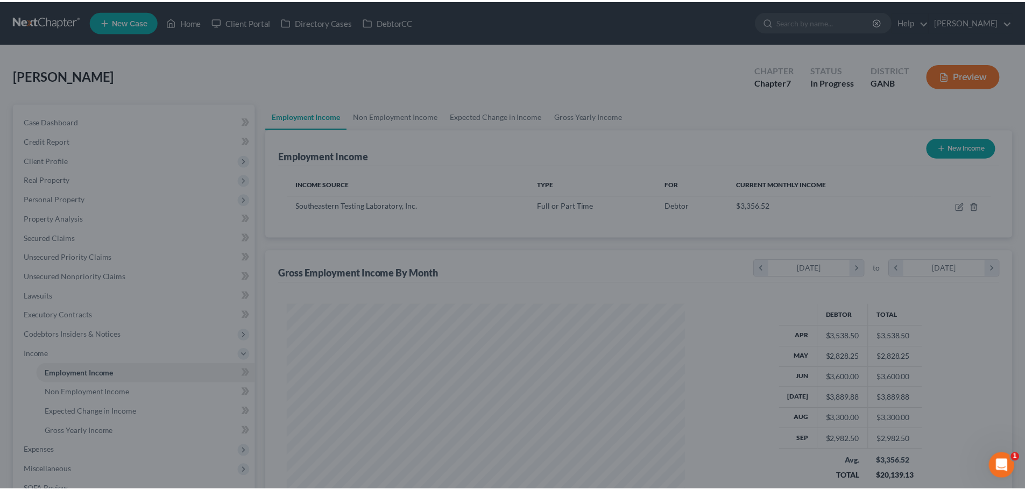
scroll to position [538041, 537818]
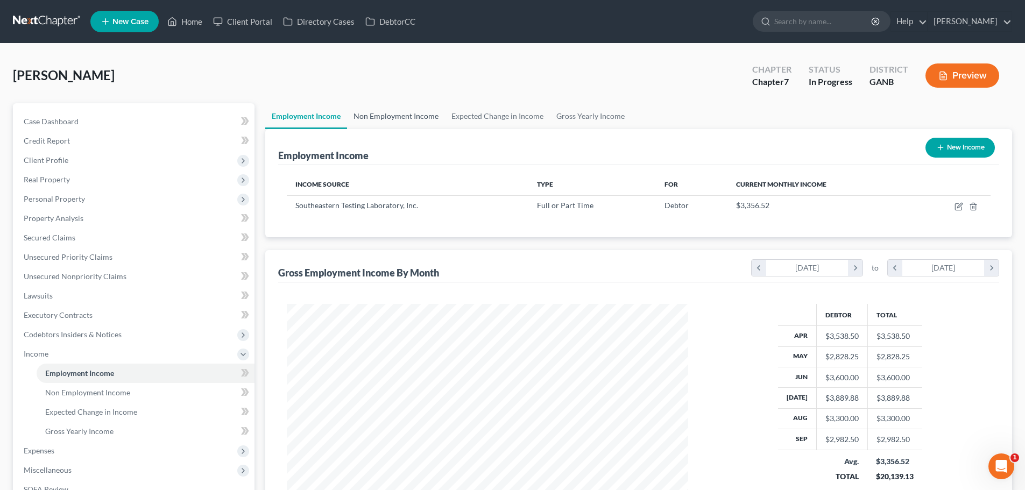
click at [410, 119] on link "Non Employment Income" at bounding box center [396, 116] width 98 height 26
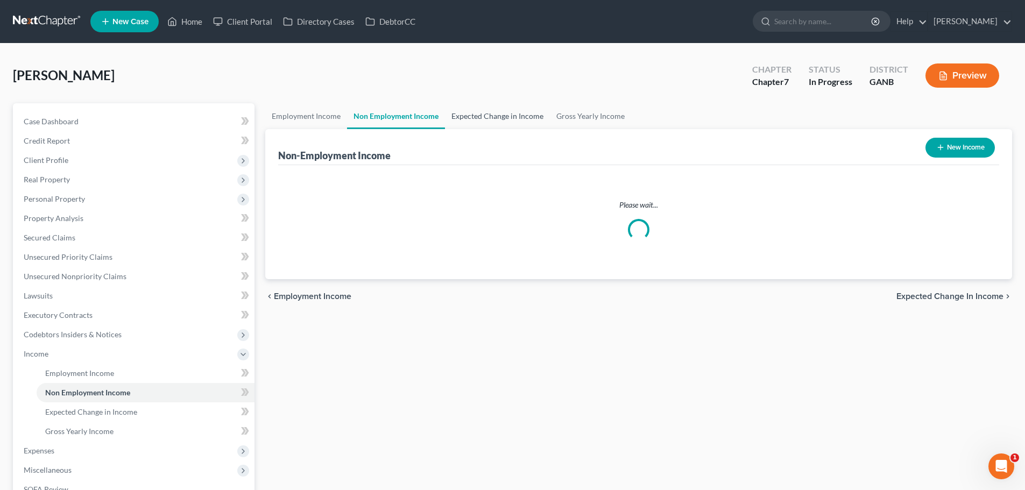
click at [502, 118] on link "Expected Change in Income" at bounding box center [497, 116] width 105 height 26
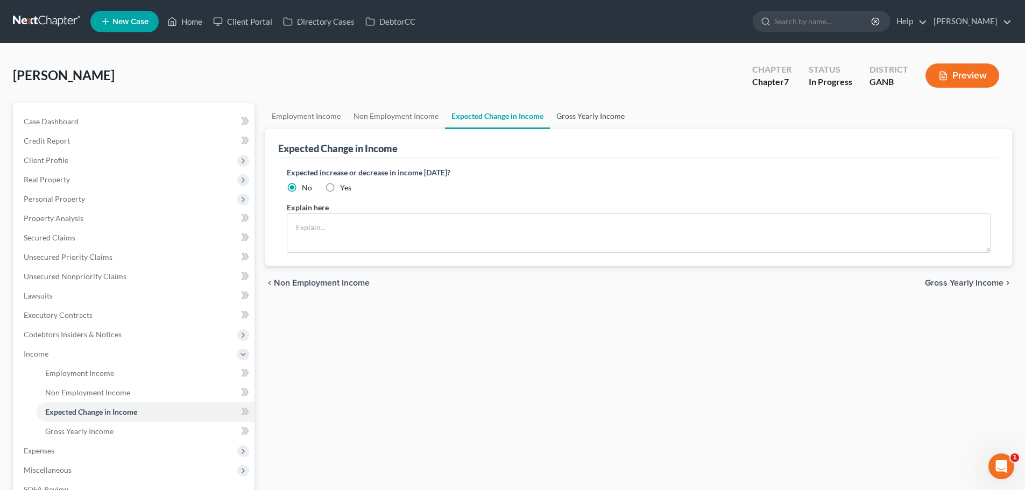
click at [593, 112] on link "Gross Yearly Income" at bounding box center [590, 116] width 81 height 26
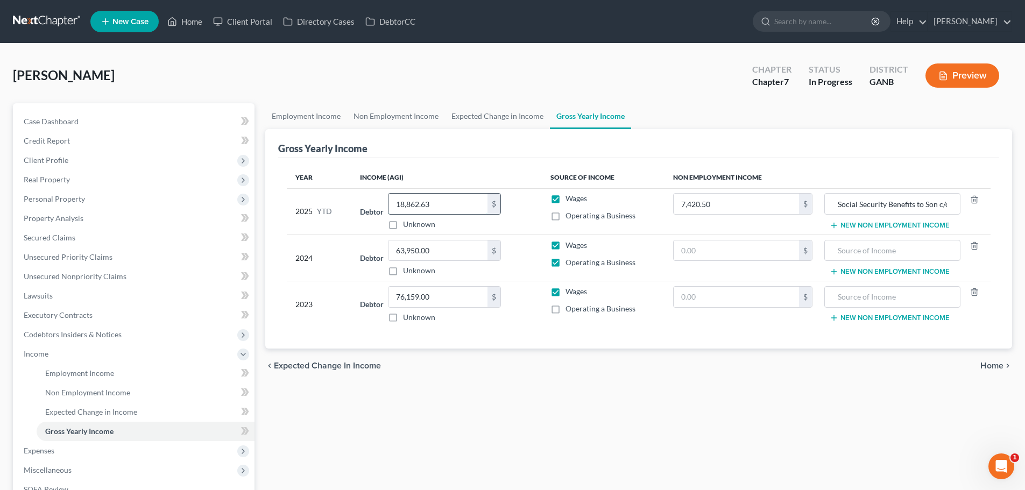
click at [439, 204] on input "18,862.63" at bounding box center [438, 204] width 99 height 20
type input "22,907.63"
click at [389, 109] on link "Non Employment Income" at bounding box center [396, 116] width 98 height 26
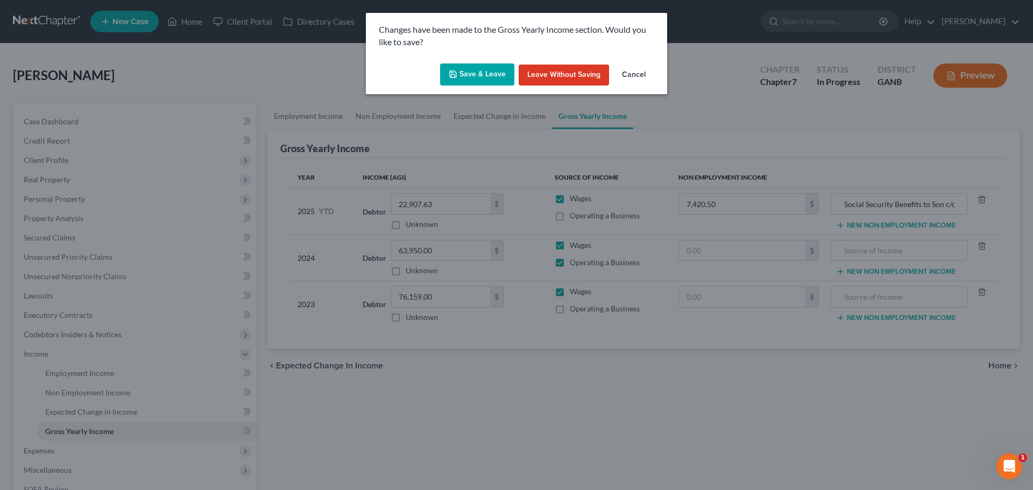
click at [459, 80] on button "Save & Leave" at bounding box center [477, 75] width 74 height 23
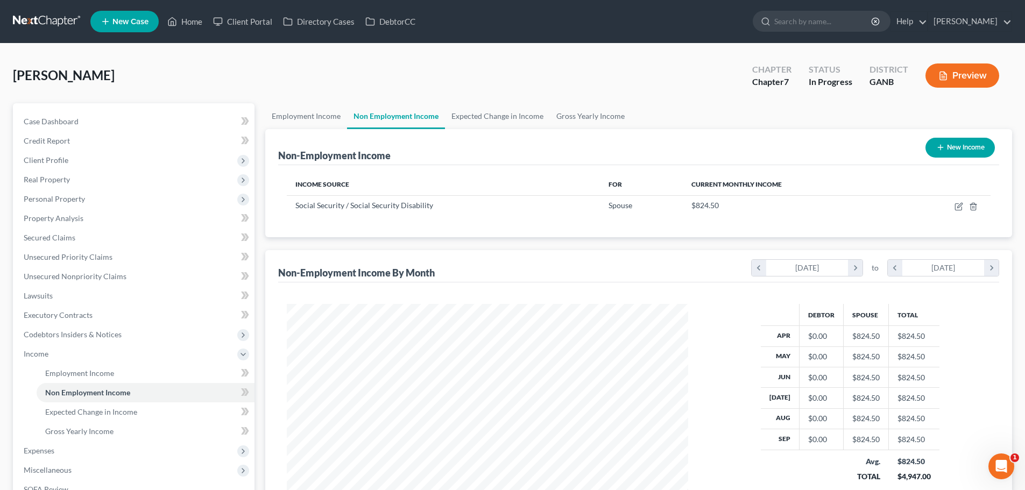
scroll to position [201, 423]
click at [564, 115] on link "Gross Yearly Income" at bounding box center [590, 116] width 81 height 26
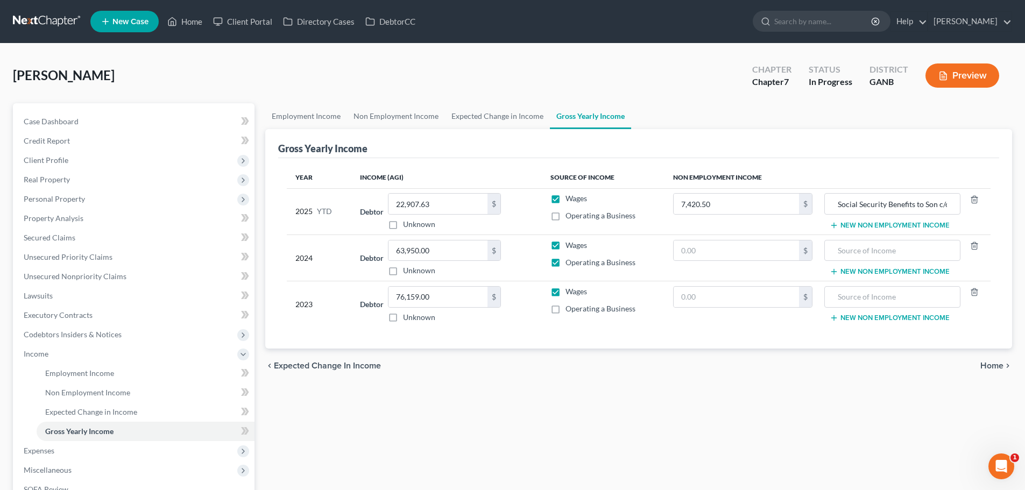
click at [995, 362] on span "Home" at bounding box center [992, 366] width 23 height 9
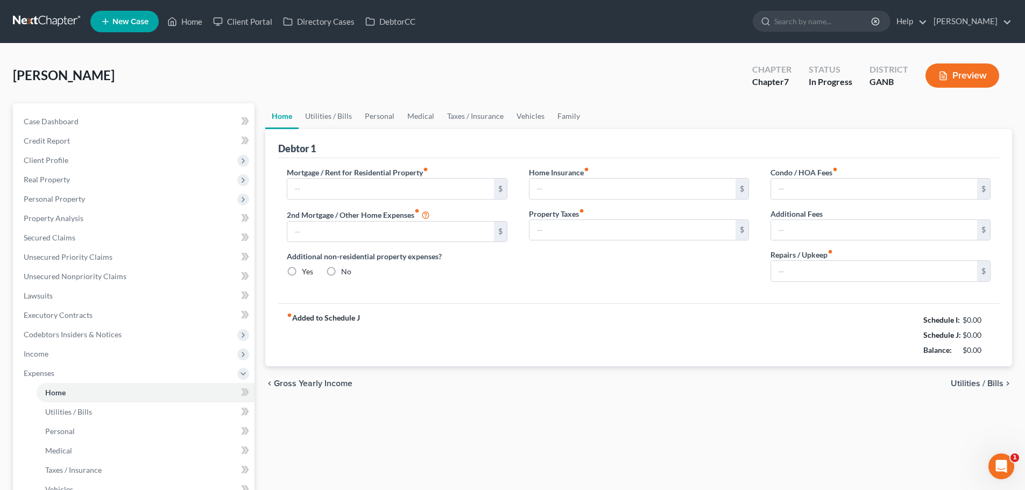
type input "320.00"
type input "0.00"
radio input "true"
type input "0.00"
type input "67.00"
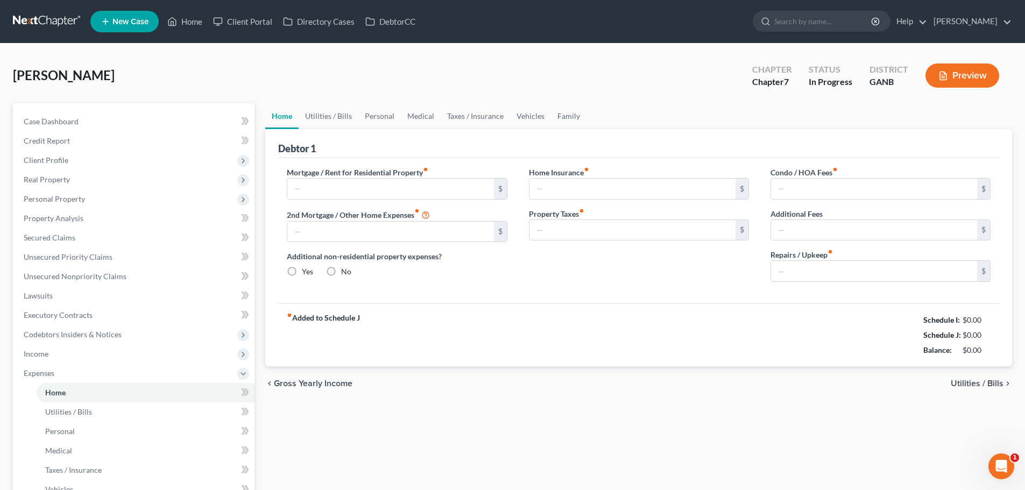
type input "0.00"
type input "100.00"
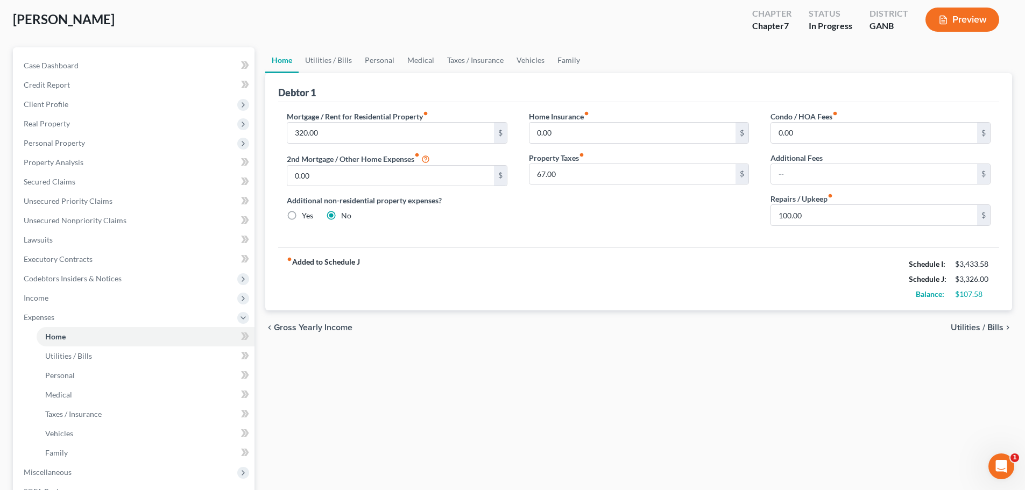
scroll to position [56, 0]
click at [84, 224] on span "Unsecured Nonpriority Claims" at bounding box center [75, 220] width 103 height 9
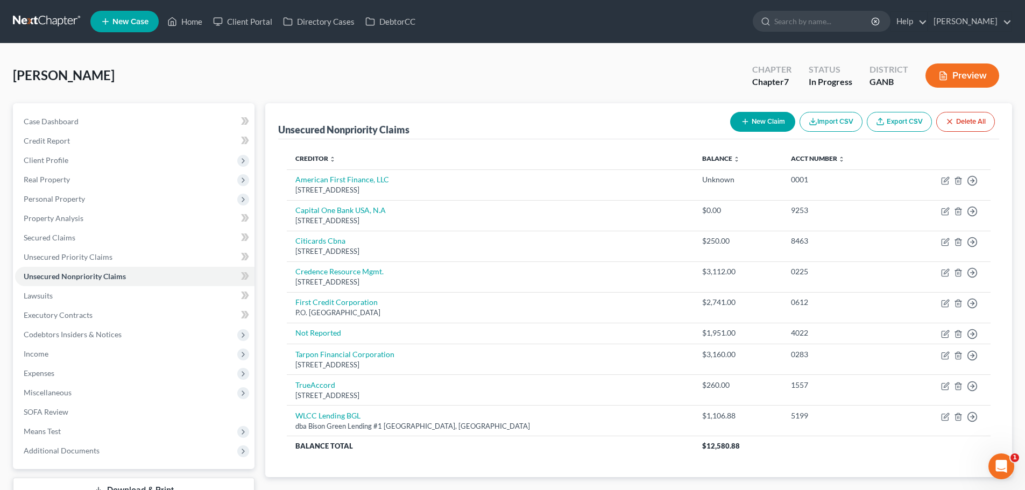
click at [768, 123] on button "New Claim" at bounding box center [762, 122] width 65 height 20
select select "0"
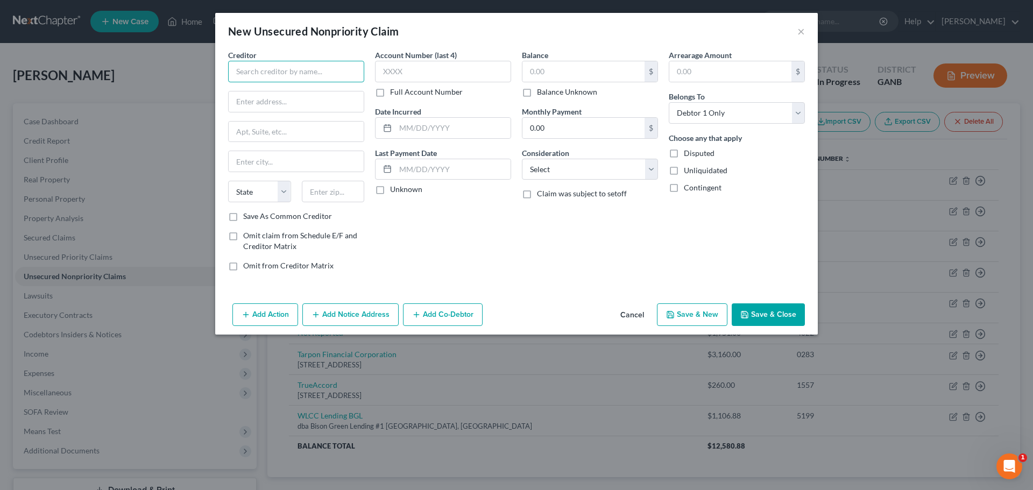
click at [312, 75] on input "text" at bounding box center [296, 72] width 136 height 22
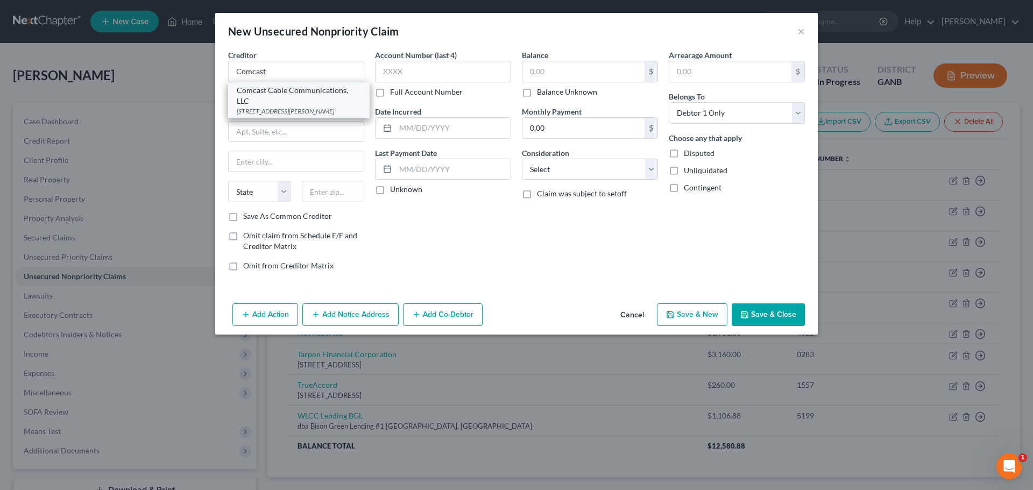
click at [315, 98] on div "Comcast Cable Communications, LLC" at bounding box center [299, 96] width 124 height 22
type input "Comcast Cable Communications, LLC"
type input "1701 John F. Kennedy Blvd"
type input "Philadelphia"
select select "39"
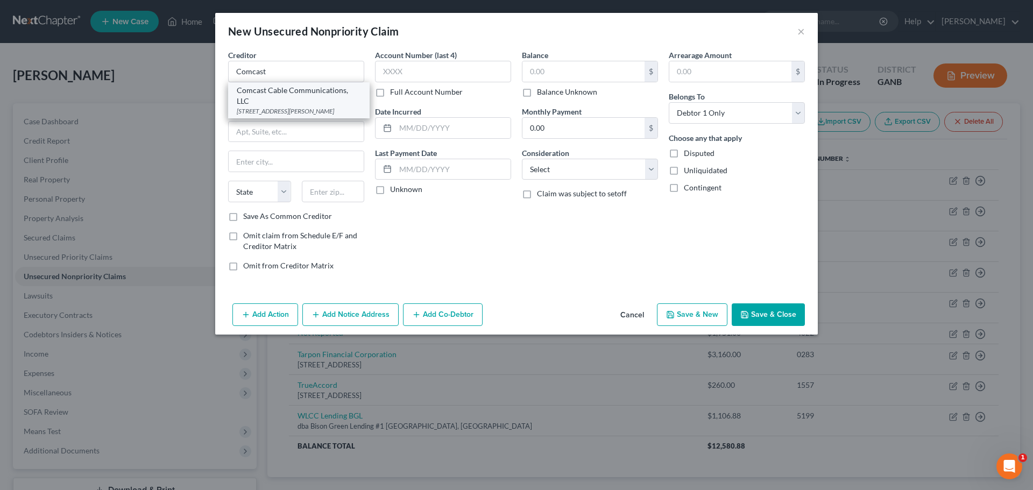
type input "19103"
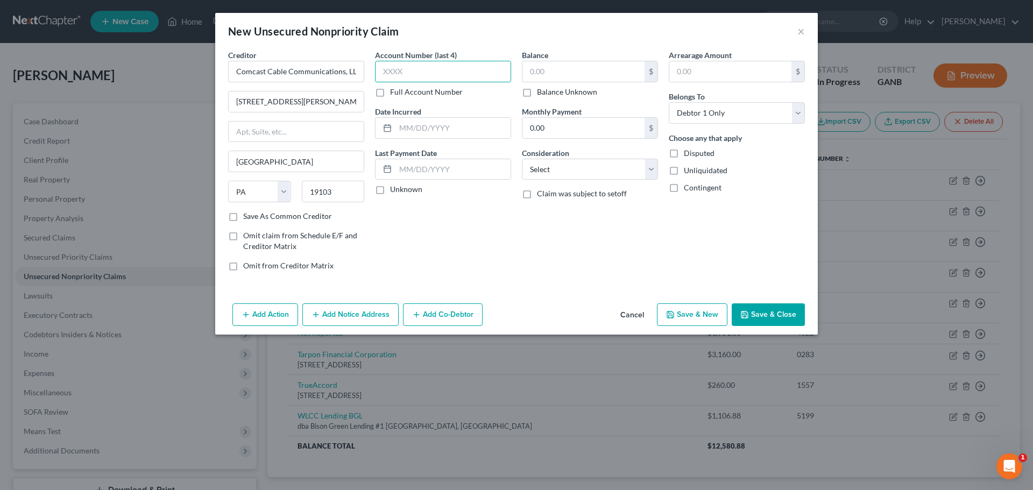
click at [441, 72] on input "text" at bounding box center [443, 72] width 136 height 22
click at [583, 72] on input "text" at bounding box center [584, 71] width 122 height 20
type input "260.85"
click at [564, 170] on select "Select Cable / Satellite Services Collection Agency Credit Card Debt Debt Couns…" at bounding box center [590, 170] width 136 height 22
select select "0"
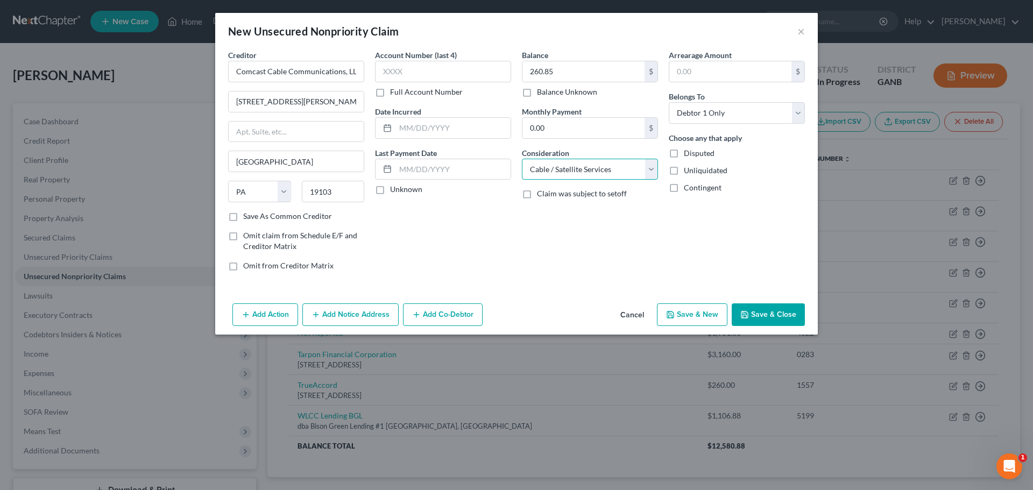
click at [522, 159] on select "Select Cable / Satellite Services Collection Agency Credit Card Debt Debt Couns…" at bounding box center [590, 170] width 136 height 22
click at [704, 75] on input "text" at bounding box center [731, 71] width 122 height 20
type input "260.85"
click at [476, 73] on input "text" at bounding box center [443, 72] width 136 height 22
click at [463, 67] on input "1557" at bounding box center [443, 72] width 136 height 22
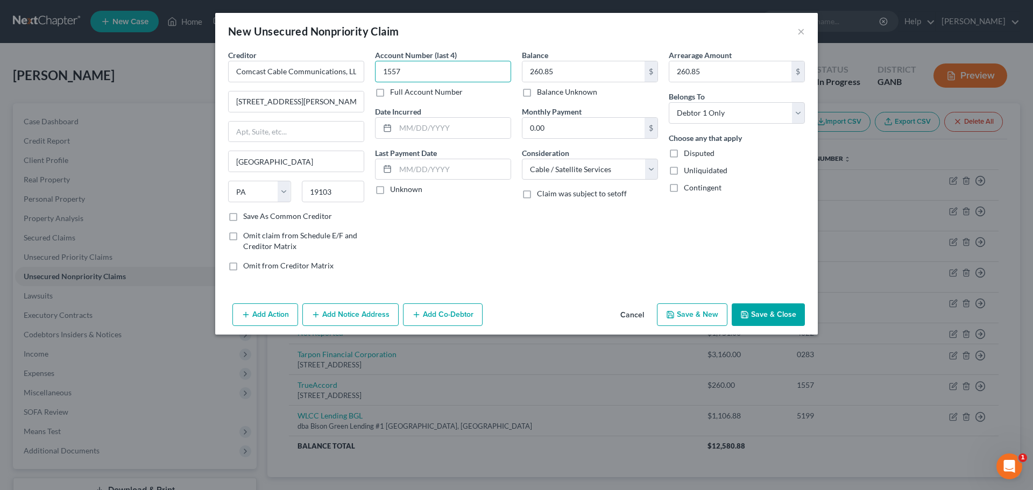
click at [463, 67] on input "1557" at bounding box center [443, 72] width 136 height 22
type input "3428"
click at [467, 131] on input "text" at bounding box center [453, 128] width 115 height 20
type input "5/11/2022"
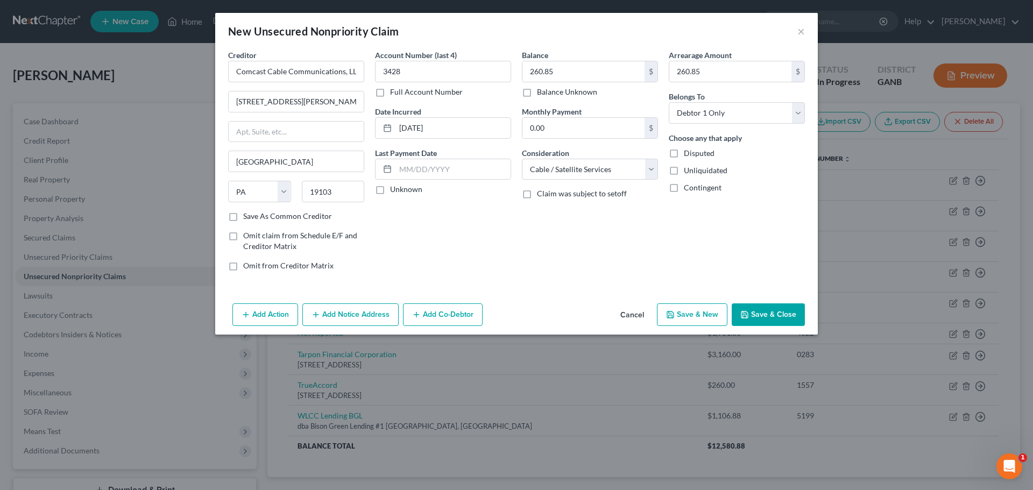
click at [771, 313] on button "Save & Close" at bounding box center [768, 315] width 73 height 23
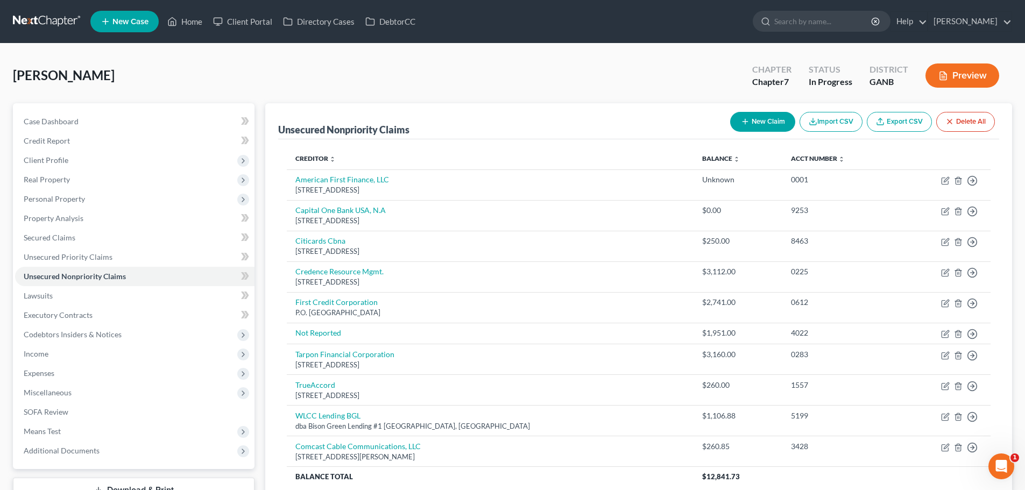
click at [32, 17] on link at bounding box center [47, 21] width 69 height 19
